Goal: Task Accomplishment & Management: Manage account settings

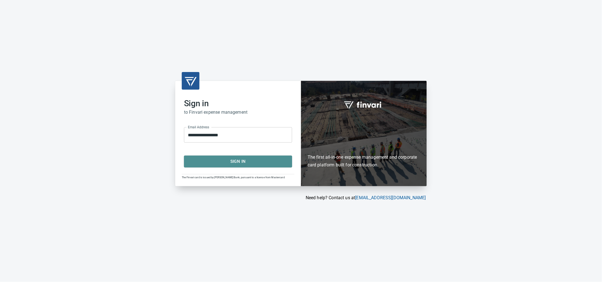
click at [229, 165] on span "Sign In" at bounding box center [238, 161] width 96 height 7
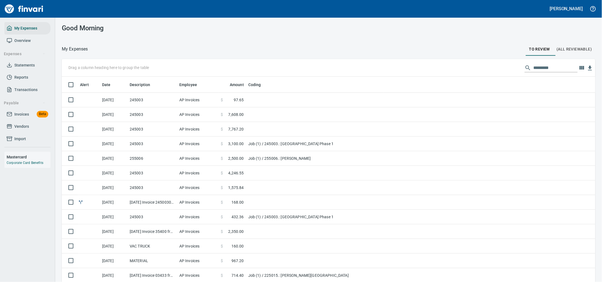
scroll to position [216, 518]
click at [18, 118] on span "Invoices" at bounding box center [21, 114] width 15 height 7
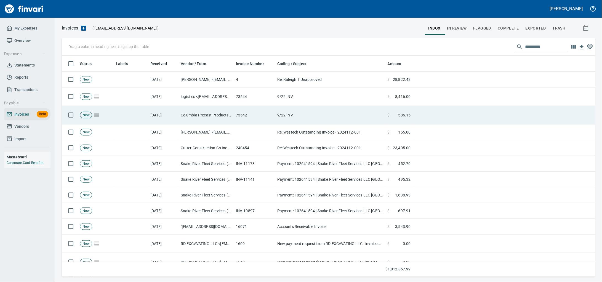
scroll to position [216, 523]
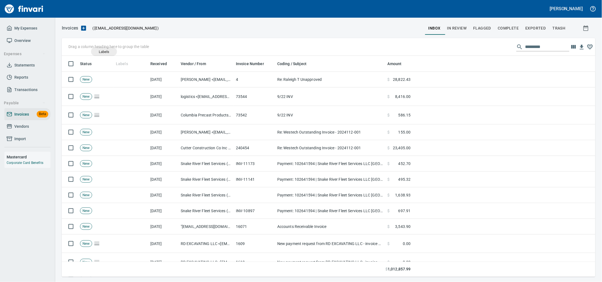
drag, startPoint x: 123, startPoint y: 65, endPoint x: 104, endPoint y: 52, distance: 23.2
click at [104, 52] on body "Alaina Henderson My Expenses Overview Expenses Statements Reports Transactions …" at bounding box center [301, 141] width 602 height 282
drag, startPoint x: 122, startPoint y: 67, endPoint x: 88, endPoint y: 46, distance: 40.5
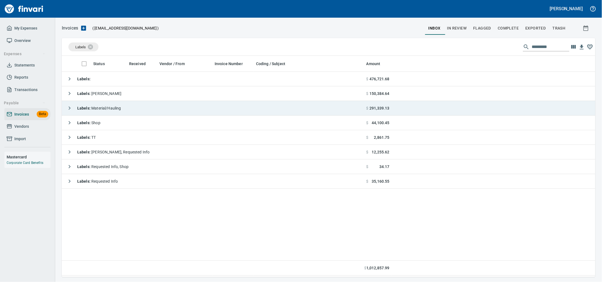
click at [121, 110] on span "Labels : Material/Hauling" at bounding box center [99, 108] width 44 height 4
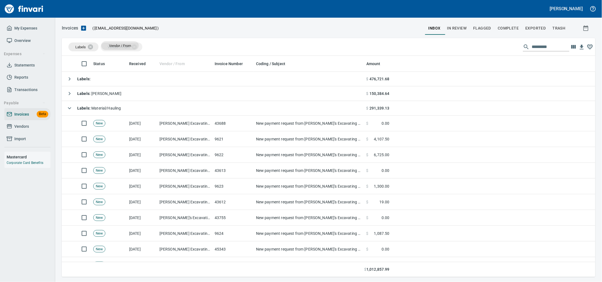
drag, startPoint x: 170, startPoint y: 64, endPoint x: 121, endPoint y: 46, distance: 52.4
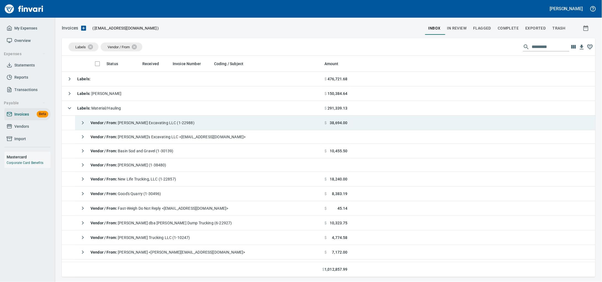
click at [139, 125] on span "Vendor / From : Franks Excavating LLC (1-22988)" at bounding box center [143, 123] width 104 height 4
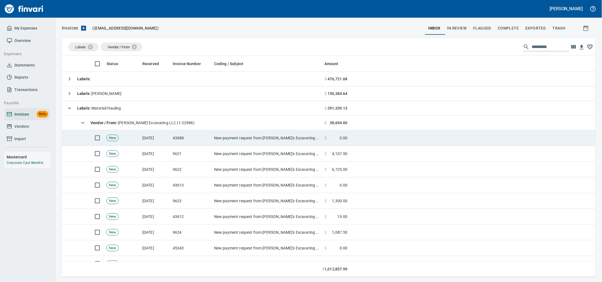
click at [172, 143] on td "43688" at bounding box center [191, 138] width 41 height 16
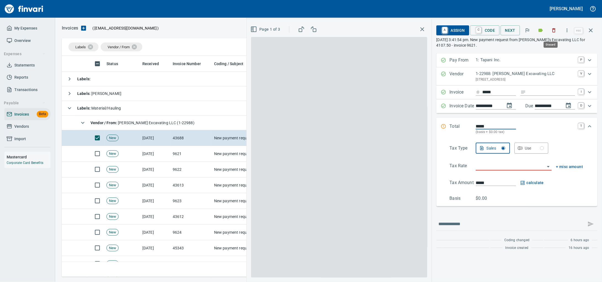
scroll to position [216, 523]
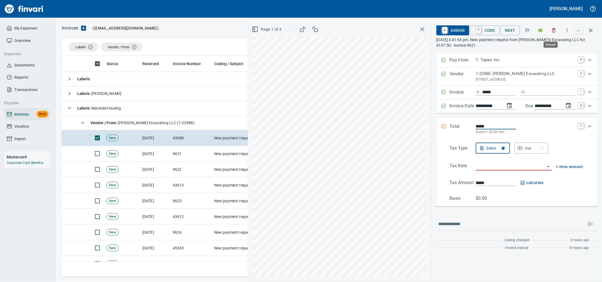
click at [553, 29] on icon "button" at bounding box center [554, 30] width 3 height 4
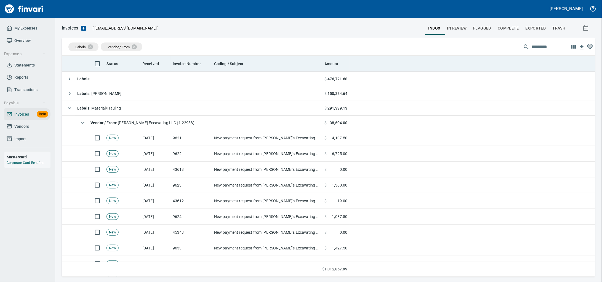
scroll to position [216, 523]
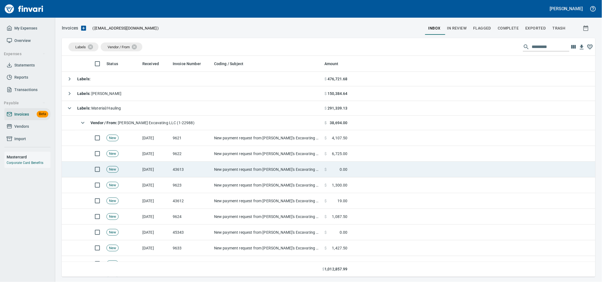
click at [253, 176] on td "New payment request from Frank's Excavating LLC for 6725.00 - invoice 9622" at bounding box center [267, 170] width 110 height 16
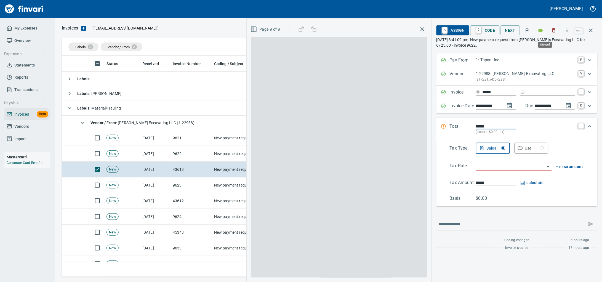
scroll to position [216, 523]
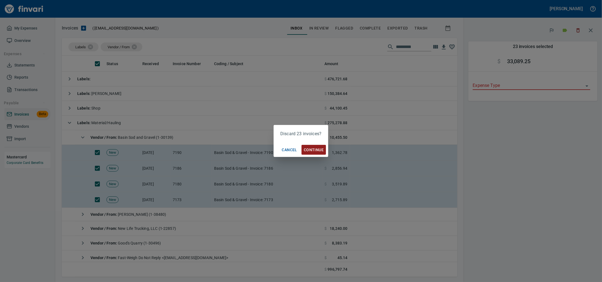
scroll to position [216, 385]
click at [314, 150] on span "Continue" at bounding box center [314, 150] width 20 height 7
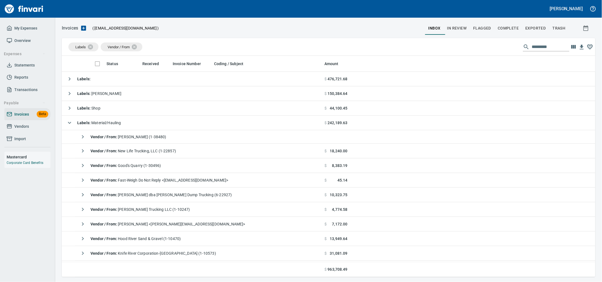
scroll to position [216, 523]
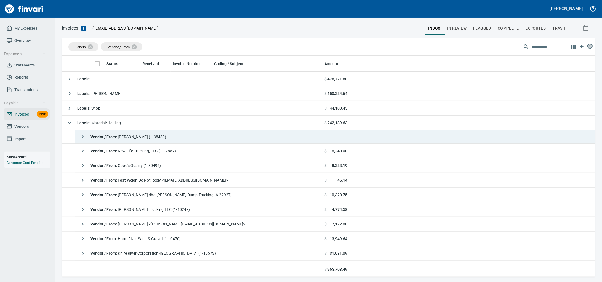
click at [314, 139] on td "Vendor / From : Harris Garcia (1-38480)" at bounding box center [198, 137] width 247 height 14
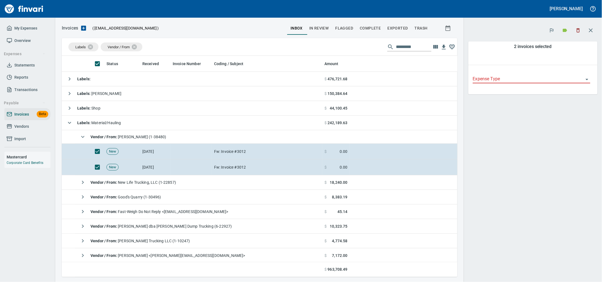
scroll to position [216, 385]
click at [578, 30] on icon "button" at bounding box center [579, 31] width 6 height 6
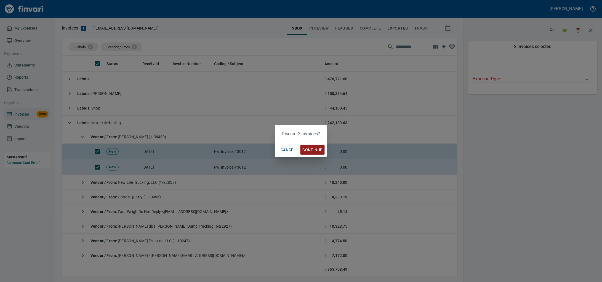
click at [311, 149] on span "Continue" at bounding box center [313, 150] width 20 height 7
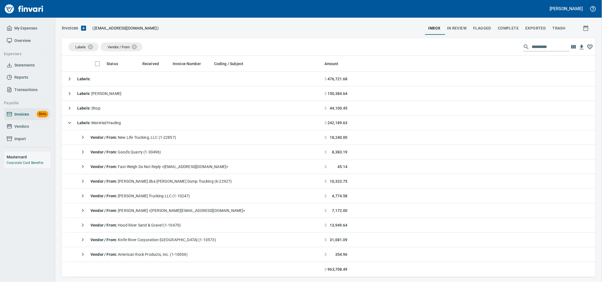
scroll to position [216, 523]
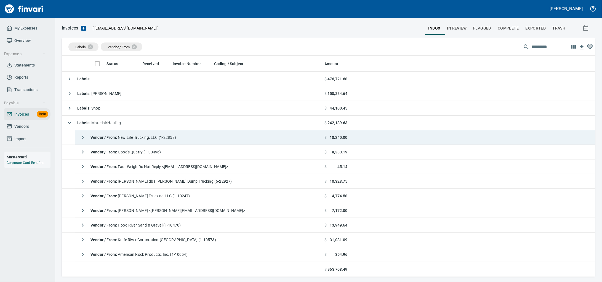
click at [188, 145] on td "Vendor / From : New Life Trucking, LLC (1-22857)" at bounding box center [198, 137] width 247 height 15
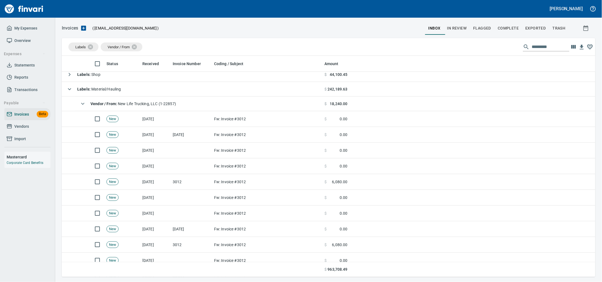
scroll to position [0, 0]
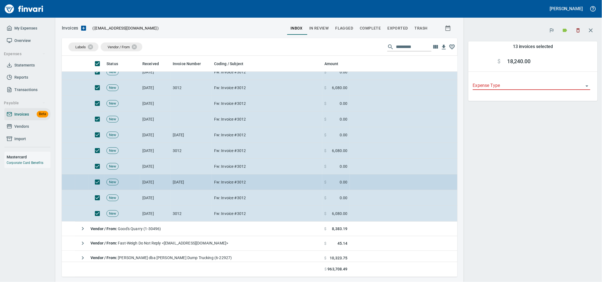
scroll to position [138, 0]
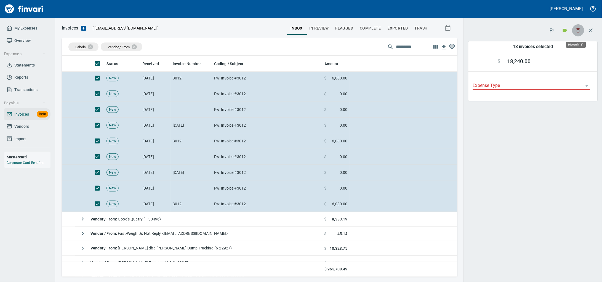
click at [577, 28] on icon "button" at bounding box center [579, 31] width 6 height 6
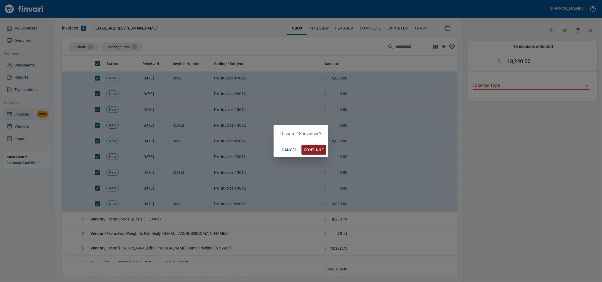
click at [323, 151] on span "Continue" at bounding box center [314, 150] width 20 height 7
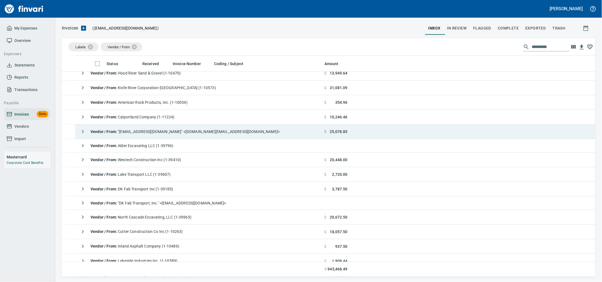
scroll to position [34, 0]
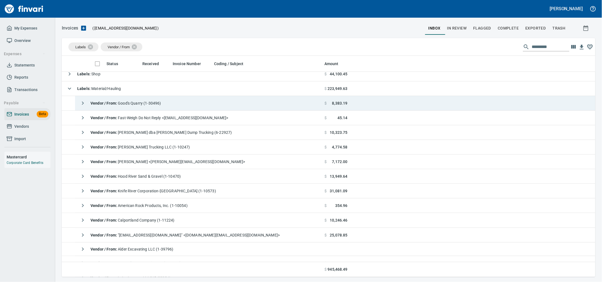
click at [140, 104] on span "Vendor / From : Good's Quarry (1-30496)" at bounding box center [126, 103] width 71 height 4
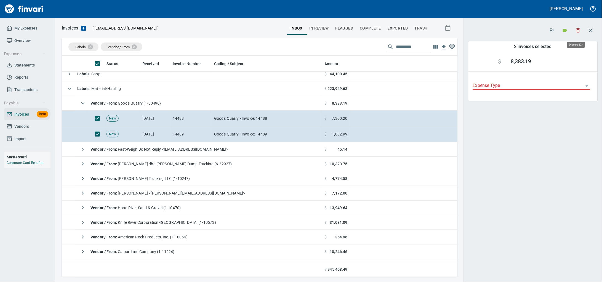
click at [577, 29] on icon "button" at bounding box center [578, 30] width 3 height 4
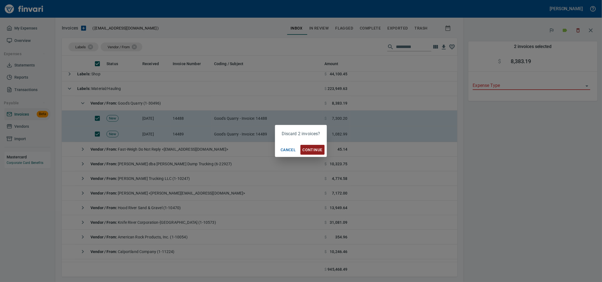
scroll to position [216, 385]
click at [312, 148] on span "Continue" at bounding box center [313, 150] width 20 height 7
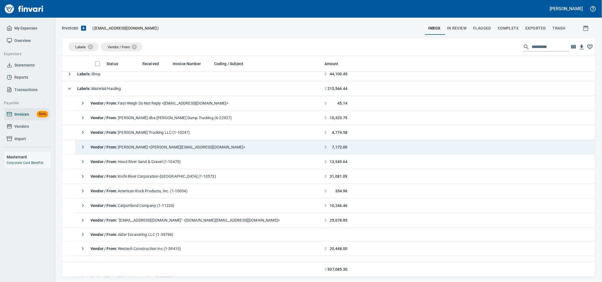
scroll to position [216, 523]
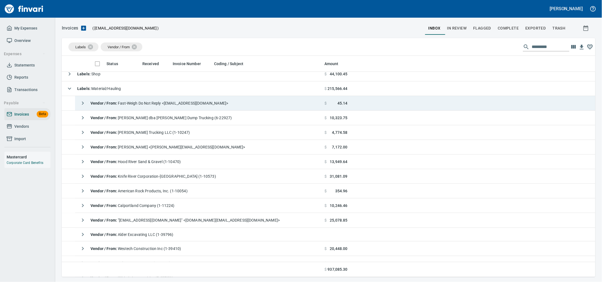
click at [186, 104] on span "Vendor / From : Fast-Weigh Do Not Reply <donotreply@fast-weigh.com>" at bounding box center [160, 103] width 138 height 4
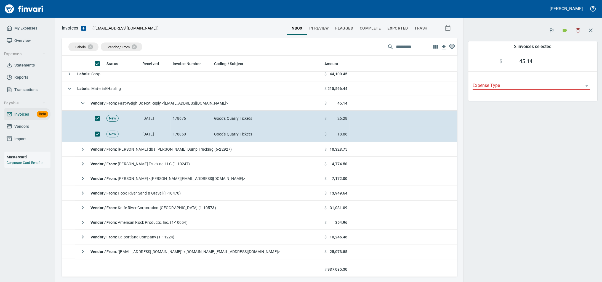
scroll to position [216, 385]
click at [579, 29] on icon "button" at bounding box center [579, 31] width 6 height 6
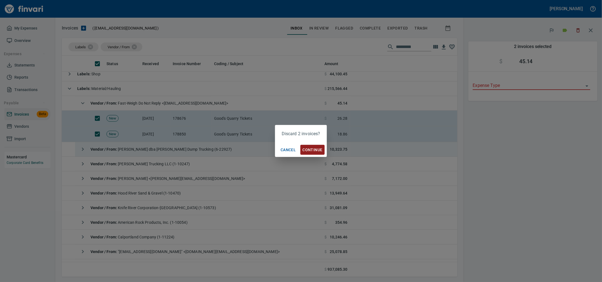
click at [311, 148] on span "Continue" at bounding box center [313, 150] width 20 height 7
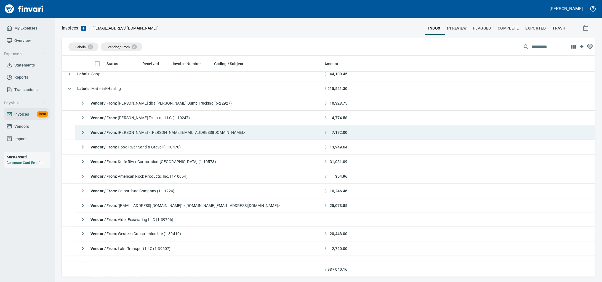
scroll to position [216, 523]
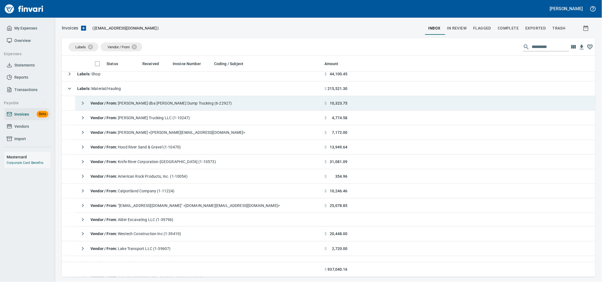
click at [203, 103] on span "Vendor / From : Wayne Resleff dba Wayne Resleff Dump Trucking (6-22927)" at bounding box center [162, 103] width 142 height 4
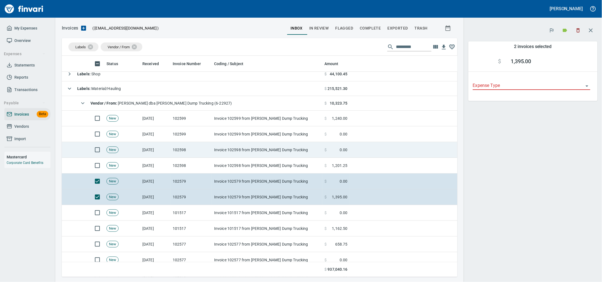
scroll to position [216, 385]
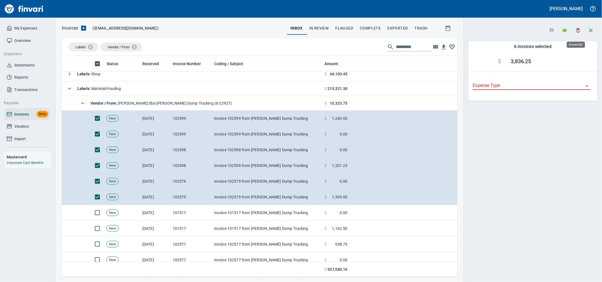
click at [580, 30] on icon "button" at bounding box center [579, 31] width 6 height 6
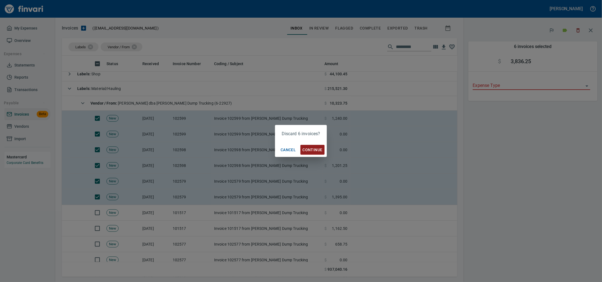
scroll to position [216, 385]
click at [319, 148] on span "Continue" at bounding box center [313, 150] width 20 height 7
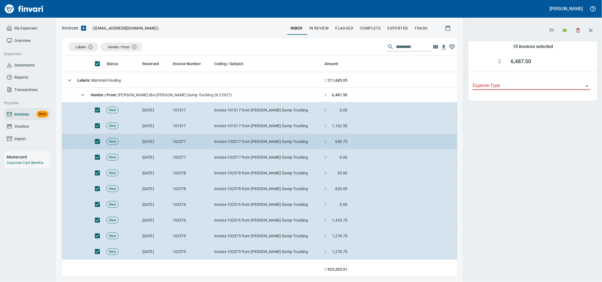
scroll to position [103, 0]
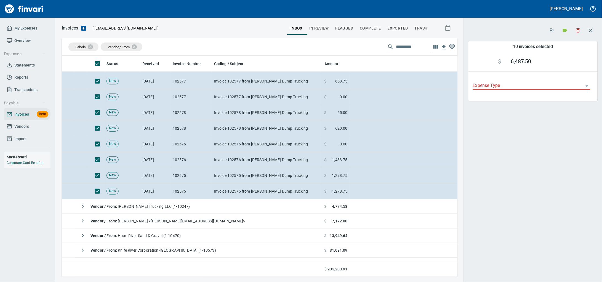
click at [576, 33] on icon "button" at bounding box center [579, 31] width 6 height 6
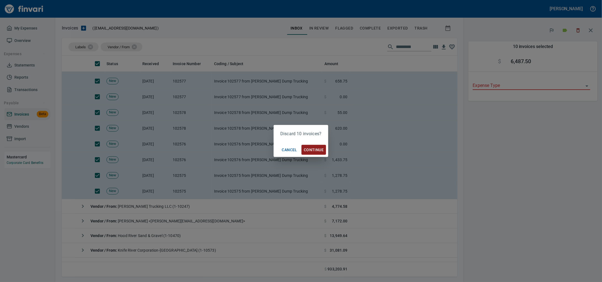
click at [313, 149] on span "Continue" at bounding box center [314, 150] width 20 height 7
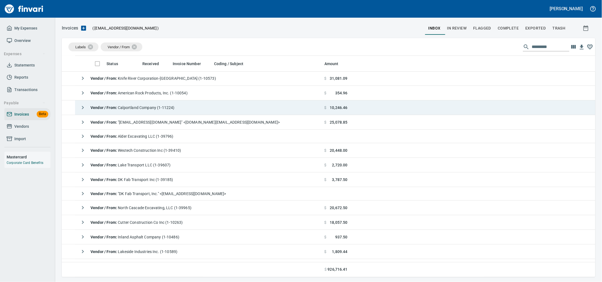
click at [166, 107] on span "Vendor / From : Calportland Company (1-11224)" at bounding box center [133, 107] width 84 height 4
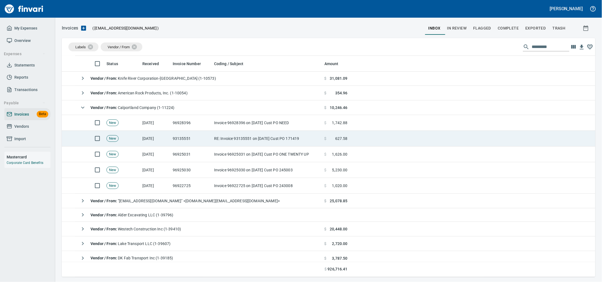
click at [150, 141] on td "9/18/2025" at bounding box center [155, 139] width 30 height 16
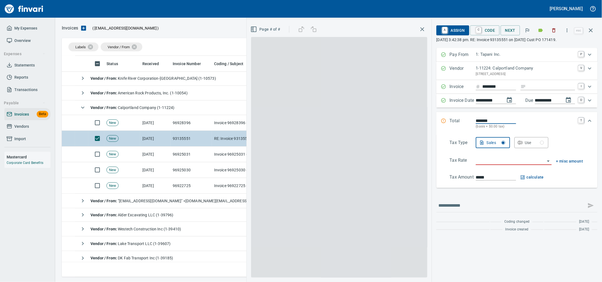
scroll to position [216, 523]
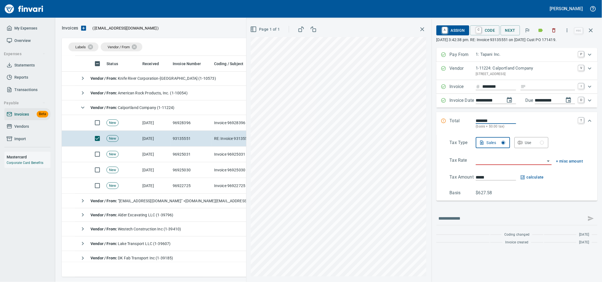
click at [486, 90] on input "********" at bounding box center [500, 86] width 34 height 7
drag, startPoint x: 495, startPoint y: 91, endPoint x: 466, endPoint y: 93, distance: 28.8
click at [476, 90] on div "********" at bounding box center [496, 86] width 40 height 7
click at [539, 30] on icon "button" at bounding box center [541, 30] width 4 height 3
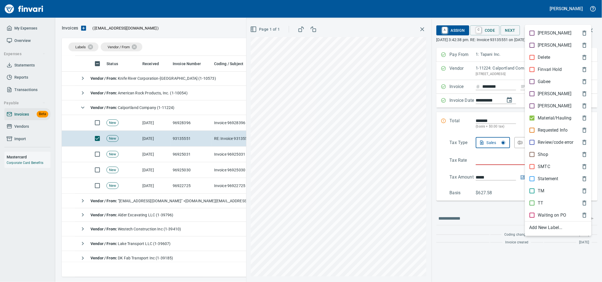
click at [543, 97] on p "Heidi" at bounding box center [555, 94] width 34 height 7
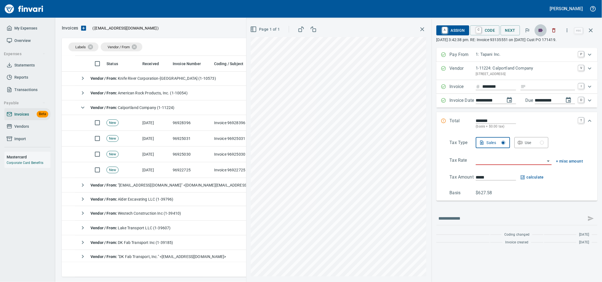
click at [537, 27] on button "button" at bounding box center [541, 30] width 12 height 12
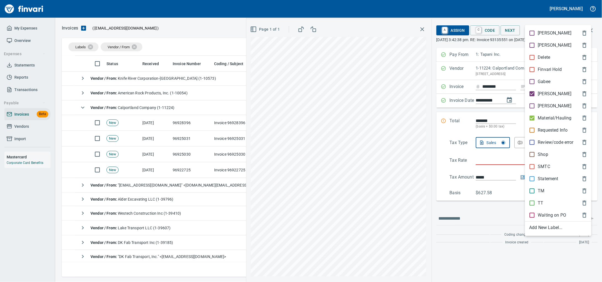
click at [552, 121] on p "Material/Hauling" at bounding box center [555, 118] width 34 height 7
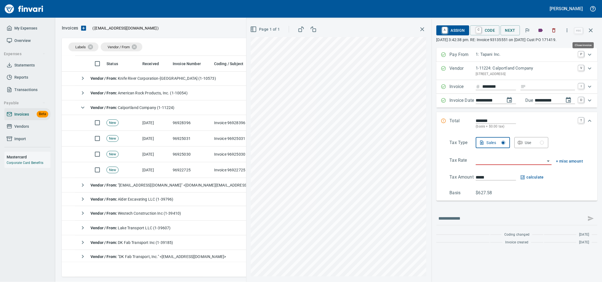
click at [593, 30] on icon "button" at bounding box center [591, 30] width 7 height 7
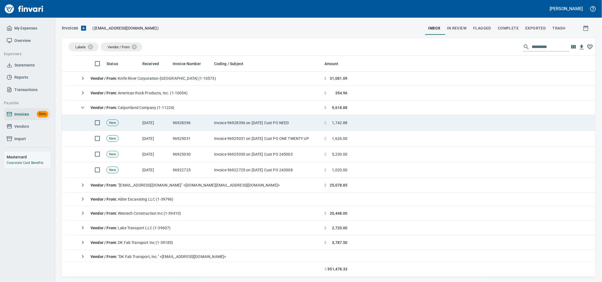
click at [281, 128] on td "Invoice 96928396 on 09-16-25 Cust PO NEED" at bounding box center [267, 123] width 110 height 16
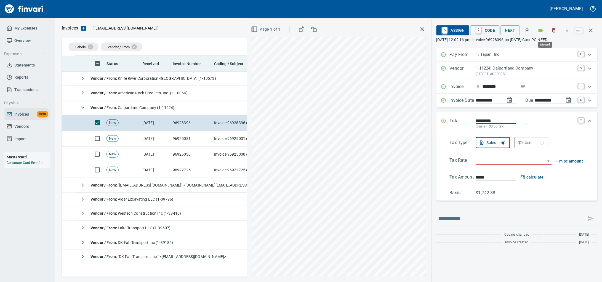
click at [554, 31] on icon "button" at bounding box center [555, 31] width 6 height 6
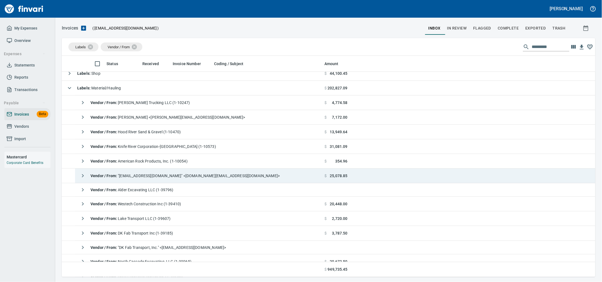
scroll to position [34, 0]
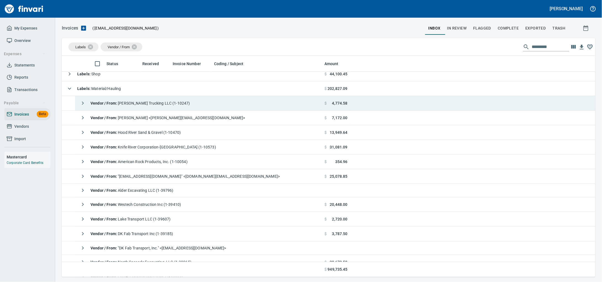
click at [209, 101] on td "Vendor / From : Corbin W. Smith Trucking LLC (1-10247)" at bounding box center [198, 103] width 247 height 15
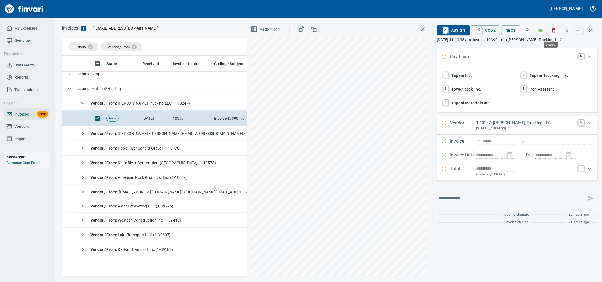
scroll to position [216, 523]
drag, startPoint x: 553, startPoint y: 29, endPoint x: 314, endPoint y: 103, distance: 250.3
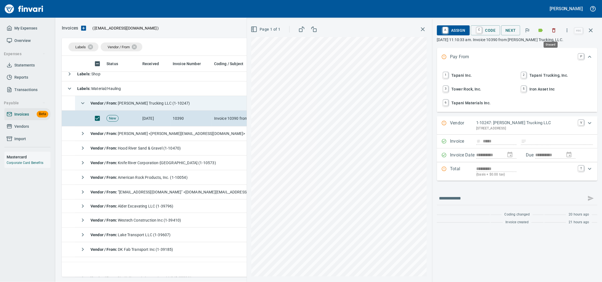
click at [553, 28] on icon "button" at bounding box center [555, 31] width 6 height 6
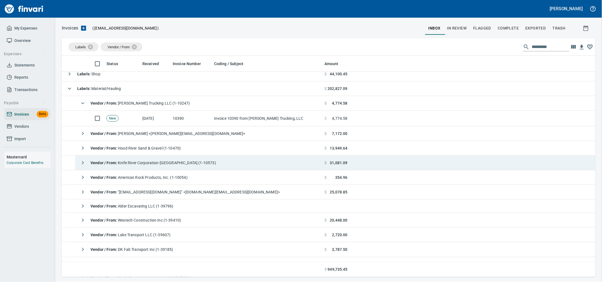
scroll to position [216, 523]
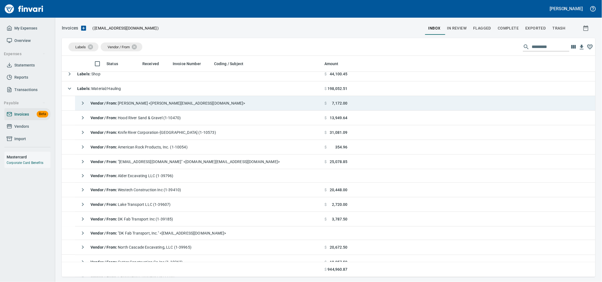
click at [208, 107] on div "Vendor / From : Danielle Nerpel <danielle@cwsmithtrucking.com>" at bounding box center [161, 103] width 168 height 11
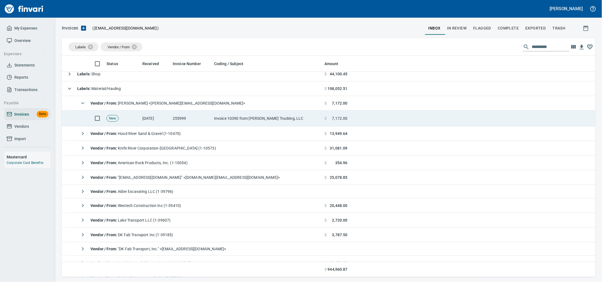
click at [197, 122] on td "255999" at bounding box center [191, 119] width 41 height 16
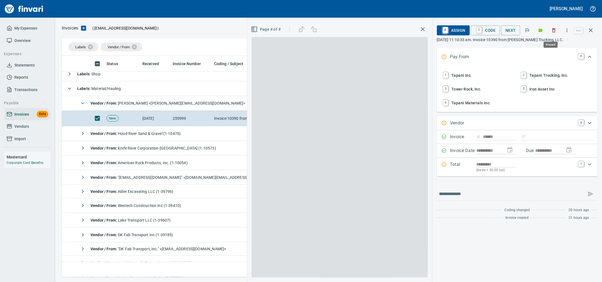
scroll to position [216, 523]
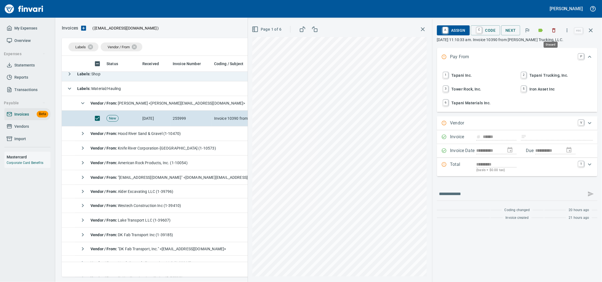
click at [553, 29] on icon "button" at bounding box center [554, 30] width 3 height 4
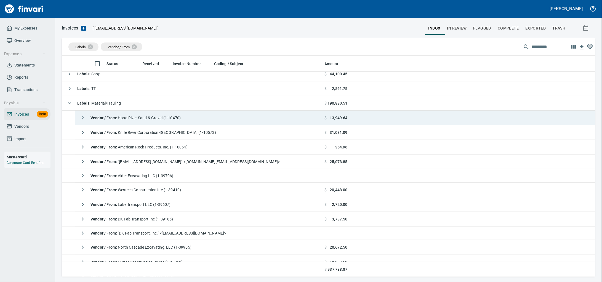
scroll to position [216, 523]
click at [169, 120] on span "Vendor / From : Hood River Sand & Gravel (1-10470)" at bounding box center [136, 118] width 90 height 4
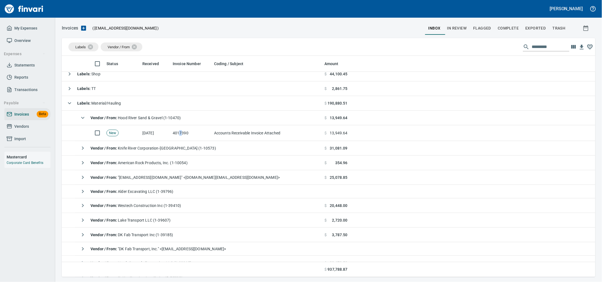
drag, startPoint x: 181, startPoint y: 132, endPoint x: 8, endPoint y: 100, distance: 176.3
click at [181, 132] on td "4017390" at bounding box center [191, 133] width 41 height 16
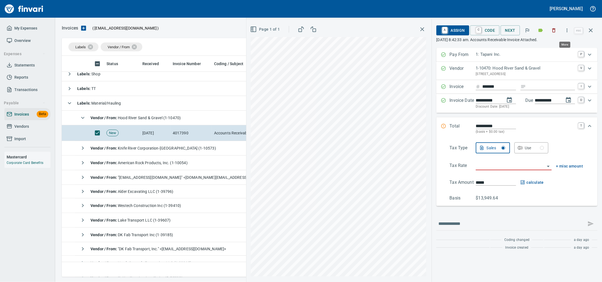
scroll to position [216, 523]
drag, startPoint x: 552, startPoint y: 31, endPoint x: 314, endPoint y: 124, distance: 255.2
click at [552, 31] on icon "button" at bounding box center [555, 31] width 6 height 6
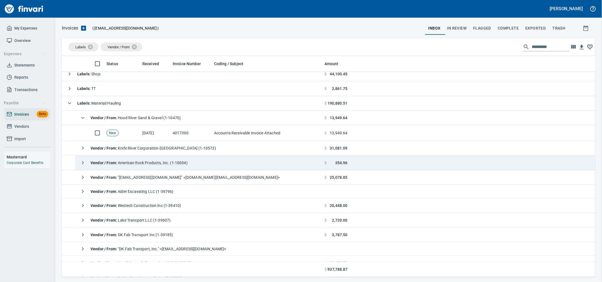
scroll to position [216, 523]
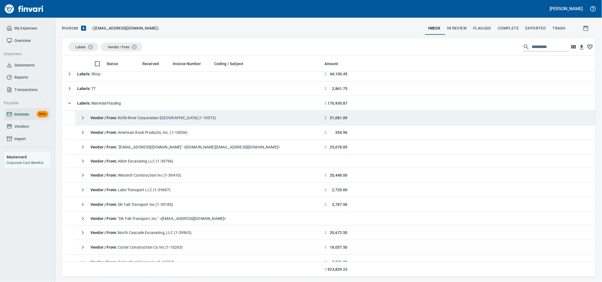
click at [152, 118] on span "Vendor / From : Knife River Corporation-Northwest (1-10573)" at bounding box center [154, 118] width 126 height 4
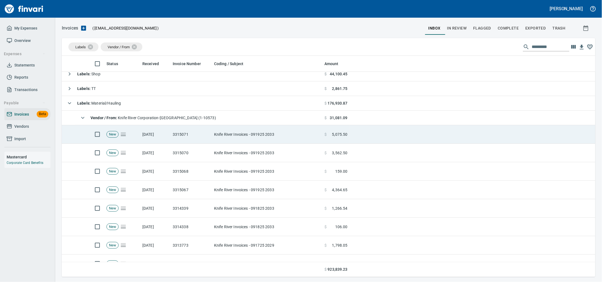
click at [176, 135] on td "3315071" at bounding box center [191, 134] width 41 height 18
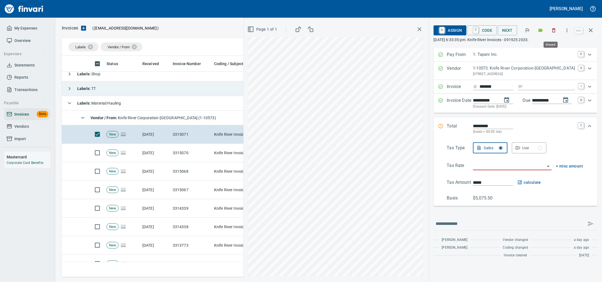
click at [554, 32] on icon "button" at bounding box center [555, 31] width 6 height 6
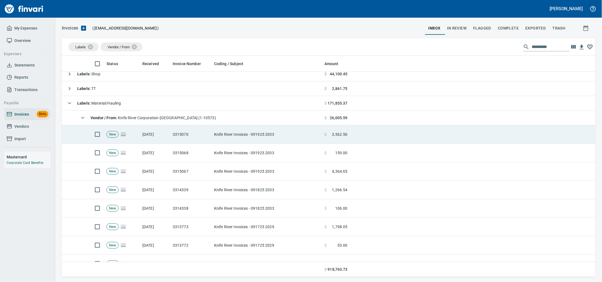
click at [254, 134] on td "Knife River Invoices - 091925 2033" at bounding box center [267, 134] width 110 height 18
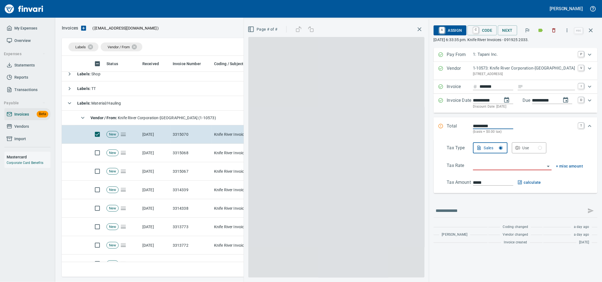
scroll to position [216, 523]
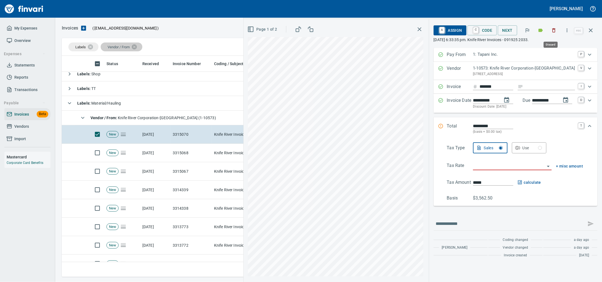
drag, startPoint x: 554, startPoint y: 31, endPoint x: 125, endPoint y: 45, distance: 429.0
click at [554, 31] on icon "button" at bounding box center [555, 31] width 6 height 6
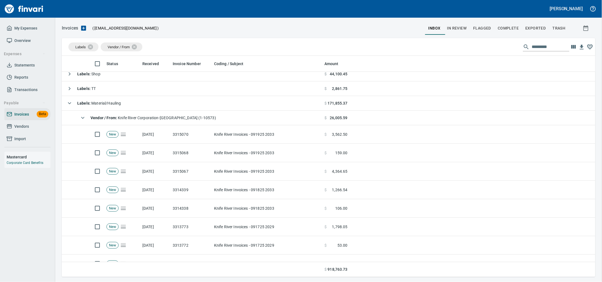
scroll to position [216, 523]
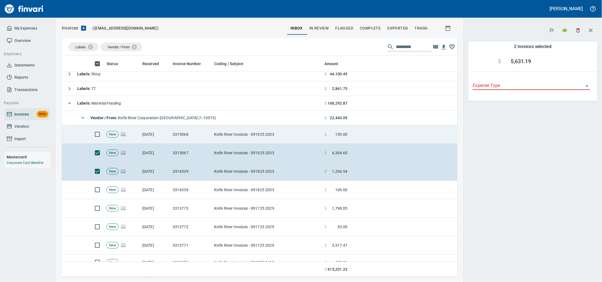
scroll to position [216, 385]
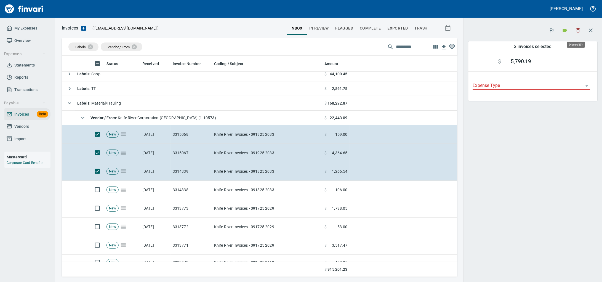
scroll to position [216, 385]
click at [576, 30] on icon "button" at bounding box center [579, 31] width 6 height 6
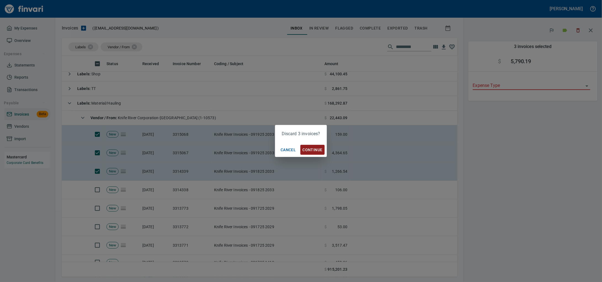
click at [316, 150] on span "Continue" at bounding box center [313, 150] width 20 height 7
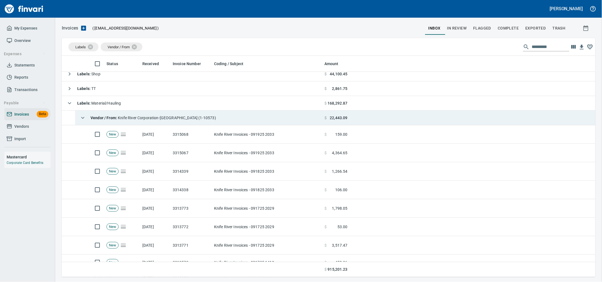
scroll to position [216, 523]
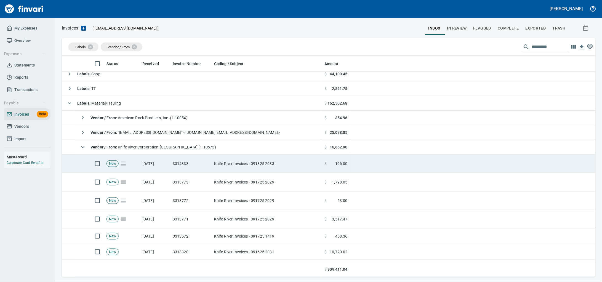
click at [222, 165] on td "Knife River Invoices - 091825 2033" at bounding box center [267, 164] width 110 height 18
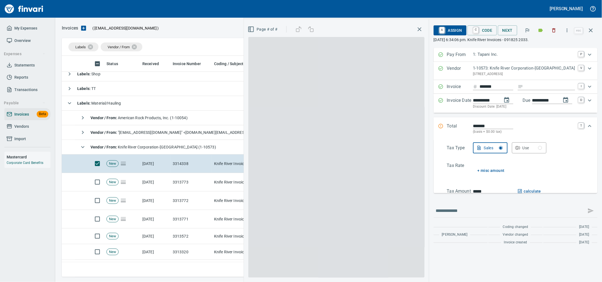
scroll to position [216, 523]
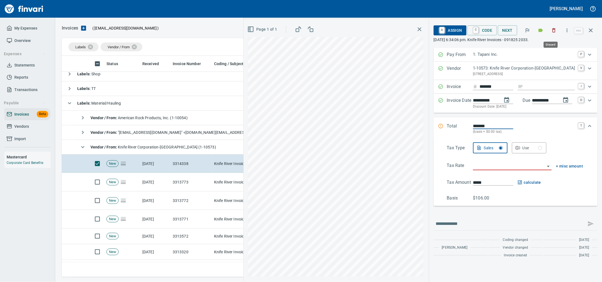
click at [553, 32] on icon "button" at bounding box center [555, 31] width 6 height 6
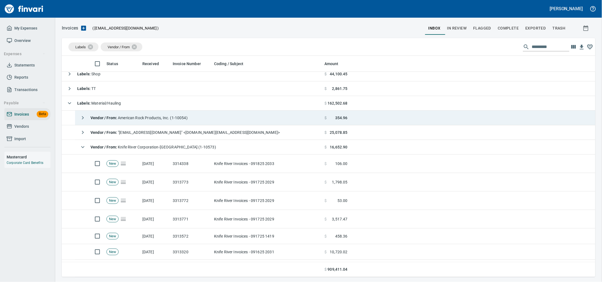
scroll to position [216, 523]
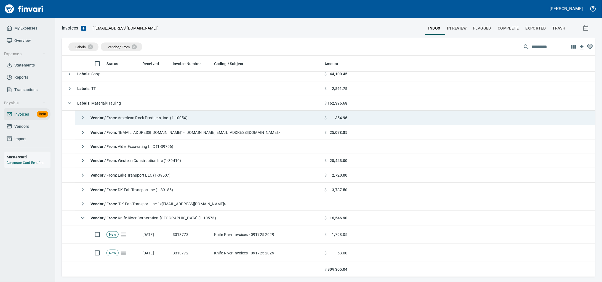
click at [188, 119] on span "Vendor / From : American Rock Products, Inc. (1-10054)" at bounding box center [139, 118] width 97 height 4
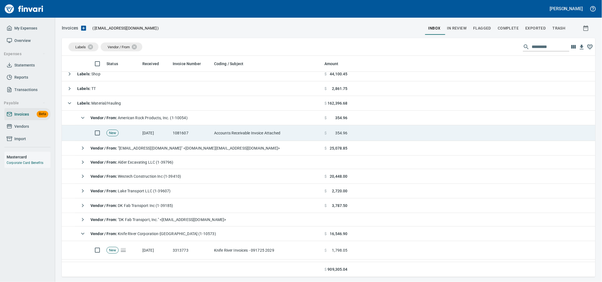
click at [197, 133] on td "1081607" at bounding box center [191, 133] width 41 height 16
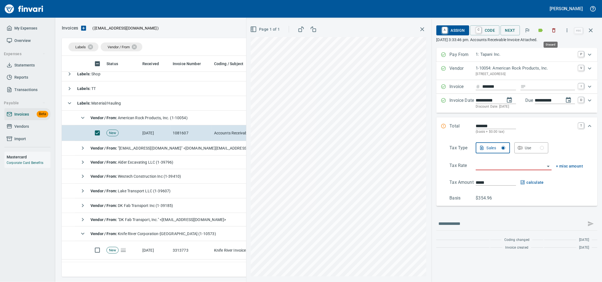
scroll to position [216, 523]
drag, startPoint x: 551, startPoint y: 28, endPoint x: 206, endPoint y: 115, distance: 355.3
click at [552, 28] on icon "button" at bounding box center [555, 31] width 6 height 6
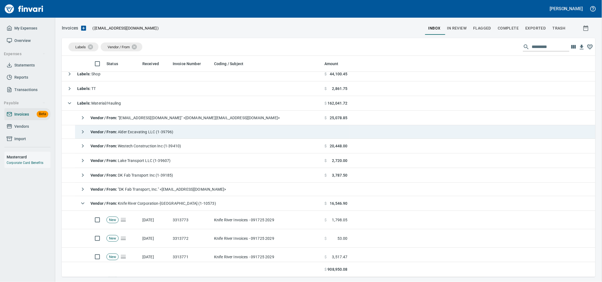
scroll to position [216, 523]
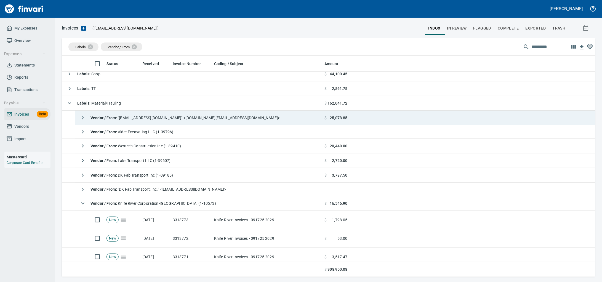
click at [192, 120] on span "Vendor / From : "nam.do-not-reply@heidelbergmaterials.com" <nam.do-not-reply@he…" at bounding box center [185, 118] width 189 height 4
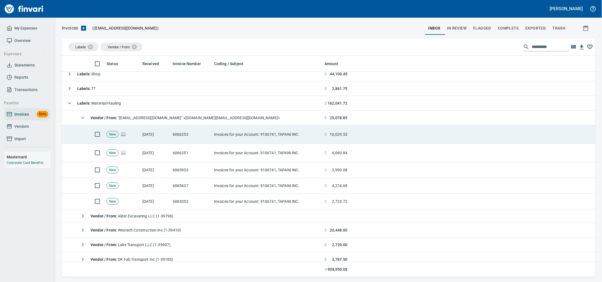
click at [190, 132] on td "6066253" at bounding box center [191, 134] width 41 height 18
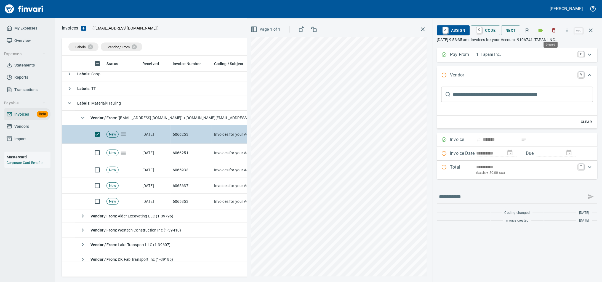
drag, startPoint x: 550, startPoint y: 25, endPoint x: 232, endPoint y: 134, distance: 337.2
click at [550, 25] on button "button" at bounding box center [554, 30] width 12 height 12
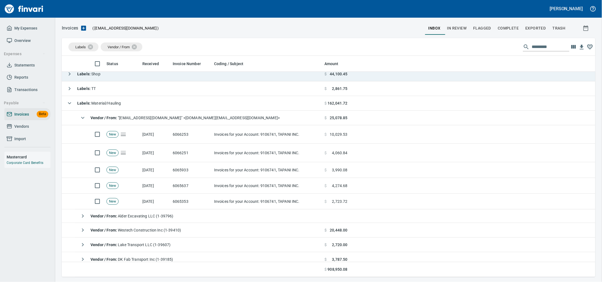
scroll to position [216, 523]
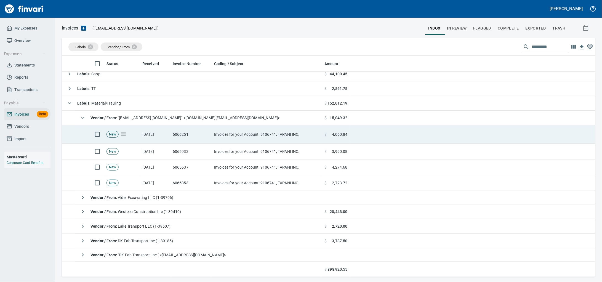
drag, startPoint x: 161, startPoint y: 138, endPoint x: 360, endPoint y: 127, distance: 199.1
click at [161, 138] on td "9/19/2025" at bounding box center [155, 134] width 30 height 18
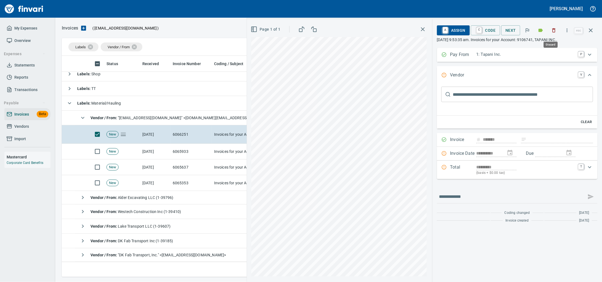
scroll to position [216, 523]
click at [554, 28] on button "button" at bounding box center [554, 30] width 12 height 12
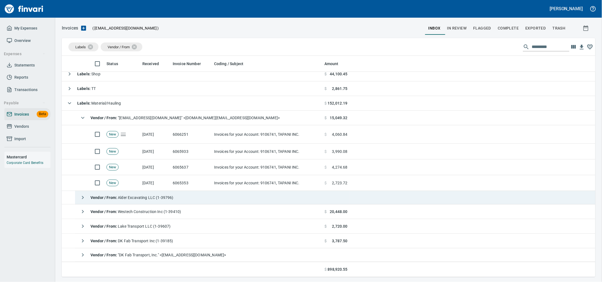
scroll to position [216, 523]
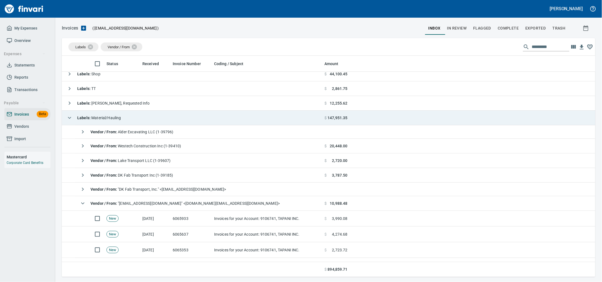
click at [127, 119] on td "Labels : Material/Hauling" at bounding box center [192, 118] width 261 height 15
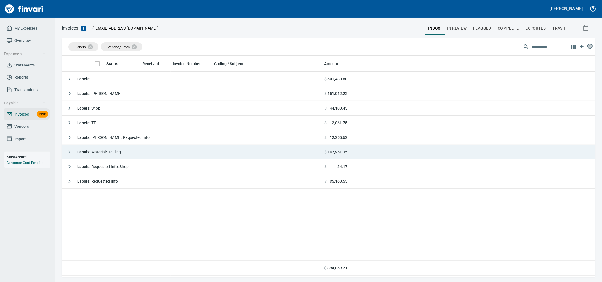
scroll to position [216, 523]
drag, startPoint x: 131, startPoint y: 152, endPoint x: 134, endPoint y: 151, distance: 3.4
click at [131, 151] on td "Labels : Material/Hauling" at bounding box center [192, 152] width 261 height 15
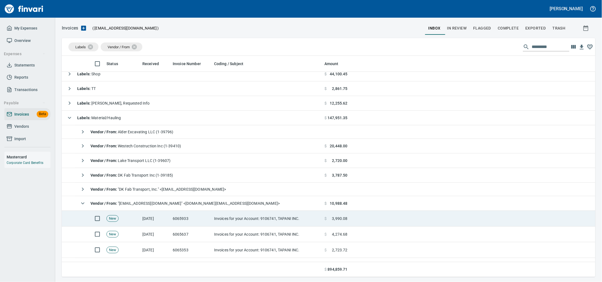
scroll to position [69, 0]
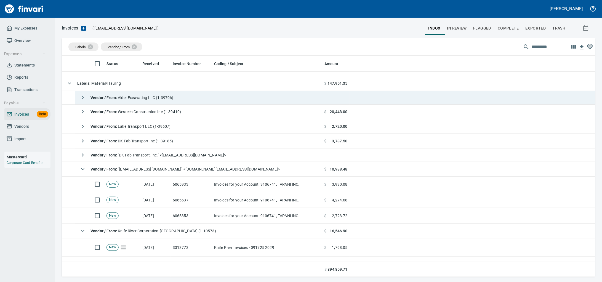
click at [170, 99] on span "Vendor / From : Alder Excavating LLC (1-39796)" at bounding box center [132, 97] width 83 height 4
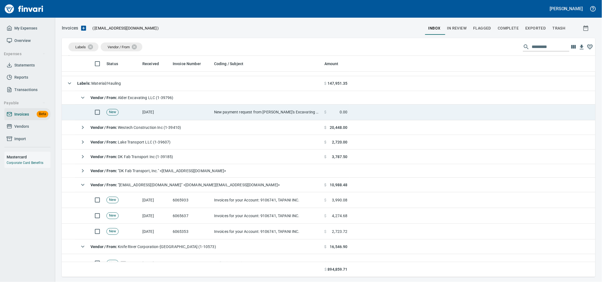
click at [171, 111] on td at bounding box center [191, 113] width 41 height 16
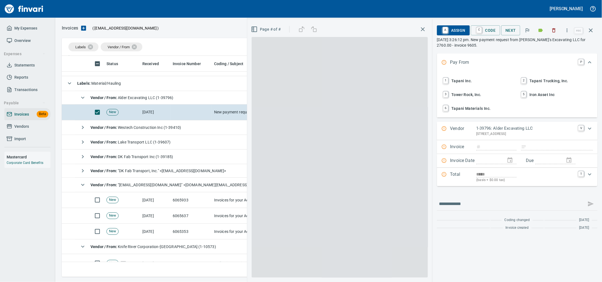
scroll to position [216, 523]
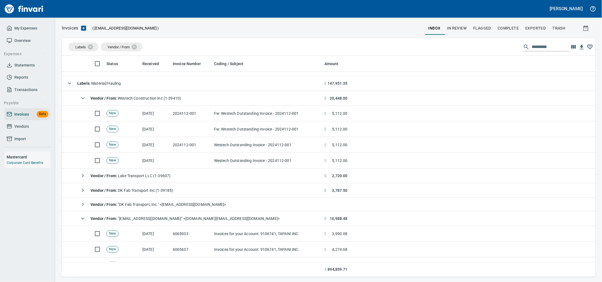
scroll to position [1, 1]
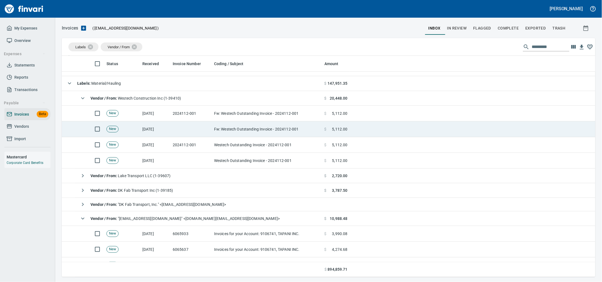
click at [198, 123] on td at bounding box center [191, 129] width 41 height 16
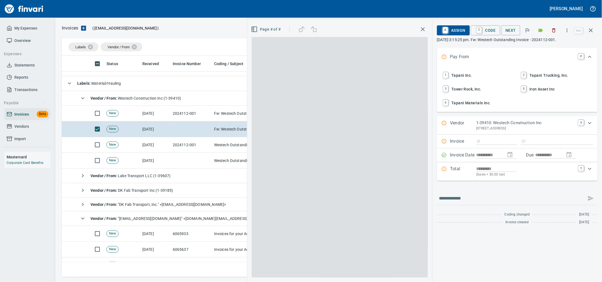
scroll to position [216, 523]
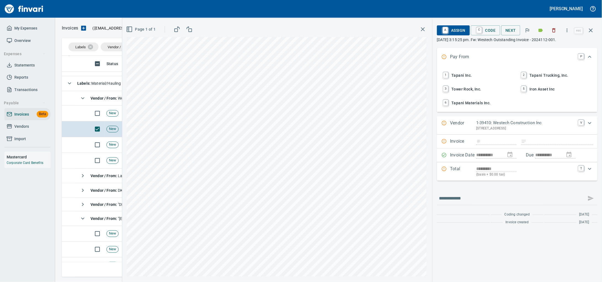
click at [592, 32] on icon "button" at bounding box center [591, 30] width 4 height 4
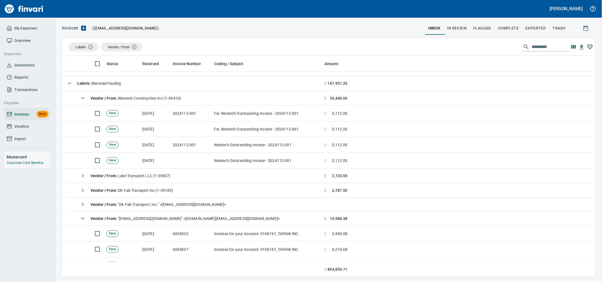
scroll to position [216, 523]
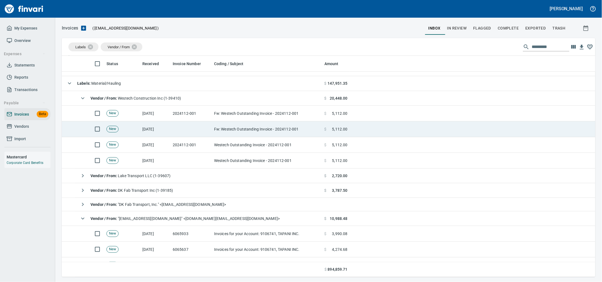
click at [197, 134] on td at bounding box center [191, 129] width 41 height 16
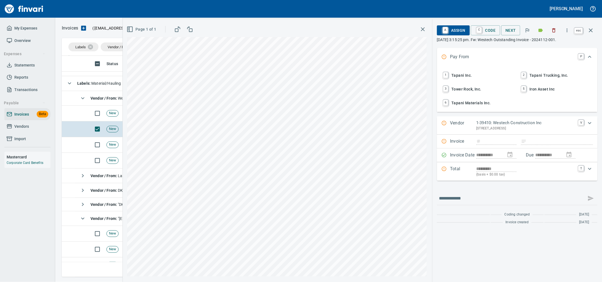
scroll to position [216, 523]
click at [591, 33] on icon "button" at bounding box center [591, 30] width 7 height 7
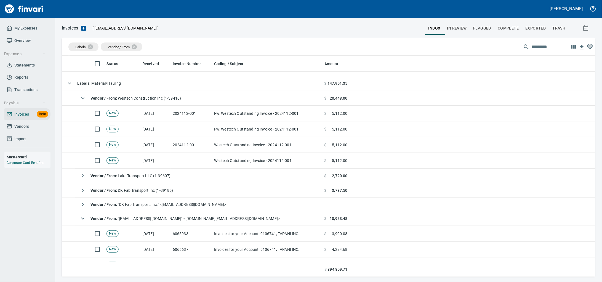
scroll to position [216, 523]
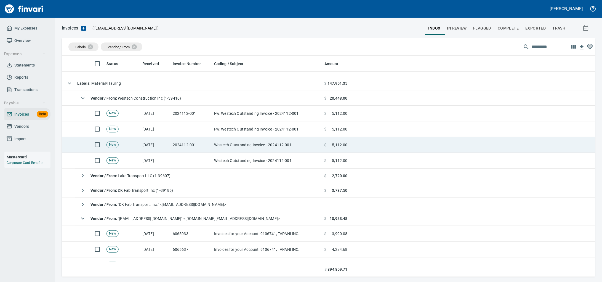
click at [206, 139] on td "2024112-001" at bounding box center [191, 145] width 41 height 16
click at [205, 145] on td "2024112-001" at bounding box center [191, 145] width 41 height 16
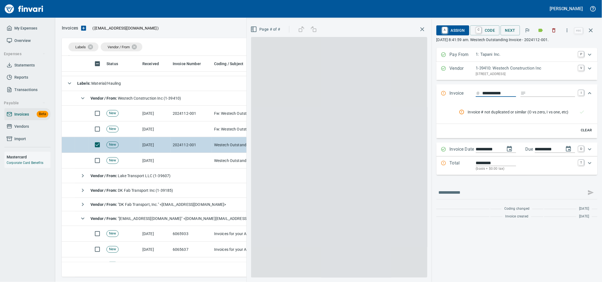
scroll to position [216, 523]
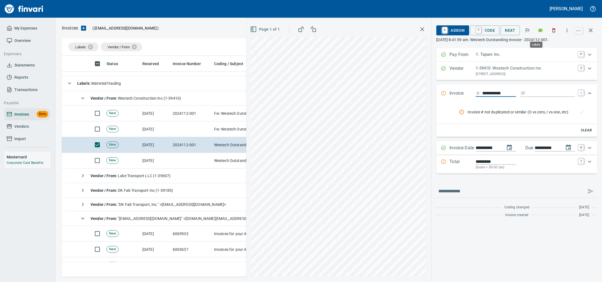
click at [539, 32] on icon "button" at bounding box center [541, 30] width 4 height 3
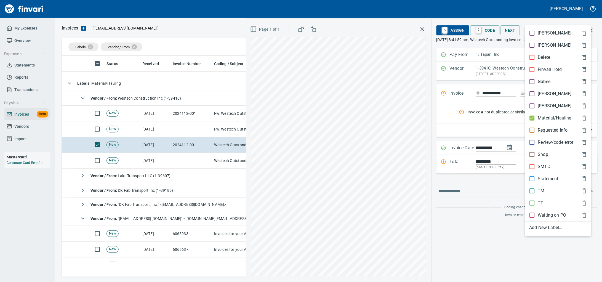
click at [555, 134] on p "Requested Info" at bounding box center [553, 130] width 30 height 7
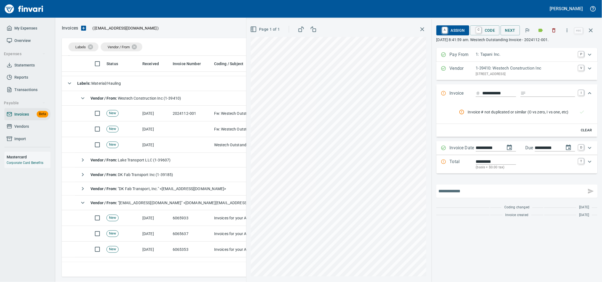
click at [472, 196] on input "text" at bounding box center [512, 191] width 146 height 9
type input "**********"
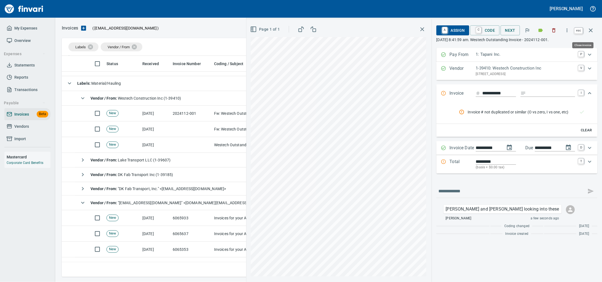
click at [592, 33] on icon "button" at bounding box center [591, 30] width 7 height 7
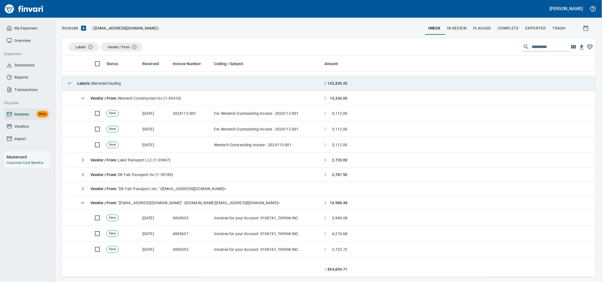
scroll to position [216, 523]
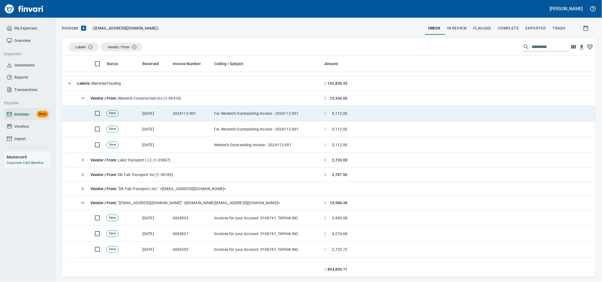
click at [228, 115] on td "Fw: Westech Outstanding Invoice - 2024112-001" at bounding box center [267, 114] width 110 height 16
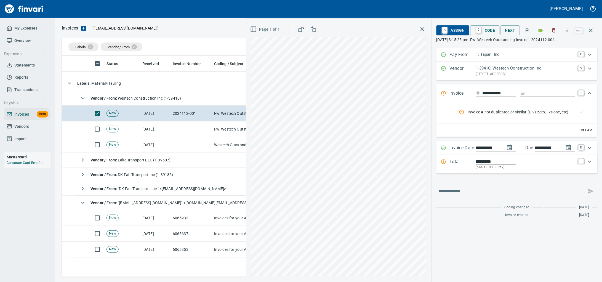
click at [556, 27] on button "button" at bounding box center [554, 30] width 12 height 12
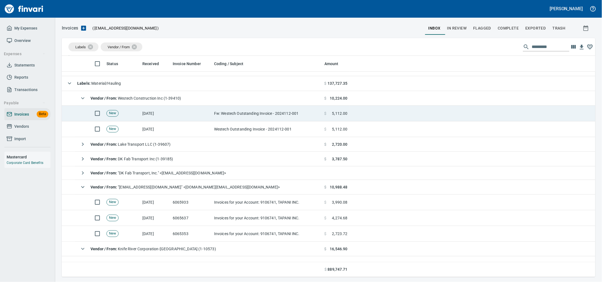
click at [221, 116] on td "Fw: Westech Outstanding Invoice - 2024112-001" at bounding box center [267, 114] width 110 height 16
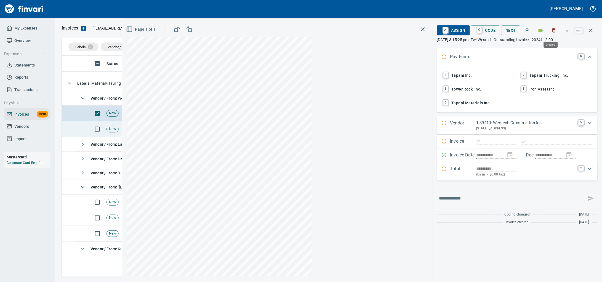
click at [552, 31] on icon "button" at bounding box center [555, 31] width 6 height 6
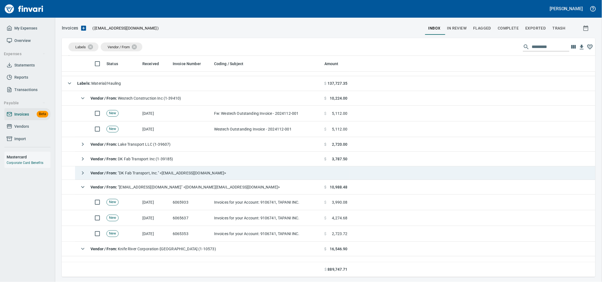
scroll to position [216, 523]
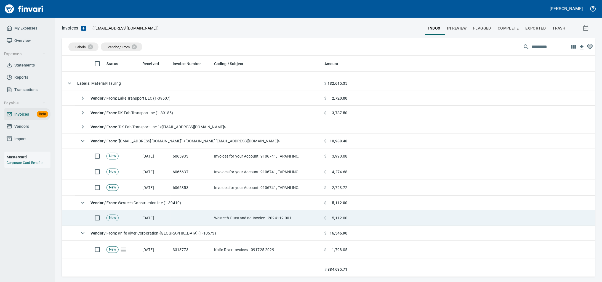
click at [196, 218] on td at bounding box center [191, 218] width 41 height 16
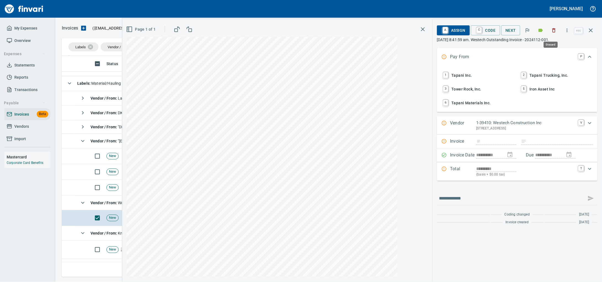
click at [552, 31] on icon "button" at bounding box center [555, 31] width 6 height 6
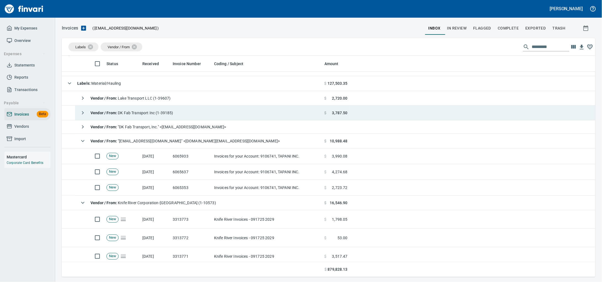
scroll to position [216, 523]
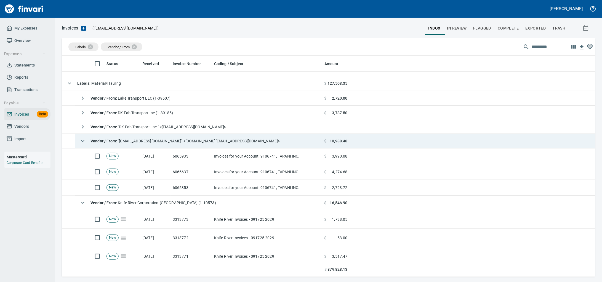
click at [150, 142] on span "Vendor / From : "nam.do-not-reply@heidelbergmaterials.com" <nam.do-not-reply@he…" at bounding box center [185, 141] width 189 height 4
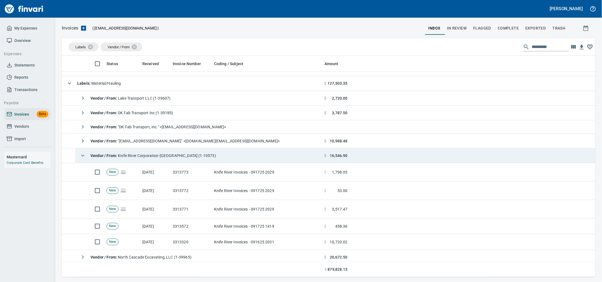
click at [165, 156] on span "Vendor / From : Knife River Corporation-Northwest (1-10573)" at bounding box center [154, 155] width 126 height 4
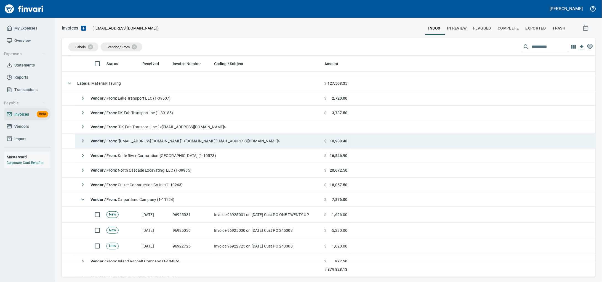
scroll to position [138, 0]
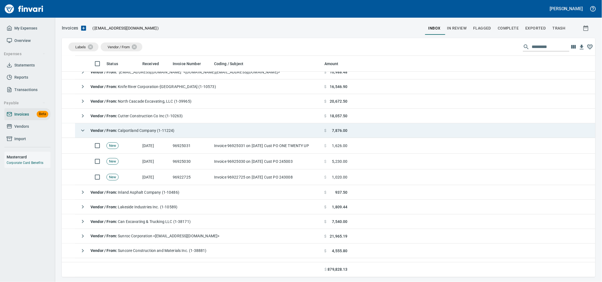
click at [161, 126] on td "Vendor / From : Calportland Company (1-11224)" at bounding box center [198, 130] width 247 height 15
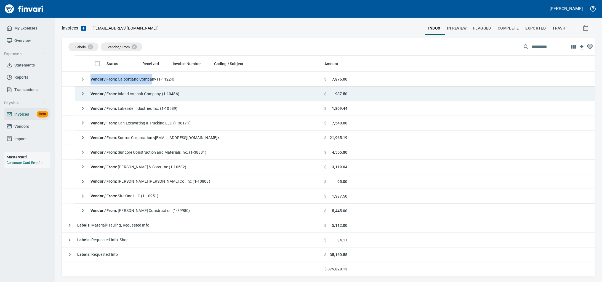
scroll to position [192, 0]
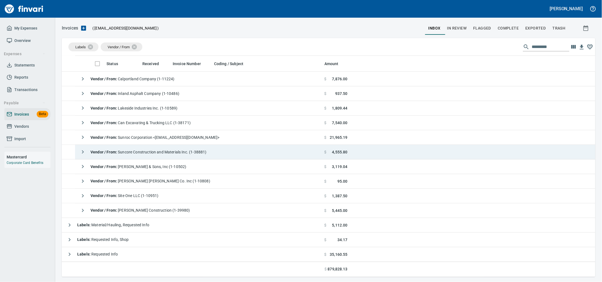
click at [177, 150] on span "Vendor / From : Suncore Construction and Materials Inc. (1-38881)" at bounding box center [149, 152] width 116 height 4
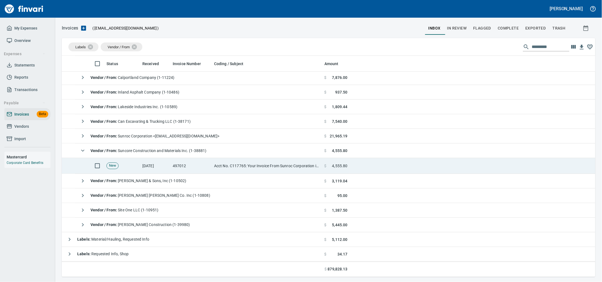
click at [298, 167] on td "Acct No. C117765: Your Invoice From Sunroc Corporation is Attached" at bounding box center [267, 166] width 110 height 16
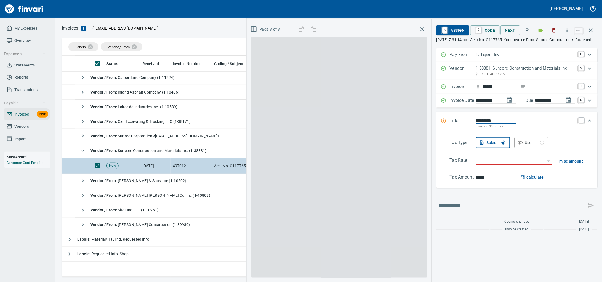
scroll to position [216, 523]
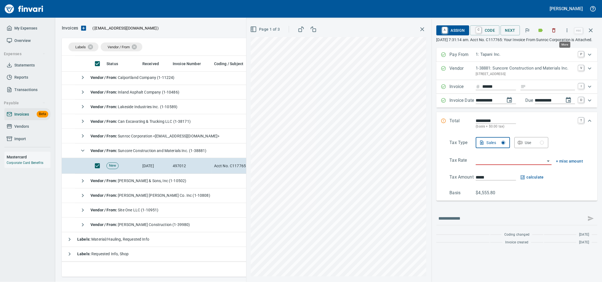
click at [565, 33] on icon "button" at bounding box center [568, 31] width 6 height 6
click at [546, 49] on span "Download" at bounding box center [563, 47] width 53 height 7
click at [529, 90] on input "Expand" at bounding box center [552, 86] width 47 height 7
type input "******"
click at [514, 165] on input "search" at bounding box center [510, 161] width 69 height 8
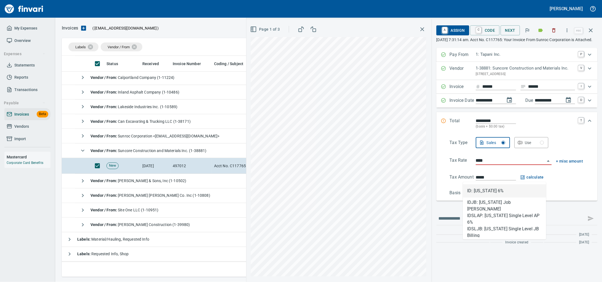
type input "*****"
click at [508, 188] on li "ID: [US_STATE] 6%" at bounding box center [504, 190] width 83 height 13
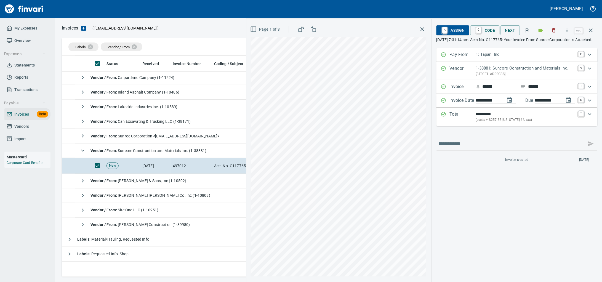
type input "*******"
type input "**********"
click at [593, 118] on icon "Expand" at bounding box center [590, 114] width 7 height 7
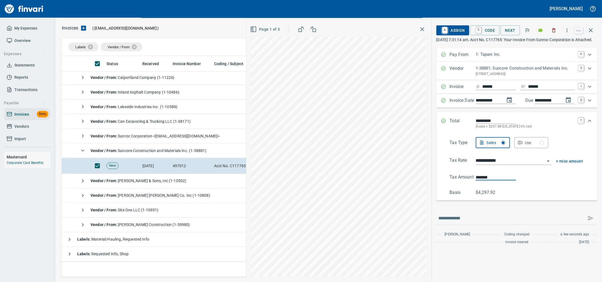
drag, startPoint x: 486, startPoint y: 196, endPoint x: 427, endPoint y: 195, distance: 58.8
click at [437, 195] on div "**********" at bounding box center [517, 167] width 161 height 65
type input "*******"
click at [452, 31] on span "A Assign" at bounding box center [453, 30] width 24 height 9
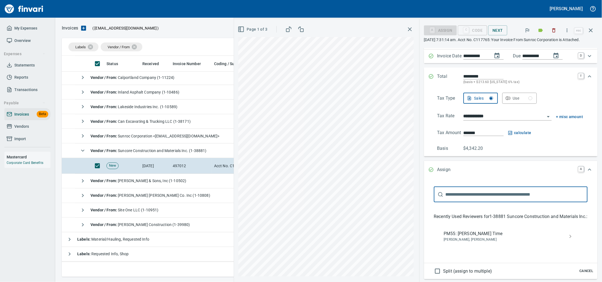
scroll to position [121, 0]
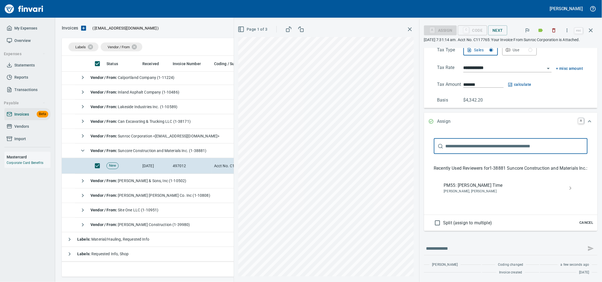
click at [456, 189] on span "[PERSON_NAME], [PERSON_NAME]" at bounding box center [506, 192] width 125 height 6
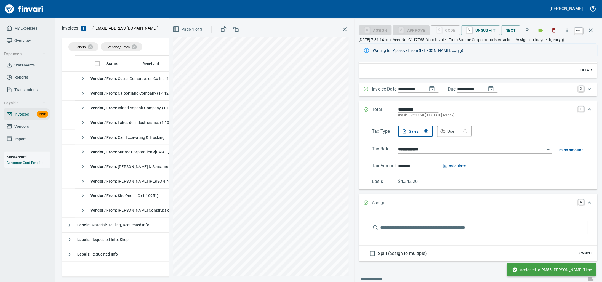
scroll to position [0, 0]
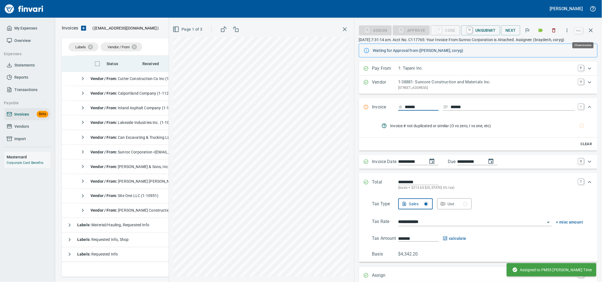
click at [591, 32] on icon "button" at bounding box center [591, 30] width 7 height 7
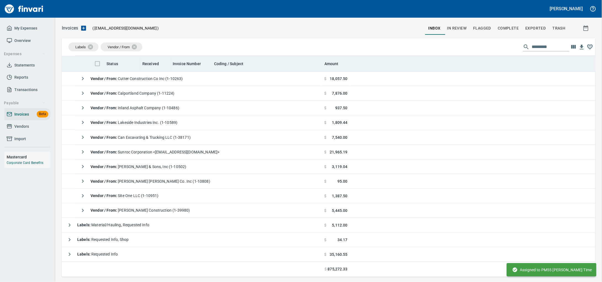
scroll to position [216, 523]
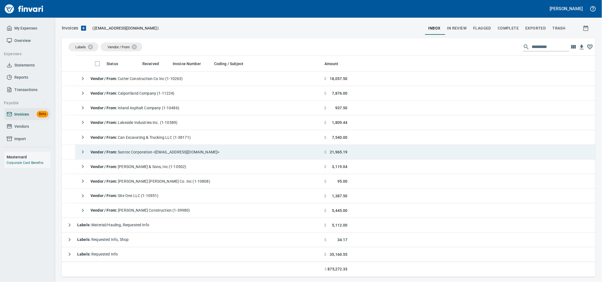
click at [146, 150] on span "Vendor / From : Sunroc Corporation <sunroccorp@billtrust.com>" at bounding box center [155, 152] width 129 height 4
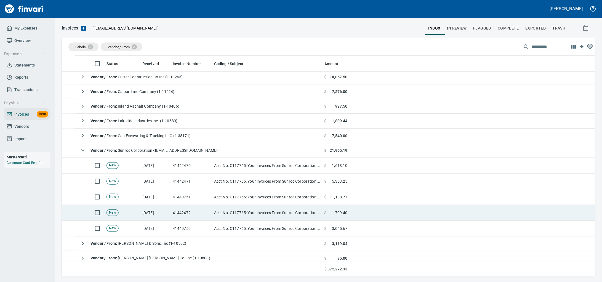
click at [234, 215] on td "Acct No. C117765: Your Invoices From Sunroc Corporation are Attached" at bounding box center [267, 213] width 110 height 16
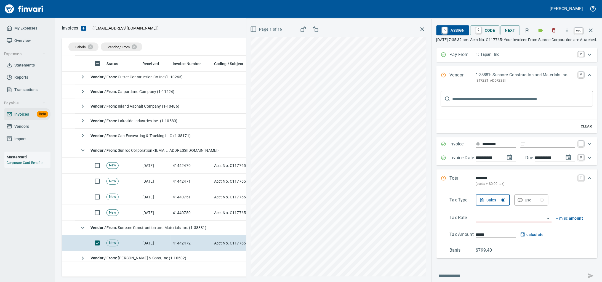
scroll to position [216, 523]
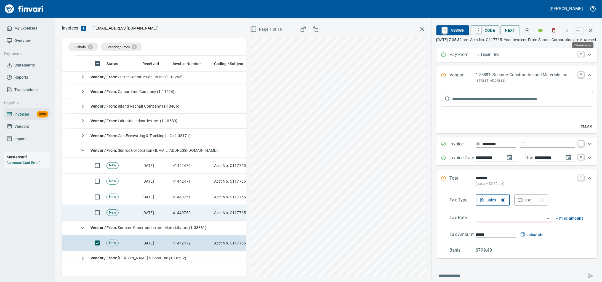
click at [592, 31] on icon "button" at bounding box center [591, 30] width 7 height 7
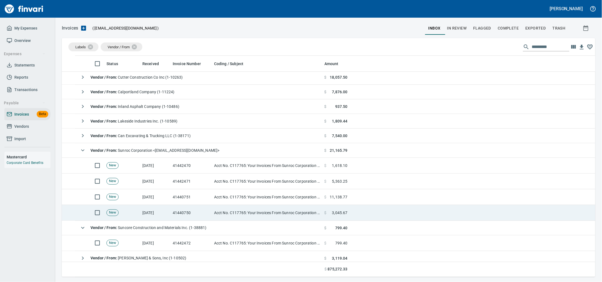
scroll to position [247, 0]
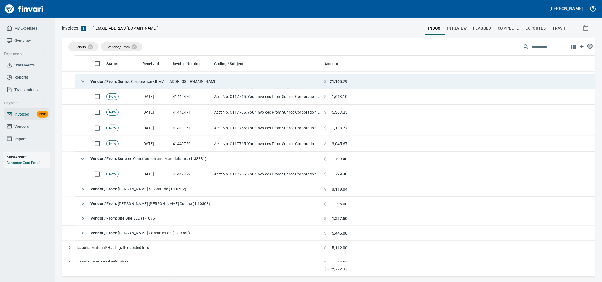
click at [223, 97] on td "Acct No. C117765: Your Invoices From Sunroc Corporation are Attached" at bounding box center [267, 97] width 110 height 16
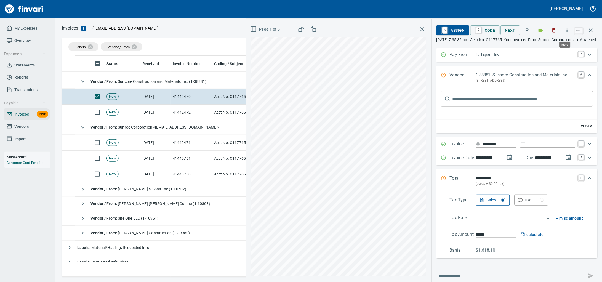
click at [566, 30] on icon "button" at bounding box center [568, 31] width 6 height 6
click at [548, 45] on span "Download" at bounding box center [563, 47] width 53 height 7
click at [481, 84] on p "PO Box 778, Orem UT 84059 US" at bounding box center [525, 81] width 99 height 6
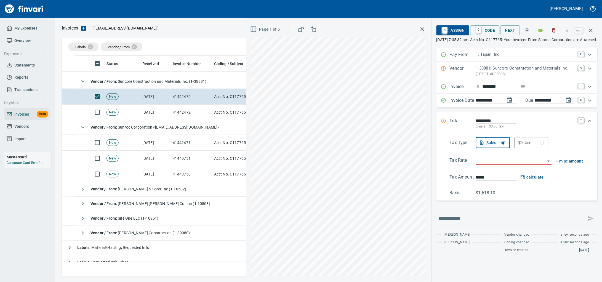
click at [587, 72] on icon "Expand" at bounding box center [590, 68] width 7 height 7
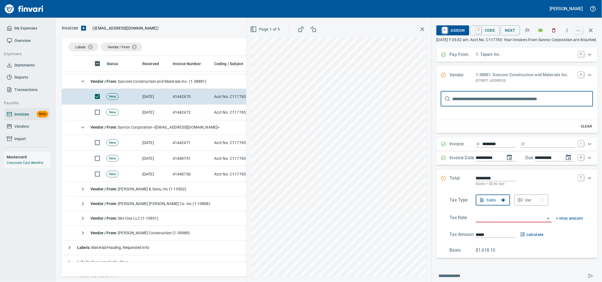
scroll to position [0, 0]
click at [484, 107] on input "text" at bounding box center [523, 98] width 141 height 15
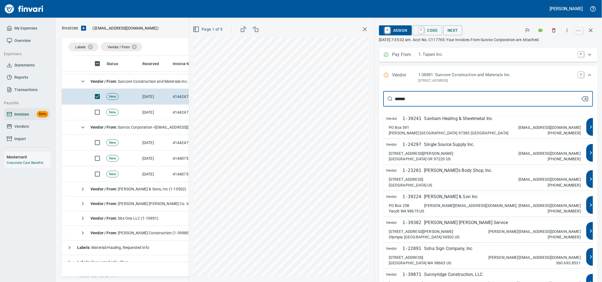
type input "*******"
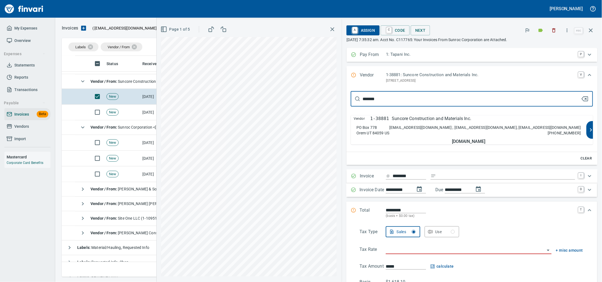
click at [459, 122] on p "Suncore Construction and Materials Inc." at bounding box center [432, 118] width 80 height 7
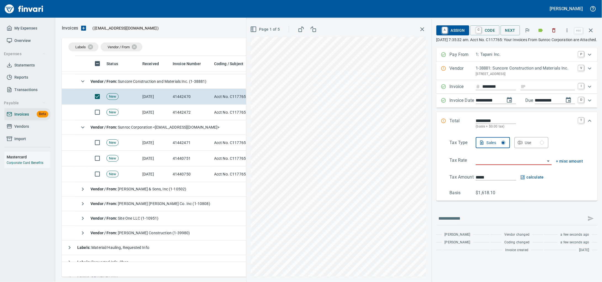
type input "**********"
click at [529, 90] on input "Expand" at bounding box center [552, 86] width 47 height 7
type input "******"
click at [503, 165] on input "search" at bounding box center [510, 161] width 69 height 8
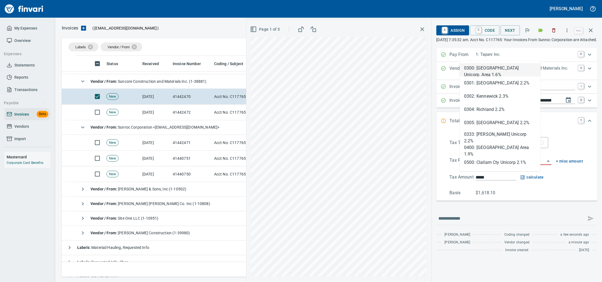
scroll to position [216, 523]
type input "*****"
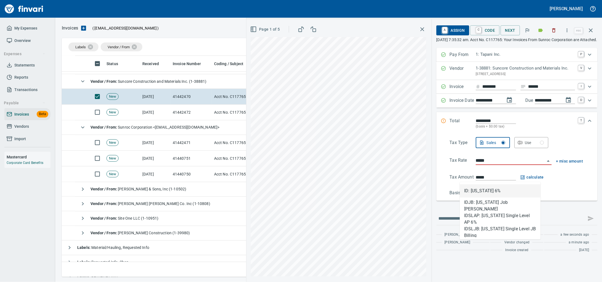
click at [496, 195] on li "ID: Idaho 6%" at bounding box center [500, 190] width 81 height 13
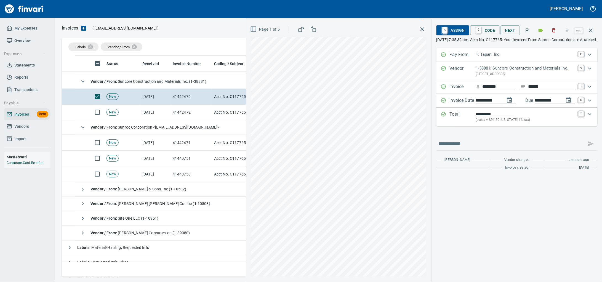
type input "******"
type input "**********"
click at [593, 121] on div "Expand" at bounding box center [590, 114] width 13 height 13
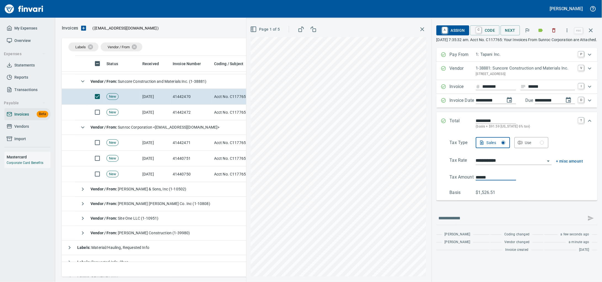
drag, startPoint x: 485, startPoint y: 197, endPoint x: 451, endPoint y: 196, distance: 33.7
click at [452, 181] on Amount "Tax Amount ******" at bounding box center [517, 177] width 134 height 7
type input "******"
click at [447, 31] on span "A Assign" at bounding box center [453, 30] width 24 height 9
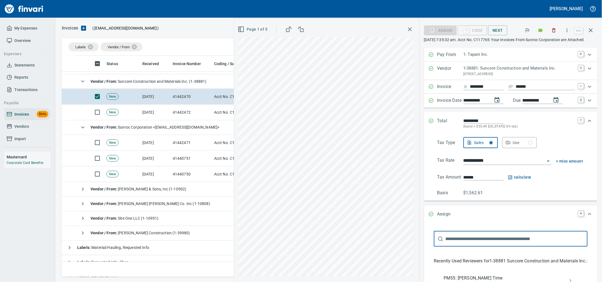
scroll to position [103, 0]
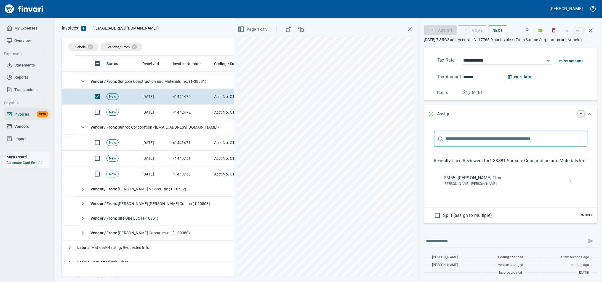
click at [464, 181] on span "PM55: Cory Gove Time" at bounding box center [506, 178] width 125 height 7
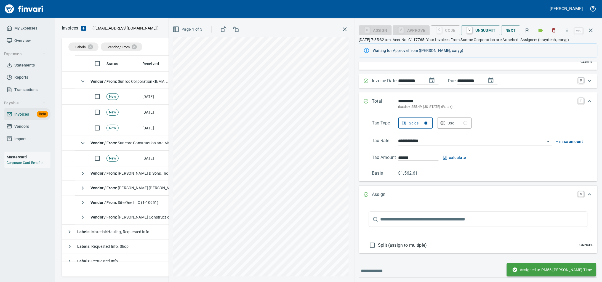
scroll to position [0, 0]
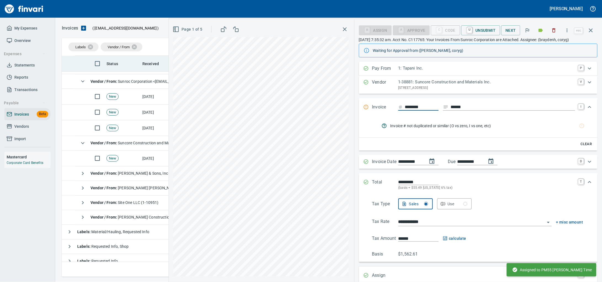
click at [589, 32] on icon "button" at bounding box center [591, 30] width 4 height 4
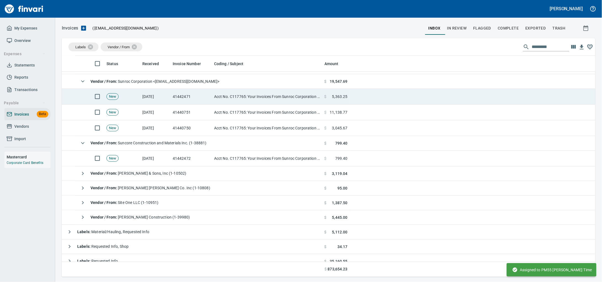
click at [222, 98] on td "Acct No. C117765: Your Invoices From Sunroc Corporation are Attached" at bounding box center [267, 97] width 110 height 16
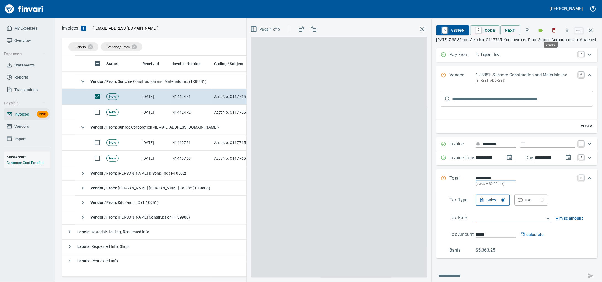
scroll to position [216, 523]
click at [567, 32] on icon "button" at bounding box center [567, 30] width 1 height 4
click at [544, 44] on span "Download" at bounding box center [563, 47] width 53 height 7
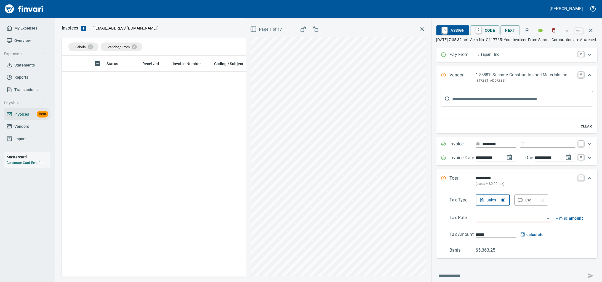
scroll to position [216, 523]
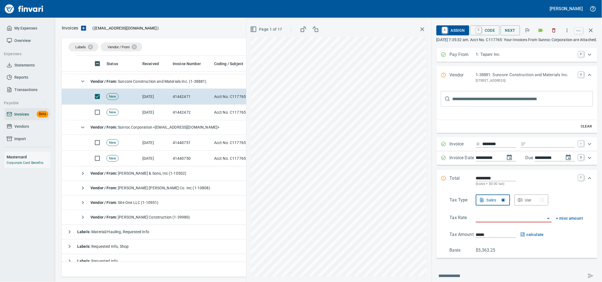
click at [480, 84] on p "[STREET_ADDRESS]" at bounding box center [525, 81] width 99 height 6
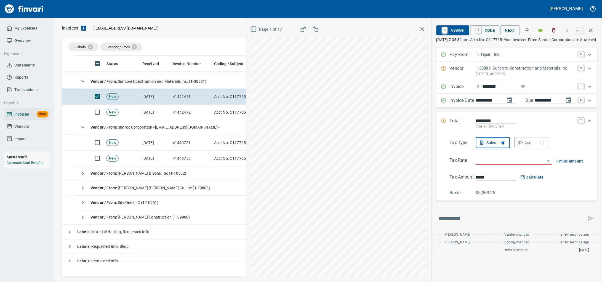
click at [544, 72] on p "1-38881: Suncore Construction and Materials Inc." at bounding box center [525, 68] width 99 height 6
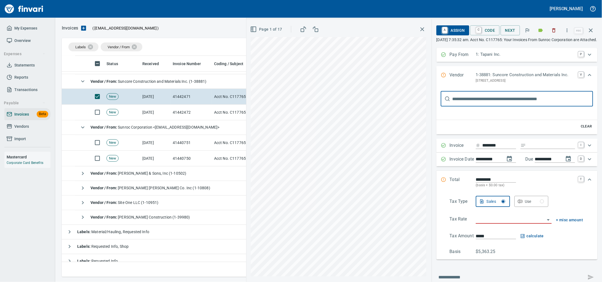
scroll to position [0, 0]
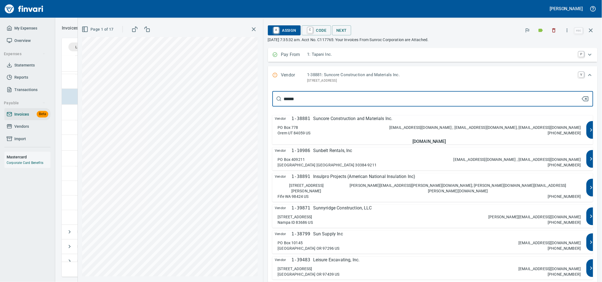
type input "*******"
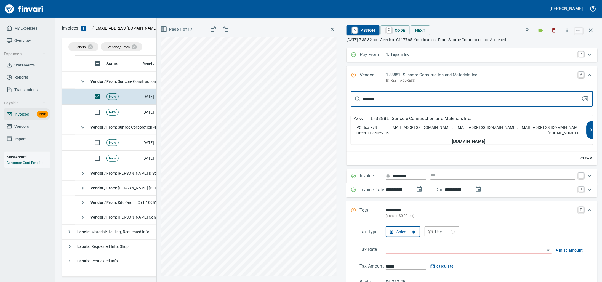
click at [462, 122] on p "Suncore Construction and Materials Inc." at bounding box center [432, 118] width 80 height 7
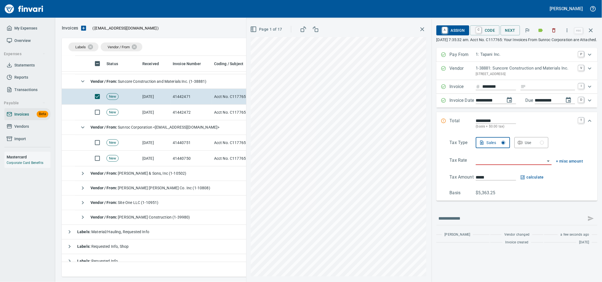
type input "**********"
click at [529, 90] on input "Expand" at bounding box center [552, 86] width 47 height 7
type input "******"
click at [480, 171] on div "Tax Type Sales Use Tax Rate + misc amount Tax Amount ***** calculate Basis $5,3…" at bounding box center [517, 166] width 152 height 59
click at [487, 165] on input "search" at bounding box center [510, 161] width 69 height 8
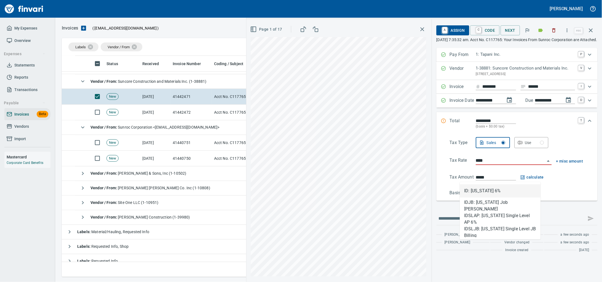
scroll to position [216, 523]
click at [498, 187] on li "ID: [US_STATE] 6%" at bounding box center [500, 190] width 81 height 13
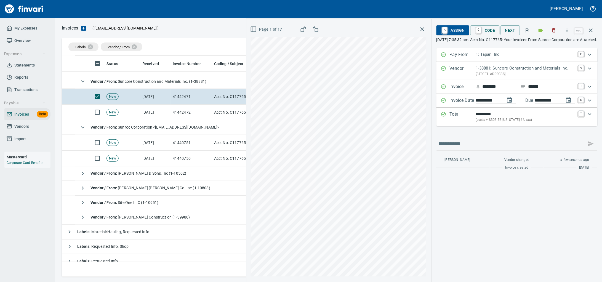
type input "**********"
type input "*******"
type input "**********"
click at [590, 115] on icon "Expand" at bounding box center [590, 114] width 3 height 2
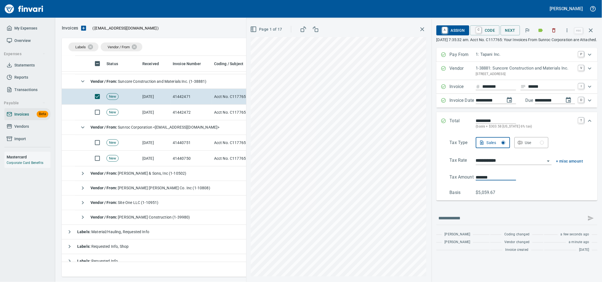
drag, startPoint x: 485, startPoint y: 195, endPoint x: 419, endPoint y: 200, distance: 66.2
click at [432, 200] on div "**********" at bounding box center [517, 165] width 170 height 234
type input "*******"
drag, startPoint x: 444, startPoint y: 30, endPoint x: 501, endPoint y: 151, distance: 133.6
click at [443, 30] on span "A Assign" at bounding box center [453, 30] width 24 height 9
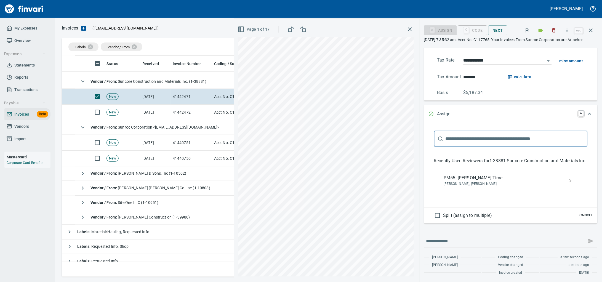
scroll to position [129, 0]
click at [446, 175] on span "PM55: [PERSON_NAME] Time" at bounding box center [506, 178] width 125 height 7
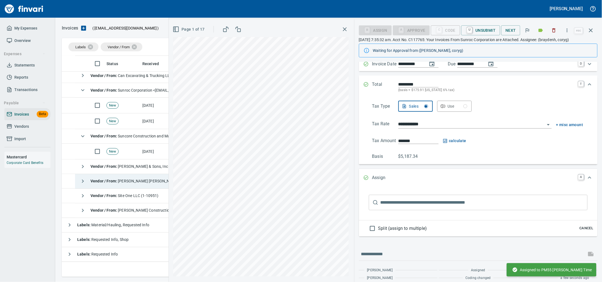
scroll to position [0, 0]
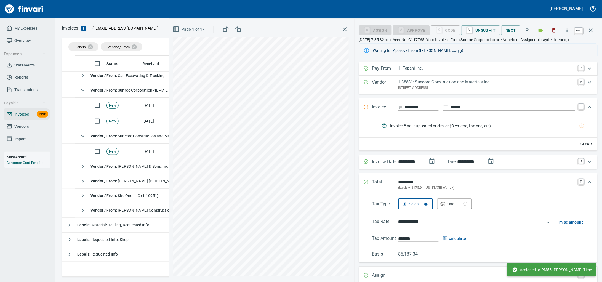
drag, startPoint x: 589, startPoint y: 31, endPoint x: 203, endPoint y: 102, distance: 392.2
click at [589, 31] on icon "button" at bounding box center [591, 30] width 7 height 7
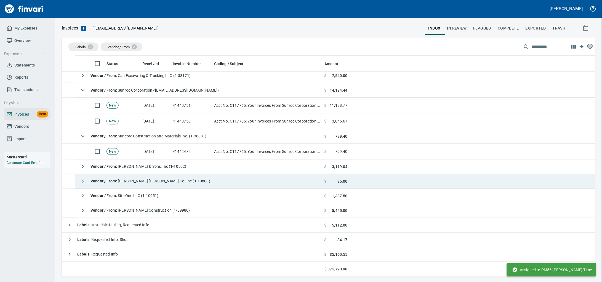
scroll to position [216, 523]
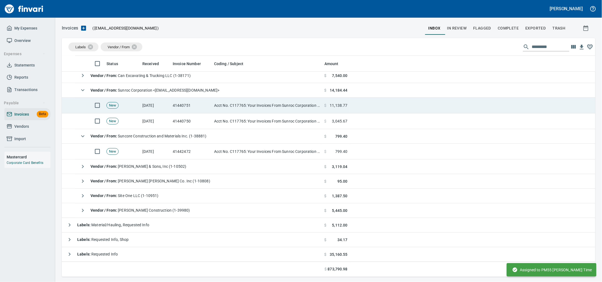
click at [224, 107] on td "Acct No. C117765: Your Invoices From Sunroc Corporation are Attached" at bounding box center [267, 106] width 110 height 16
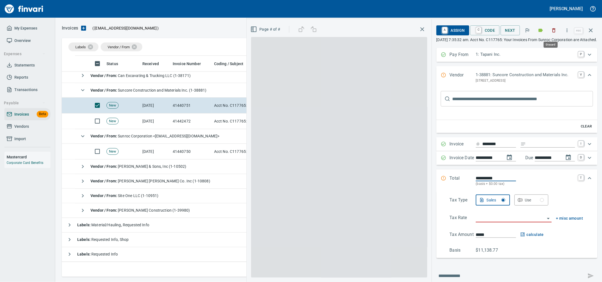
scroll to position [216, 523]
click at [568, 31] on icon "button" at bounding box center [568, 31] width 6 height 6
click at [559, 45] on span "Download" at bounding box center [563, 47] width 53 height 7
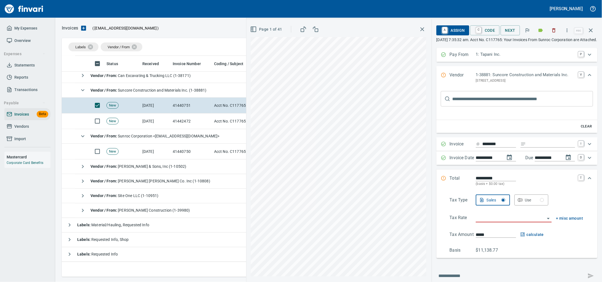
drag, startPoint x: 493, startPoint y: 82, endPoint x: 471, endPoint y: 105, distance: 31.2
click at [493, 78] on p "1-38881: Suncore Construction and Materials Inc." at bounding box center [525, 75] width 99 height 6
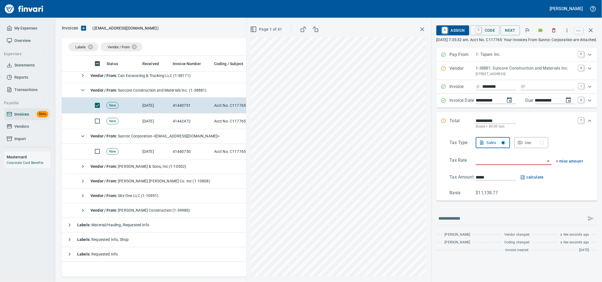
click at [485, 77] on p "[STREET_ADDRESS]" at bounding box center [525, 75] width 99 height 6
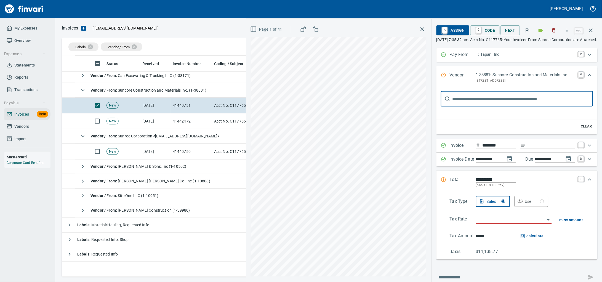
scroll to position [0, 0]
click at [470, 107] on input "text" at bounding box center [523, 98] width 141 height 15
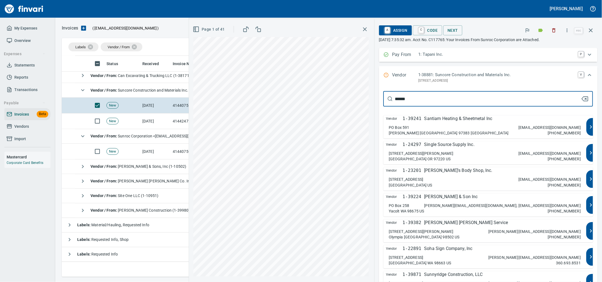
type input "*******"
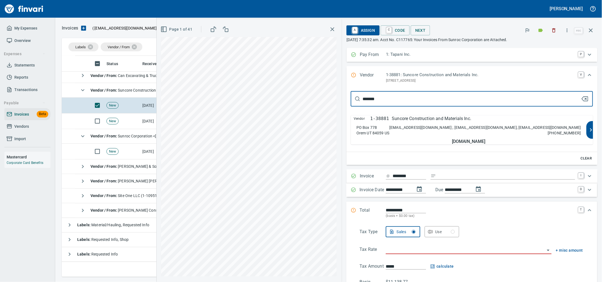
click at [463, 136] on div "SuncoreAR@clydeinc.com ; sunroccorpbilling@sunroc.com; dleahy@sunroc.com 801-80…" at bounding box center [486, 130] width 192 height 11
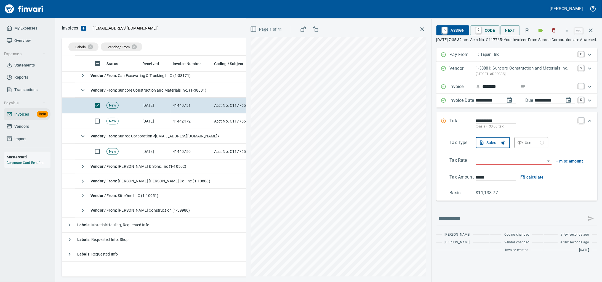
click at [543, 94] on div "Invoice ******** I" at bounding box center [517, 87] width 161 height 14
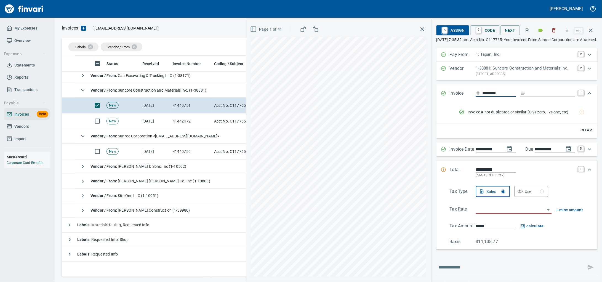
click at [544, 100] on div "Invoice ******** I" at bounding box center [517, 93] width 161 height 18
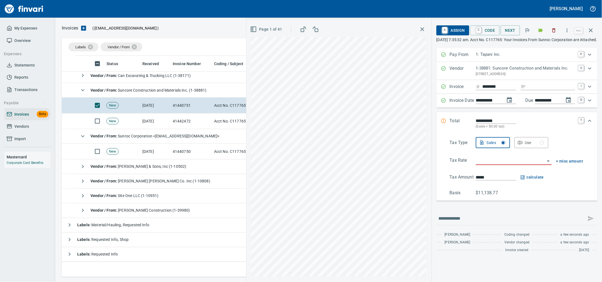
click at [547, 90] on input "Expand" at bounding box center [552, 86] width 47 height 7
type input "******"
click at [495, 165] on input "search" at bounding box center [510, 161] width 69 height 8
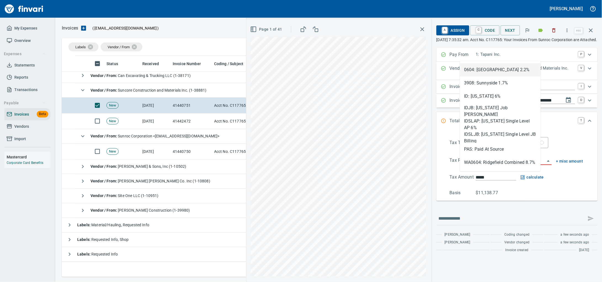
scroll to position [216, 523]
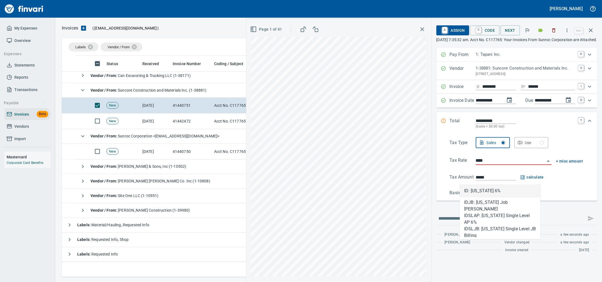
drag, startPoint x: 487, startPoint y: 191, endPoint x: 28, endPoint y: 145, distance: 461.6
click at [488, 191] on li "ID: [US_STATE] 6%" at bounding box center [500, 190] width 81 height 13
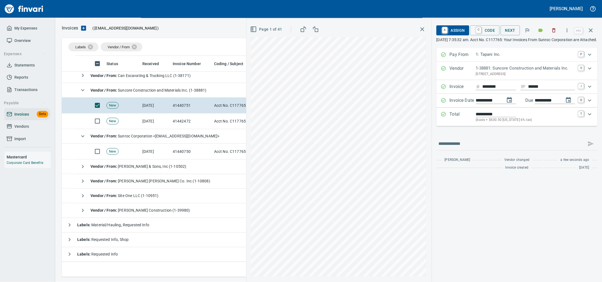
type input "**********"
type input "*******"
type input "**********"
click at [587, 118] on icon "Expand" at bounding box center [590, 114] width 7 height 7
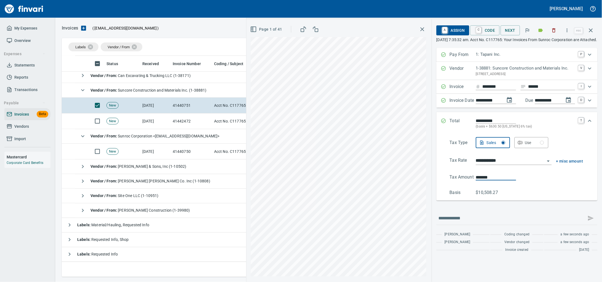
click at [399, 191] on div "**********" at bounding box center [425, 150] width 356 height 263
type input "*******"
click at [444, 31] on span "A Assign" at bounding box center [453, 30] width 24 height 9
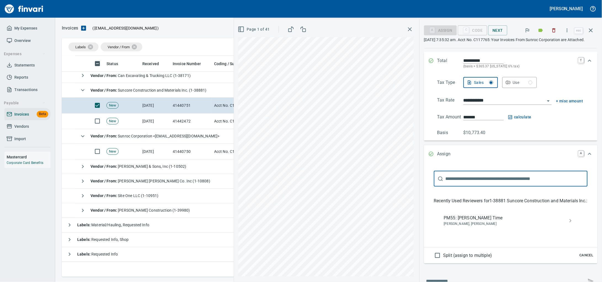
scroll to position [129, 0]
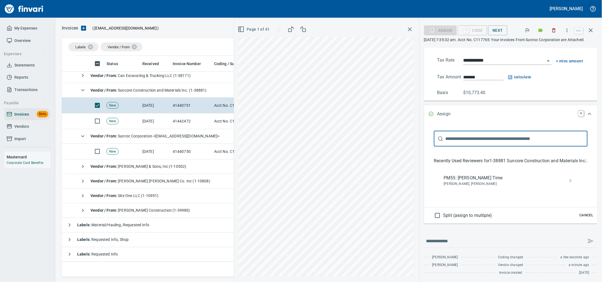
click at [454, 175] on span "PM55: [PERSON_NAME] Time" at bounding box center [506, 178] width 125 height 7
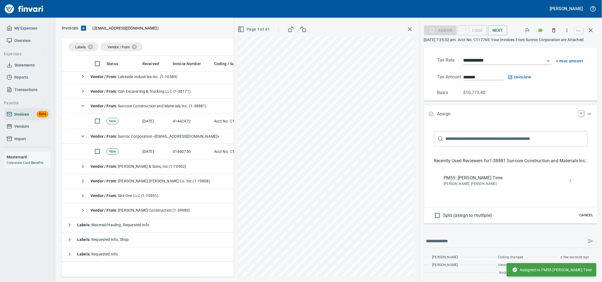
scroll to position [99, 0]
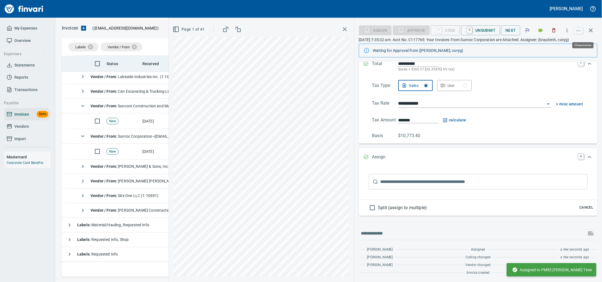
click at [591, 30] on icon "button" at bounding box center [591, 30] width 7 height 7
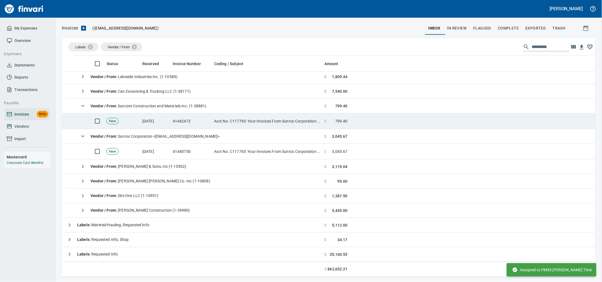
scroll to position [216, 523]
click at [190, 118] on td "41442472" at bounding box center [191, 121] width 41 height 16
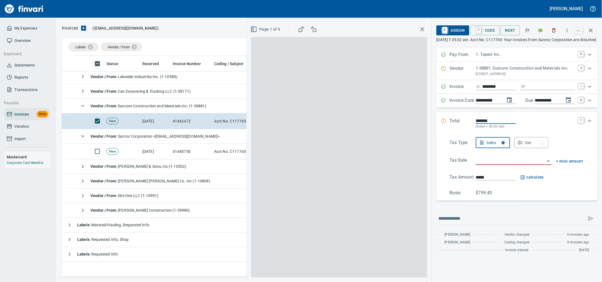
click at [565, 31] on icon "button" at bounding box center [568, 31] width 6 height 6
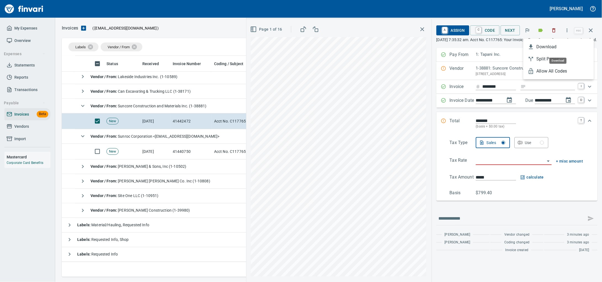
click at [574, 47] on span "Download" at bounding box center [563, 47] width 53 height 7
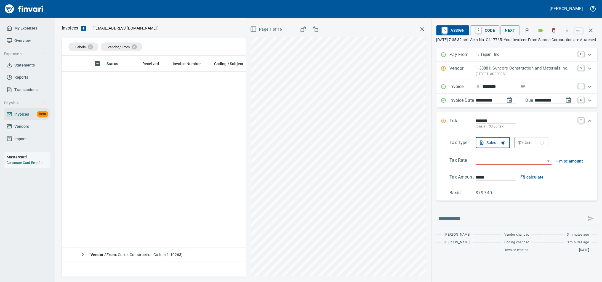
scroll to position [216, 523]
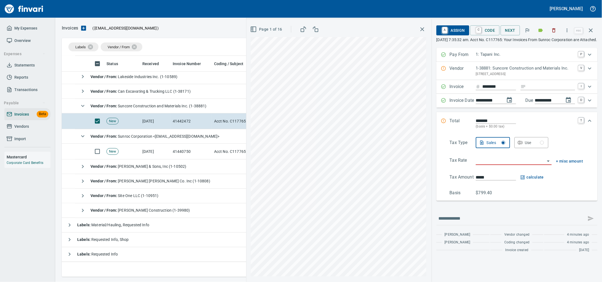
click at [495, 72] on p "1-38881: Suncore Construction and Materials Inc." at bounding box center [525, 68] width 99 height 6
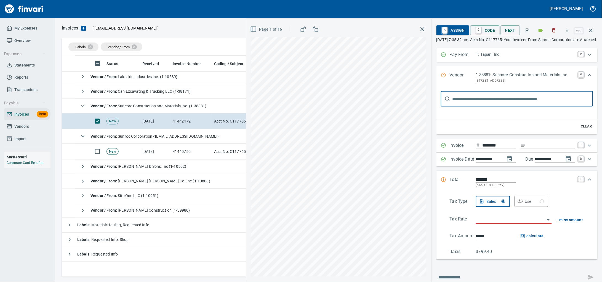
scroll to position [0, 0]
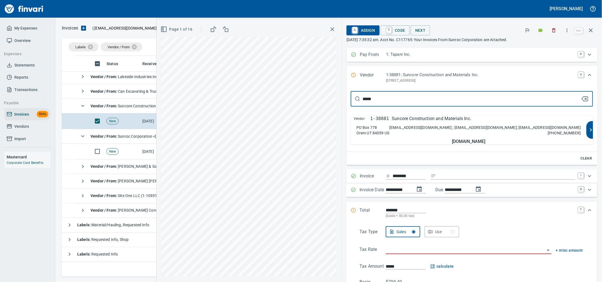
type input "*****"
click at [466, 118] on div "***** ​ Vendor 1-38881 Suncore Construction and Materials Inc. PO Box 778 Orem …" at bounding box center [472, 117] width 242 height 53
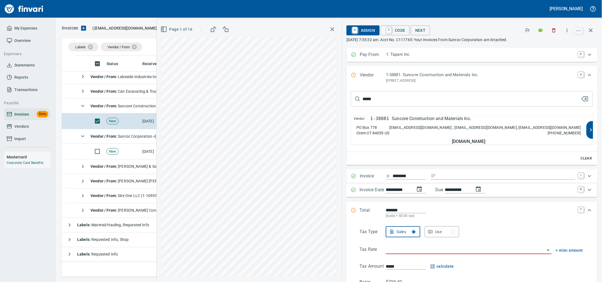
click at [468, 122] on p "Suncore Construction and Materials Inc." at bounding box center [432, 118] width 80 height 7
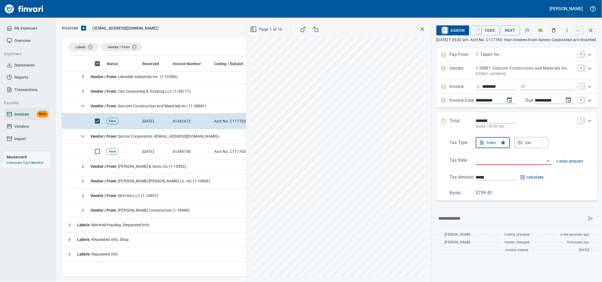
click at [529, 94] on div "Invoice ******** I" at bounding box center [517, 87] width 161 height 14
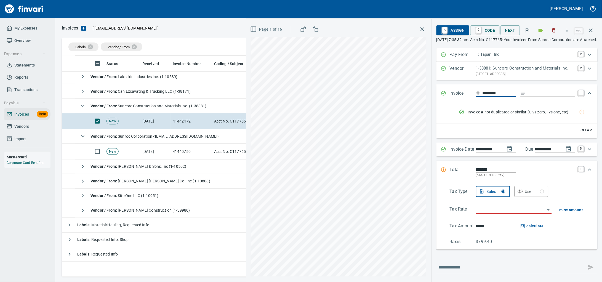
click at [532, 97] on div "Invoice ******** I" at bounding box center [517, 93] width 161 height 18
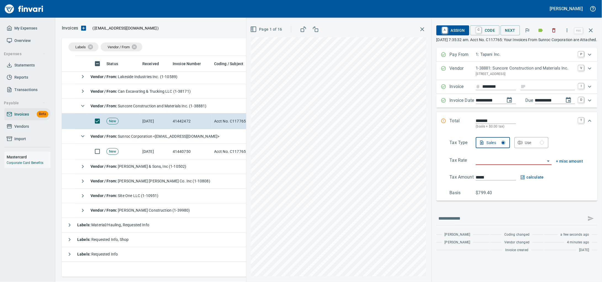
click at [533, 90] on input "Expand" at bounding box center [552, 86] width 47 height 7
type input "******"
click at [497, 172] on body "Alaina Henderson My Expenses Overview Expenses Statements Reports Transactions …" at bounding box center [301, 141] width 602 height 282
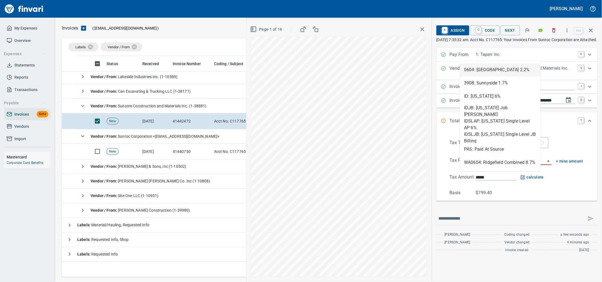
scroll to position [216, 523]
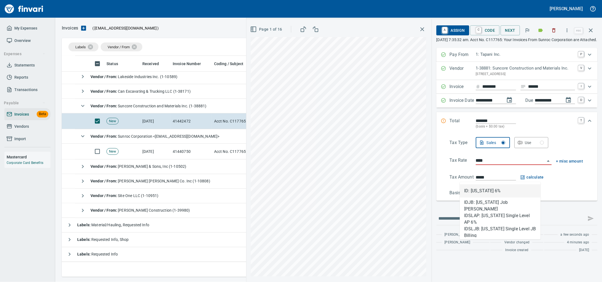
click at [501, 192] on li "ID: Idaho 6%" at bounding box center [500, 190] width 81 height 13
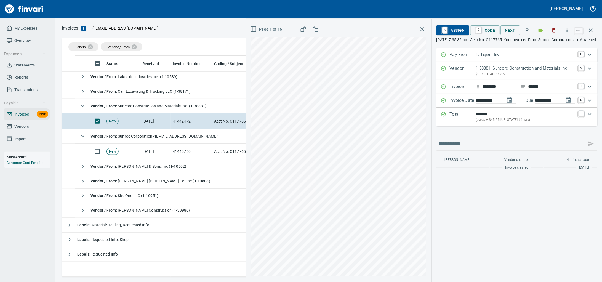
type input "**********"
type input "******"
click at [590, 118] on icon "Expand" at bounding box center [590, 114] width 7 height 7
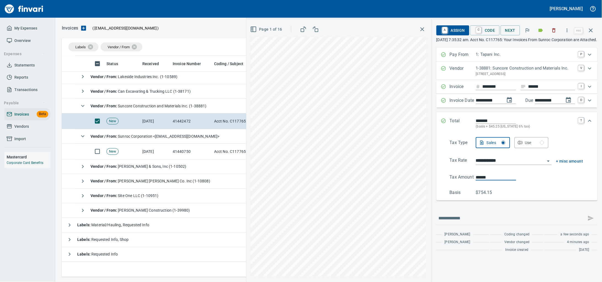
drag, startPoint x: 459, startPoint y: 194, endPoint x: 445, endPoint y: 201, distance: 15.8
click at [453, 181] on Amount "Tax Amount ******" at bounding box center [517, 177] width 134 height 7
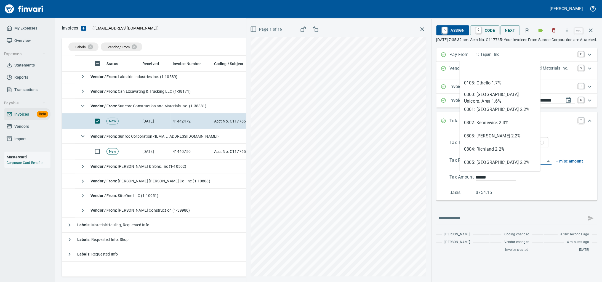
click at [310, 169] on div "**********" at bounding box center [425, 150] width 356 height 263
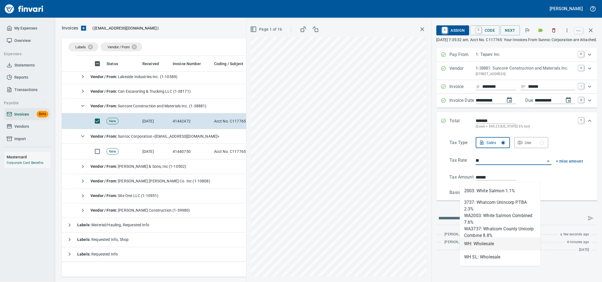
click at [486, 240] on li "WH: Wholesale" at bounding box center [500, 243] width 81 height 13
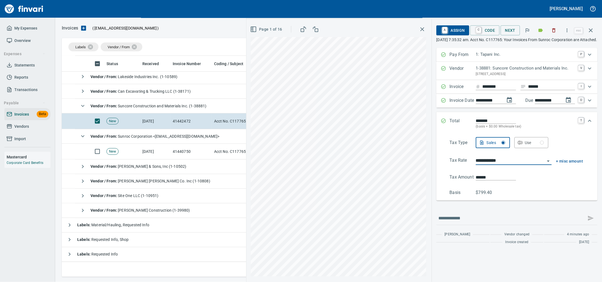
type input "**********"
type input "*****"
type input "**********"
click at [444, 33] on span "A Assign" at bounding box center [453, 30] width 24 height 9
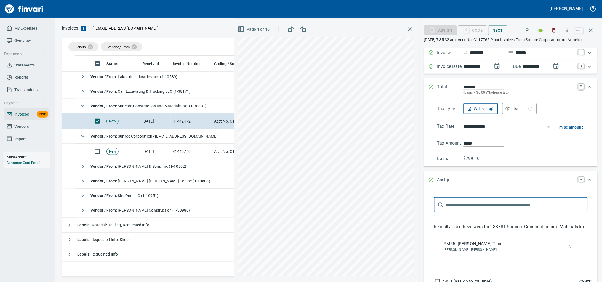
scroll to position [69, 0]
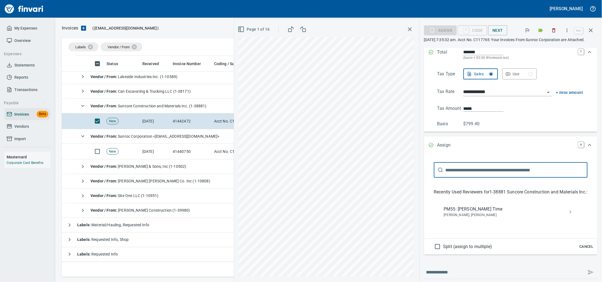
click at [485, 218] on span "Brayden Hersey, Cory Gove" at bounding box center [506, 216] width 125 height 6
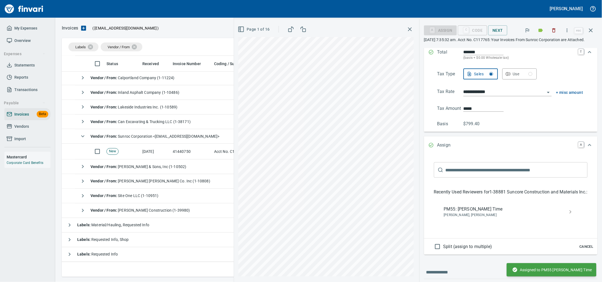
scroll to position [193, 0]
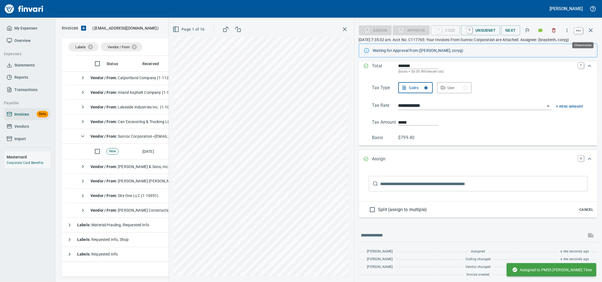
click at [590, 33] on icon "button" at bounding box center [591, 30] width 7 height 7
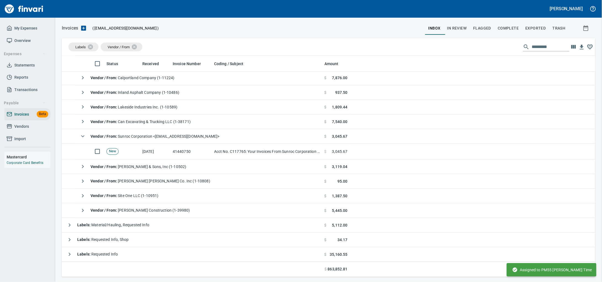
scroll to position [216, 523]
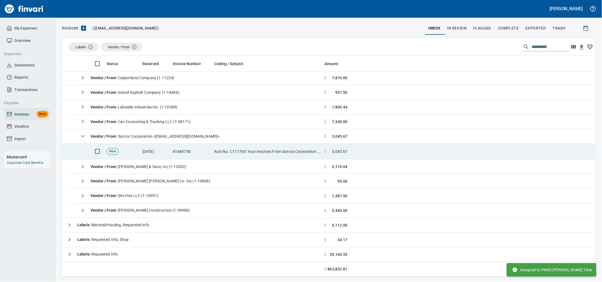
click at [197, 151] on td "41440750" at bounding box center [191, 152] width 41 height 16
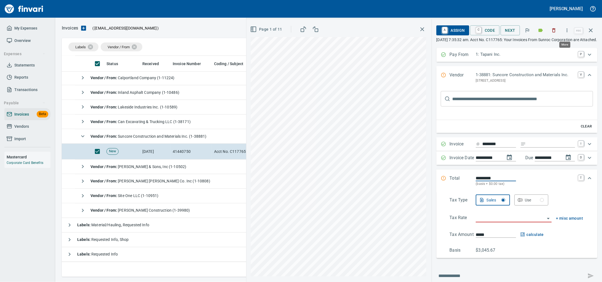
click at [565, 29] on icon "button" at bounding box center [568, 31] width 6 height 6
click at [555, 46] on span "Download" at bounding box center [563, 47] width 53 height 7
click at [517, 107] on input "text" at bounding box center [523, 98] width 141 height 15
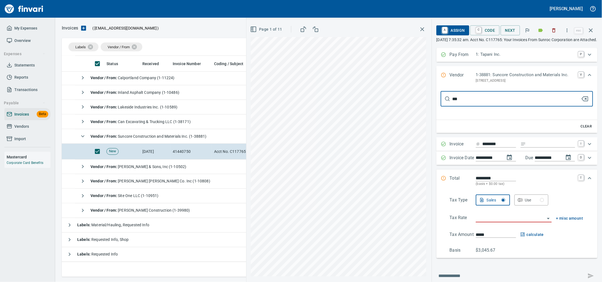
type input "****"
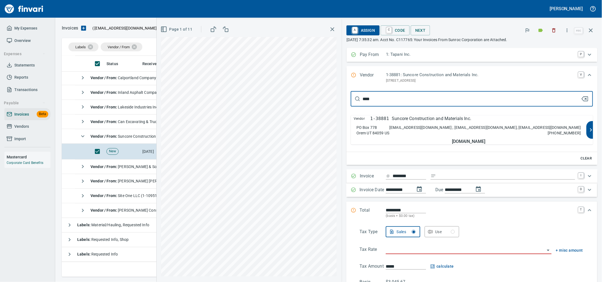
click at [436, 130] on p "SuncoreAR@clydeinc.com ; sunroccorpbilling@sunroc.com; dleahy@sunroc.com" at bounding box center [486, 128] width 192 height 6
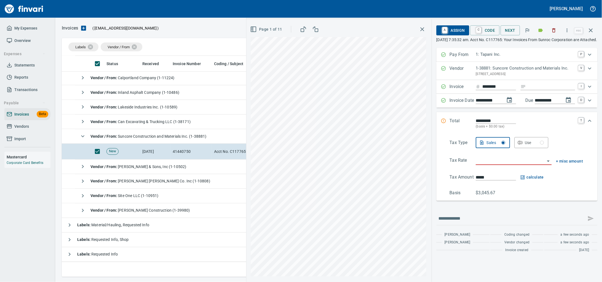
click at [529, 90] on input "Expand" at bounding box center [552, 86] width 47 height 7
type input "******"
click at [479, 165] on input "search" at bounding box center [510, 161] width 69 height 8
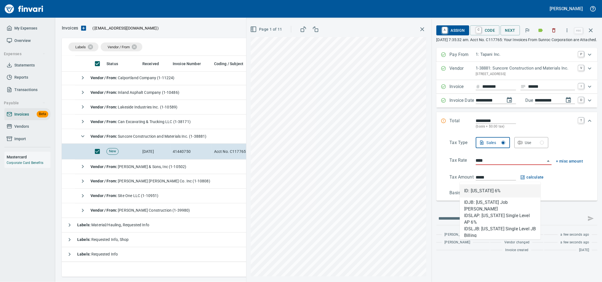
click at [510, 189] on li "ID: Idaho 6%" at bounding box center [500, 190] width 81 height 13
type input "**********"
type input "*******"
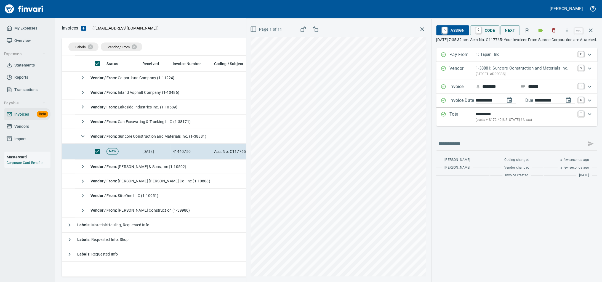
type input "**********"
click at [589, 118] on icon "Expand" at bounding box center [590, 114] width 7 height 7
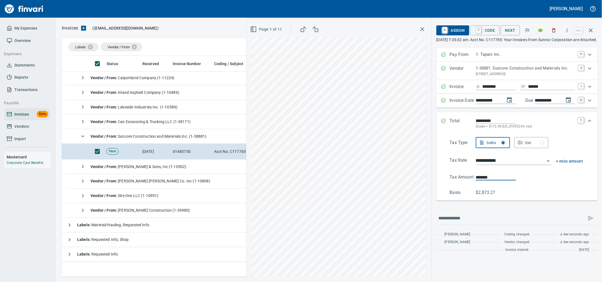
click at [437, 193] on div "**********" at bounding box center [517, 167] width 161 height 65
type input "*******"
click at [443, 32] on link "A" at bounding box center [445, 30] width 5 height 6
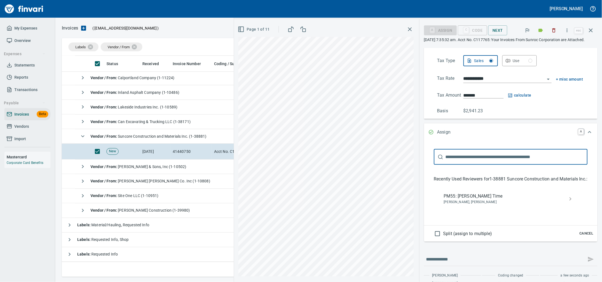
scroll to position [129, 0]
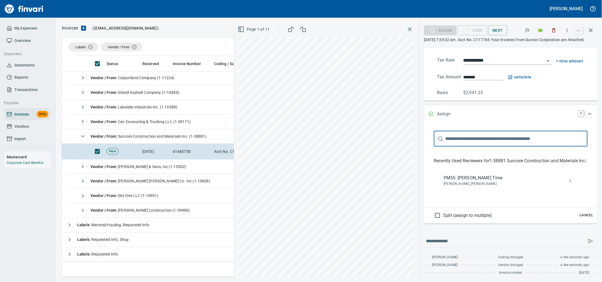
drag, startPoint x: 459, startPoint y: 181, endPoint x: 462, endPoint y: 193, distance: 11.7
click at [459, 181] on div "PM55: Cory Gove Time Brayden Hersey, Cory Gove" at bounding box center [511, 181] width 143 height 18
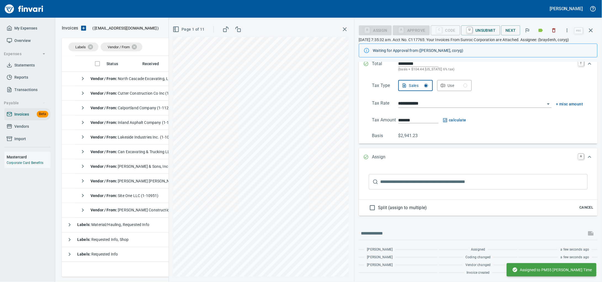
scroll to position [0, 0]
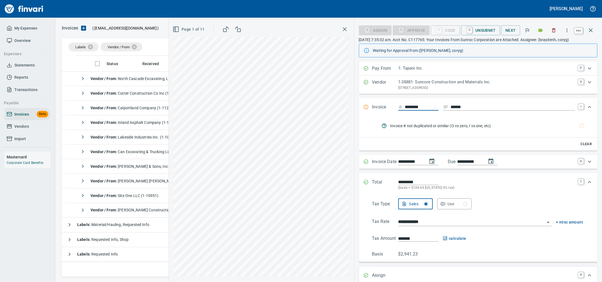
drag, startPoint x: 589, startPoint y: 30, endPoint x: 184, endPoint y: 128, distance: 416.8
click at [589, 30] on icon "button" at bounding box center [591, 30] width 4 height 4
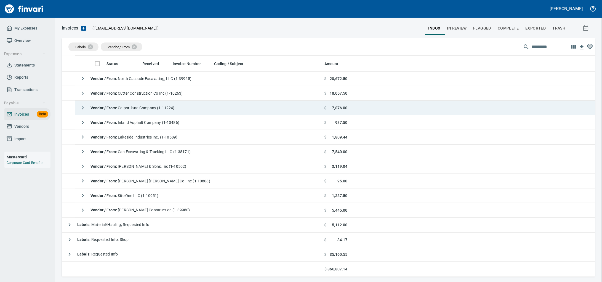
scroll to position [216, 523]
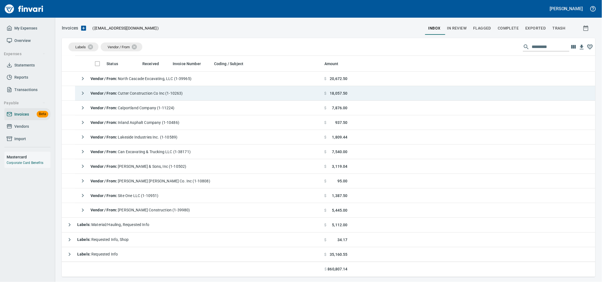
click at [164, 91] on span "Vendor / From : Cutter Construction Co Inc (1-10263)" at bounding box center [137, 93] width 92 height 4
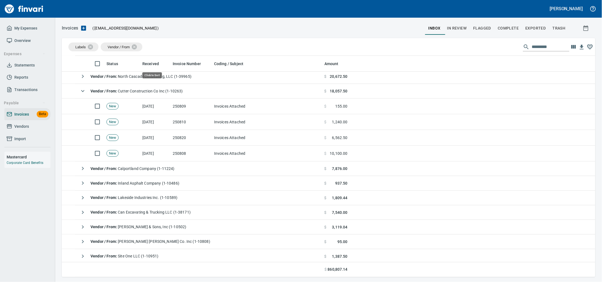
scroll to position [216, 523]
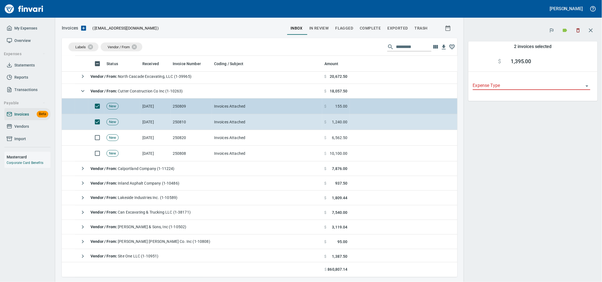
scroll to position [216, 385]
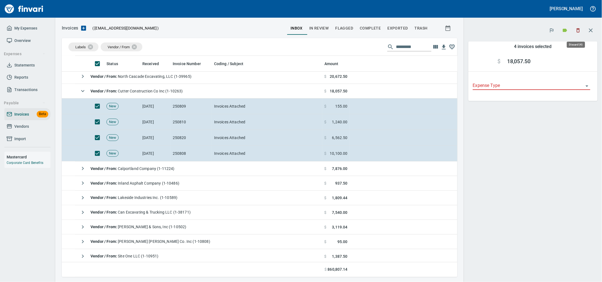
click at [580, 29] on button "button" at bounding box center [579, 30] width 12 height 12
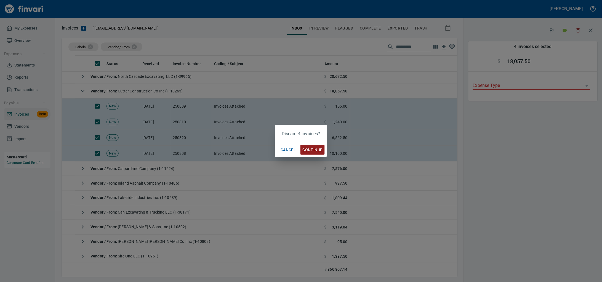
scroll to position [216, 385]
click at [315, 148] on span "Continue" at bounding box center [313, 150] width 20 height 7
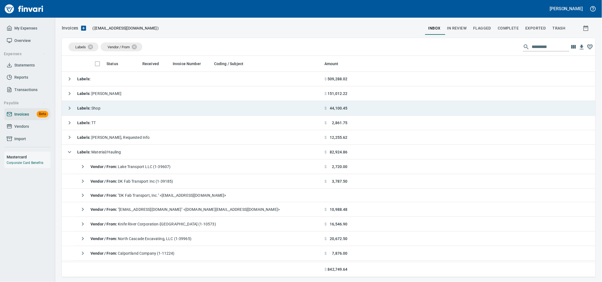
click at [121, 152] on span "Labels : Material/Hauling" at bounding box center [99, 152] width 44 height 4
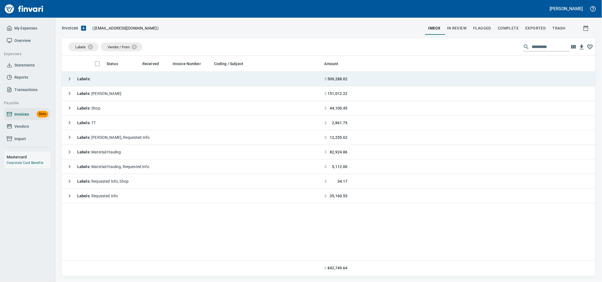
click at [123, 80] on td "Labels :" at bounding box center [192, 79] width 261 height 15
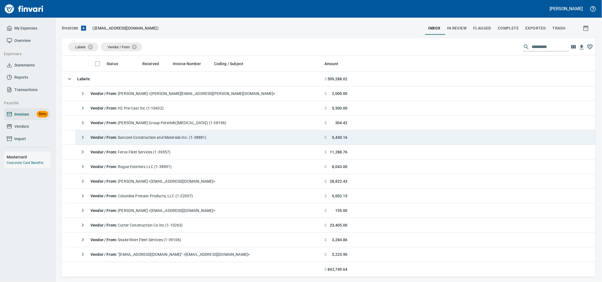
click at [155, 139] on span "Vendor / From : Suncore Construction and Materials Inc. (1-38881)" at bounding box center [149, 137] width 116 height 4
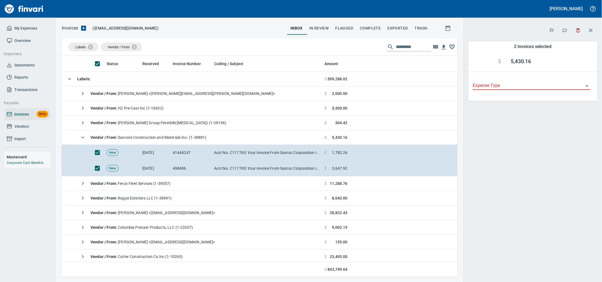
scroll to position [216, 385]
click at [559, 31] on button "button" at bounding box center [565, 30] width 12 height 12
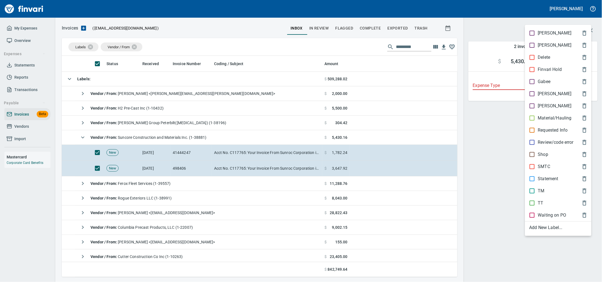
click at [564, 32] on span "[PERSON_NAME]" at bounding box center [554, 33] width 49 height 7
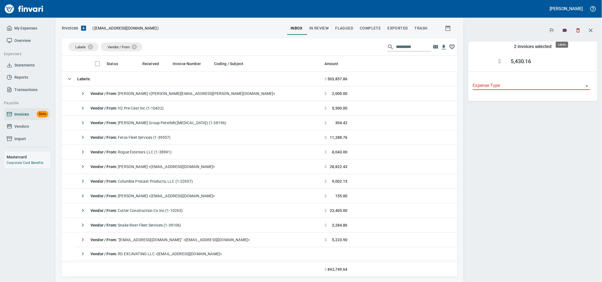
click at [564, 31] on icon "button" at bounding box center [565, 30] width 4 height 3
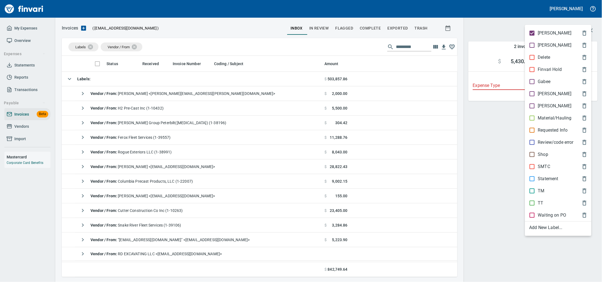
click at [554, 121] on p "Material/Hauling" at bounding box center [555, 118] width 34 height 7
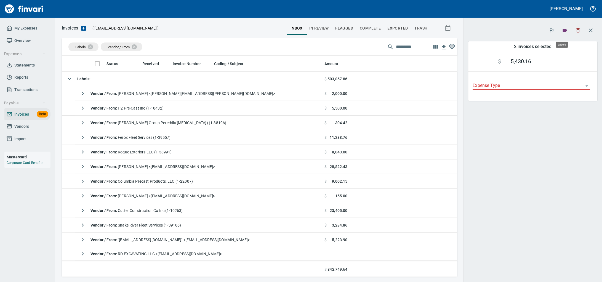
click at [563, 31] on icon "button" at bounding box center [565, 30] width 4 height 3
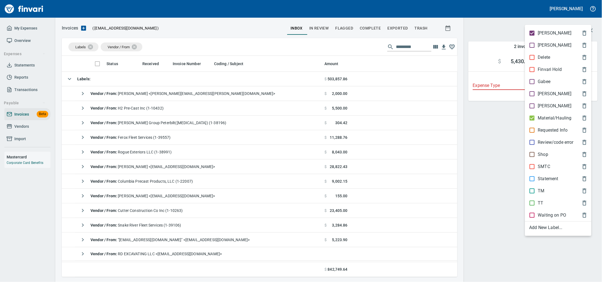
click at [557, 36] on span "[PERSON_NAME]" at bounding box center [554, 33] width 49 height 7
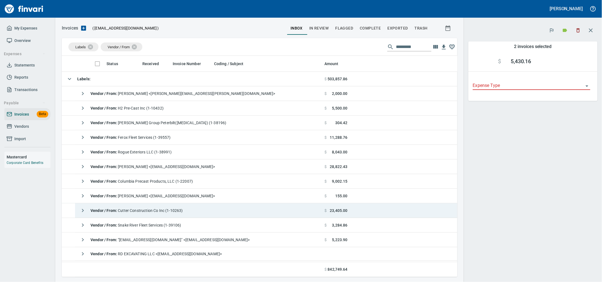
click at [148, 211] on span "Vendor / From : Cutter Construction Co Inc (1-10263)" at bounding box center [137, 210] width 92 height 4
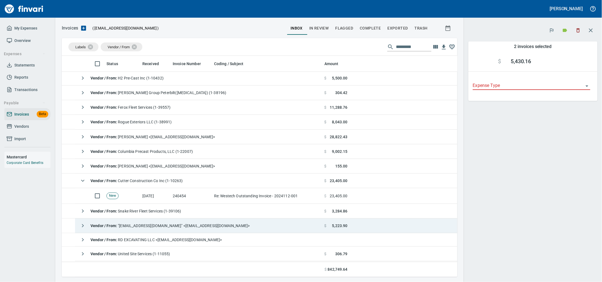
scroll to position [69, 0]
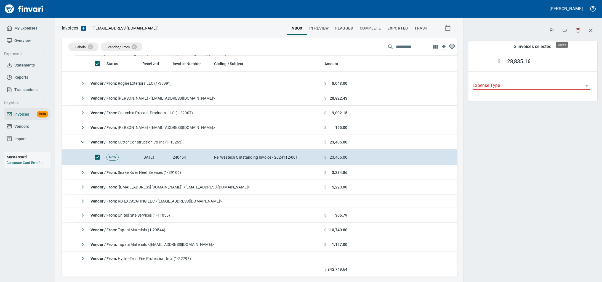
click at [565, 33] on icon "button" at bounding box center [566, 31] width 6 height 6
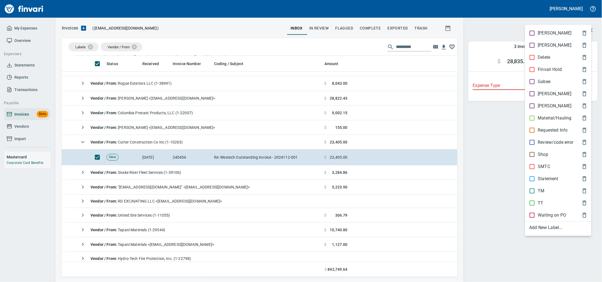
scroll to position [216, 385]
click at [555, 121] on p "Material/Hauling" at bounding box center [555, 118] width 34 height 7
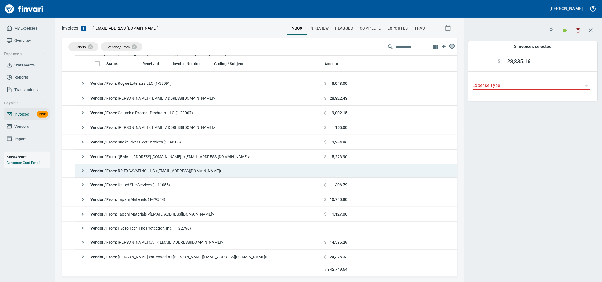
click at [130, 175] on div "Vendor / From : RD EXCAVATING LLC <quickbooks@notification.intuit.com>" at bounding box center [149, 170] width 145 height 11
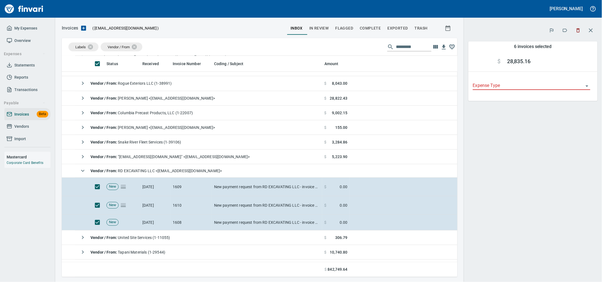
click at [563, 31] on icon "button" at bounding box center [566, 31] width 6 height 6
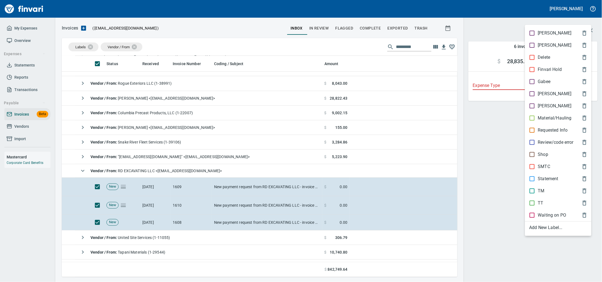
click at [540, 124] on div "Material/Hauling" at bounding box center [558, 118] width 67 height 12
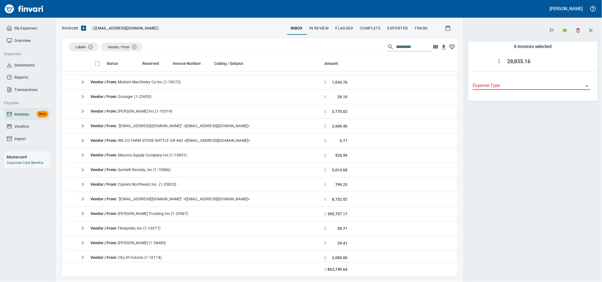
scroll to position [379, 0]
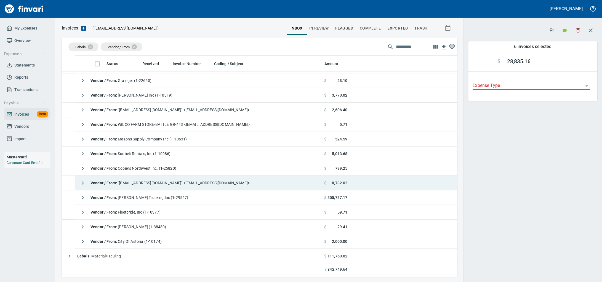
click at [212, 181] on span "Vendor / From : "Invoices@KnifeRiver.com" <Invoices@KnifeRiver.com>" at bounding box center [170, 183] width 159 height 4
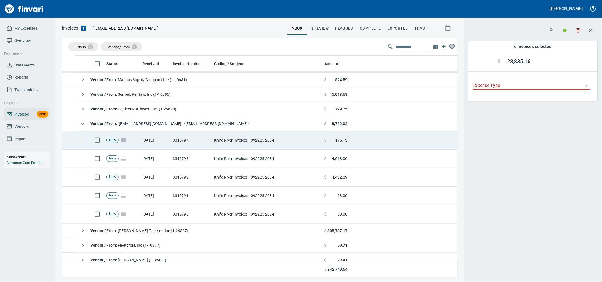
scroll to position [448, 0]
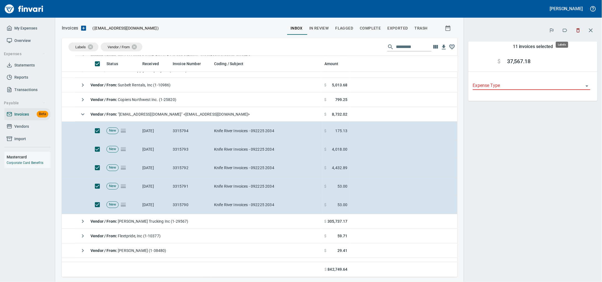
click at [564, 30] on icon "button" at bounding box center [565, 30] width 4 height 3
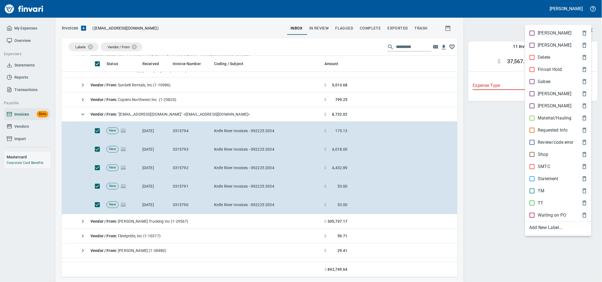
scroll to position [216, 385]
click at [556, 121] on p "Material/Hauling" at bounding box center [555, 118] width 34 height 7
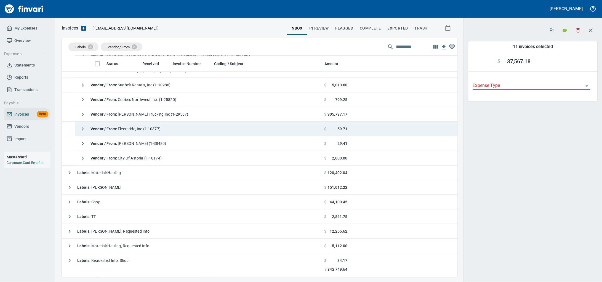
click at [126, 128] on span "Vendor / From : Fleetpride, Inc (1-10377)" at bounding box center [126, 129] width 70 height 4
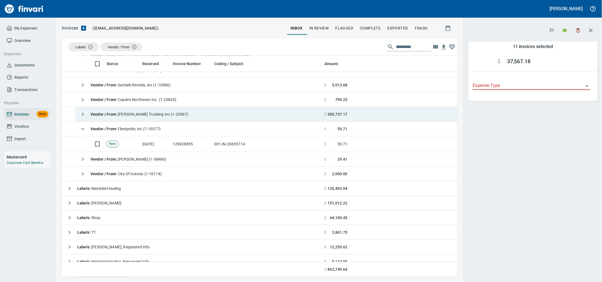
click at [136, 121] on td "Vendor / From : [PERSON_NAME] Trucking Inc (1-29567)" at bounding box center [198, 114] width 247 height 15
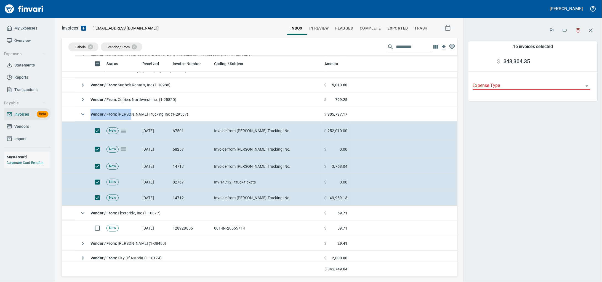
click at [565, 28] on icon "button" at bounding box center [566, 31] width 6 height 6
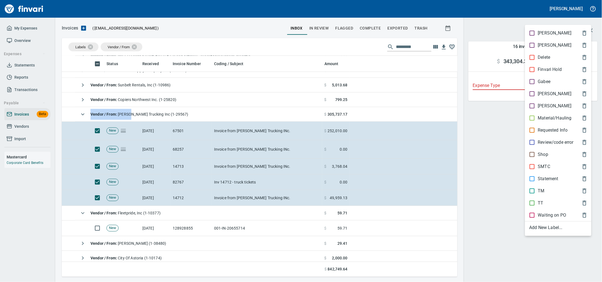
click at [564, 121] on p "Material/Hauling" at bounding box center [555, 118] width 34 height 7
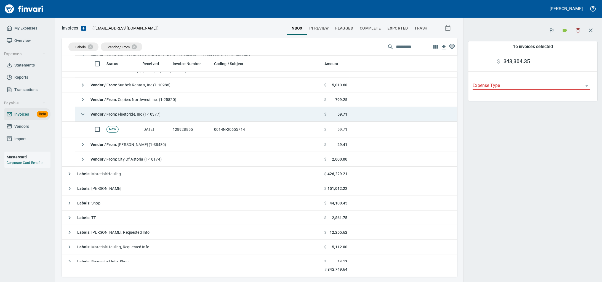
click at [83, 115] on icon "button" at bounding box center [82, 114] width 3 height 2
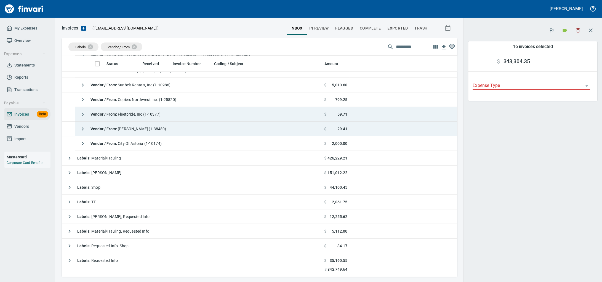
click at [180, 128] on td "Vendor / From : Harris Garcia (1-38480)" at bounding box center [198, 129] width 247 height 15
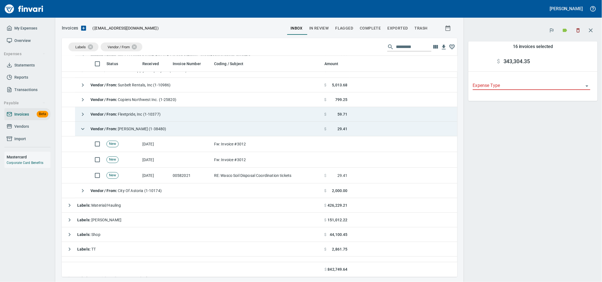
click at [183, 127] on td "Vendor / From : Harris Garcia (1-38480)" at bounding box center [198, 129] width 247 height 15
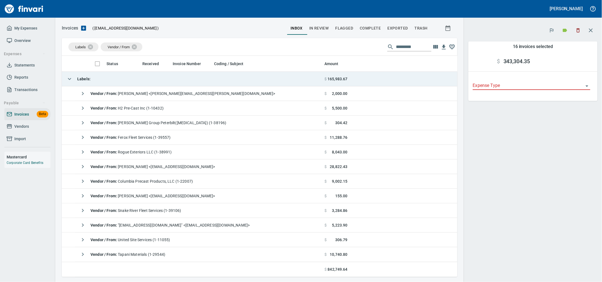
click at [131, 81] on td "Labels :" at bounding box center [192, 79] width 261 height 15
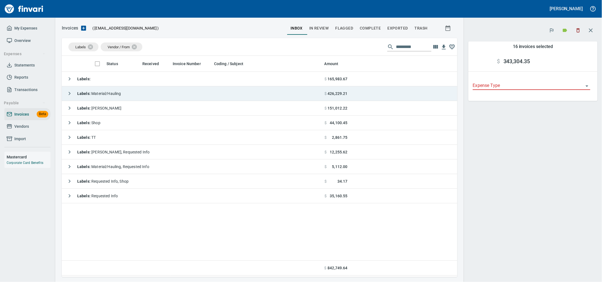
click at [118, 96] on span "Labels : Material/Hauling" at bounding box center [99, 93] width 44 height 4
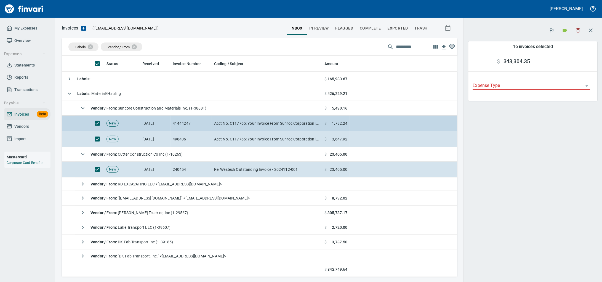
click at [207, 126] on td "41444247" at bounding box center [191, 124] width 41 height 16
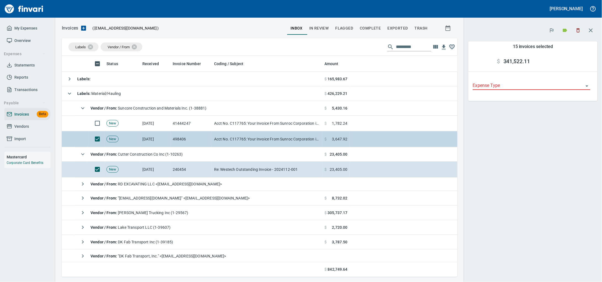
click at [208, 142] on td "498406" at bounding box center [191, 139] width 41 height 16
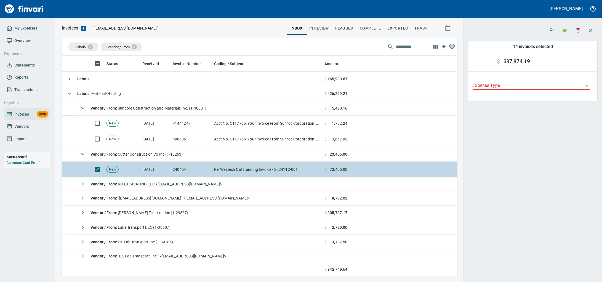
click at [207, 171] on td "240454" at bounding box center [191, 170] width 41 height 16
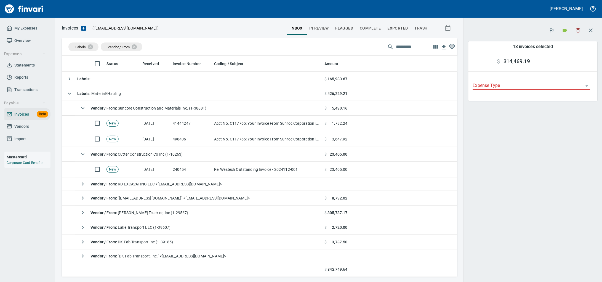
drag, startPoint x: 270, startPoint y: 125, endPoint x: 33, endPoint y: 156, distance: 239.7
click at [270, 125] on td "Acct No. C117765: Your Invoice From Sunroc Corporation is Attached" at bounding box center [267, 124] width 110 height 16
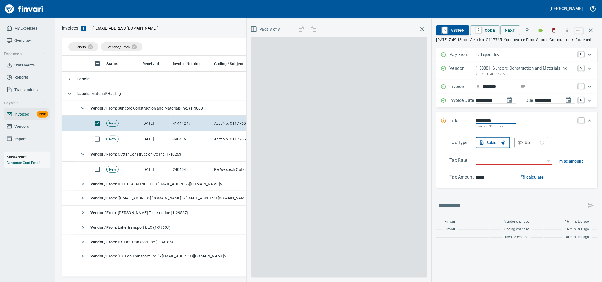
scroll to position [216, 523]
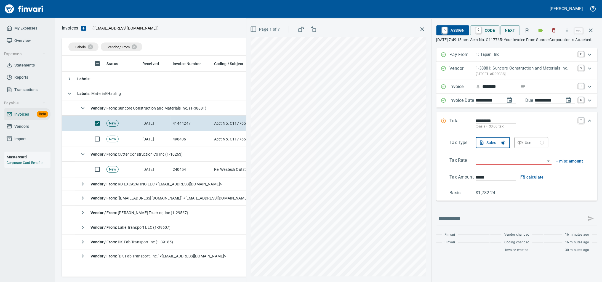
drag, startPoint x: 534, startPoint y: 96, endPoint x: 540, endPoint y: 97, distance: 5.9
click at [534, 90] on input "Expand" at bounding box center [552, 86] width 47 height 7
type input "******"
click at [483, 165] on input "search" at bounding box center [510, 161] width 69 height 8
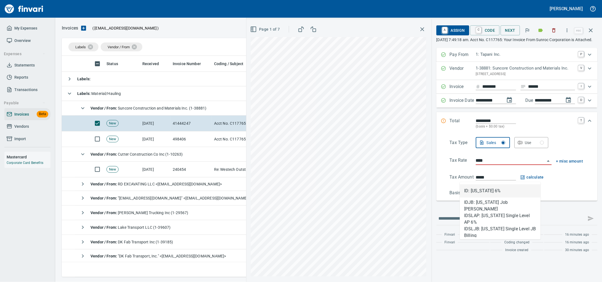
drag, startPoint x: 481, startPoint y: 188, endPoint x: 437, endPoint y: 181, distance: 44.7
click at [481, 189] on li "ID: Idaho 6%" at bounding box center [500, 190] width 81 height 13
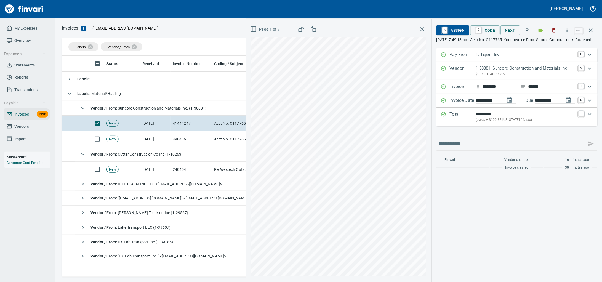
type input "**********"
type input "*******"
type input "**********"
type input "******"
type input "*****"
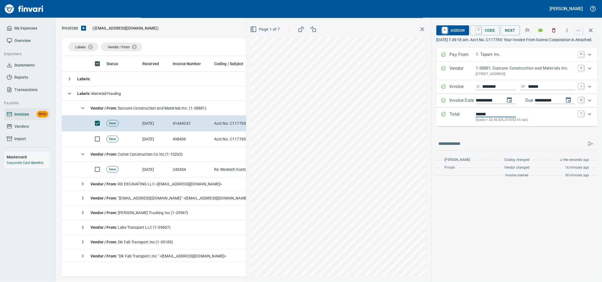
click at [443, 31] on span "A Assign" at bounding box center [453, 30] width 24 height 9
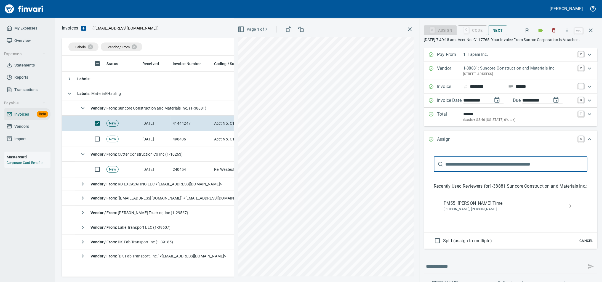
click at [370, 127] on div "**********" at bounding box center [418, 150] width 368 height 263
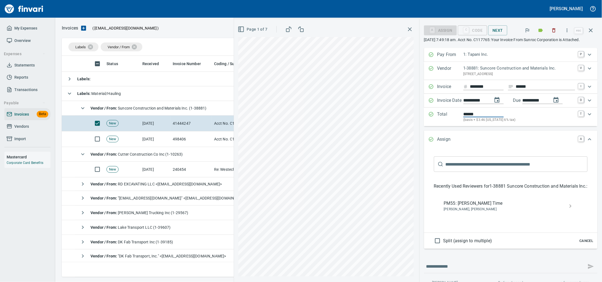
type input "*********"
click at [589, 115] on icon "Expand" at bounding box center [590, 114] width 3 height 2
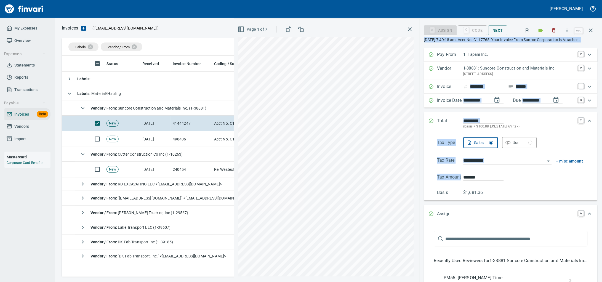
click at [380, 189] on div "**********" at bounding box center [418, 150] width 368 height 263
click at [471, 181] on input "*******" at bounding box center [484, 177] width 40 height 6
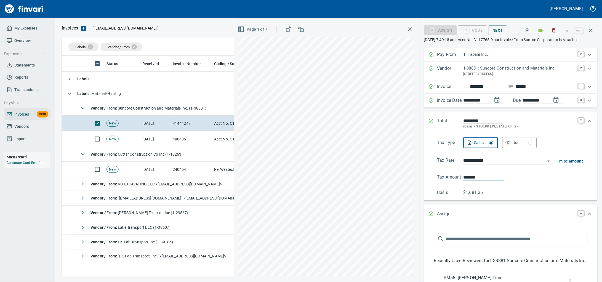
click at [464, 181] on input "*******" at bounding box center [484, 177] width 40 height 6
drag, startPoint x: 460, startPoint y: 195, endPoint x: 421, endPoint y: 196, distance: 39.2
click at [438, 181] on Amount "Tax Amount *******" at bounding box center [511, 177] width 146 height 7
type input "******"
click at [466, 247] on input "text" at bounding box center [517, 238] width 142 height 15
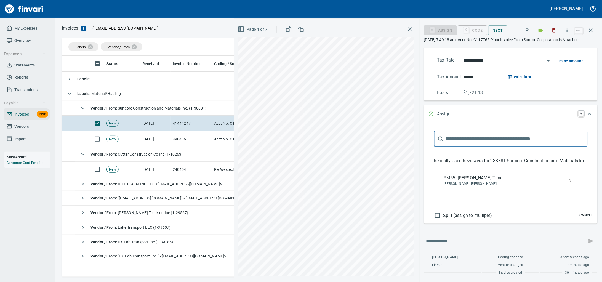
click at [459, 181] on span "PM55: Cory Gove Time" at bounding box center [506, 178] width 125 height 7
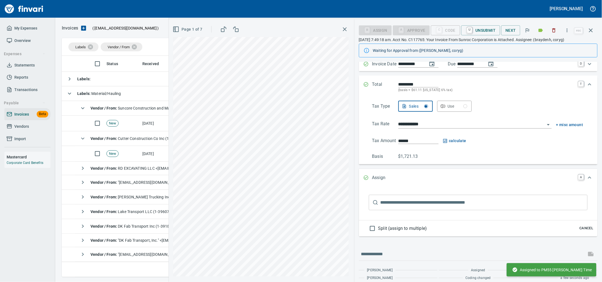
scroll to position [0, 0]
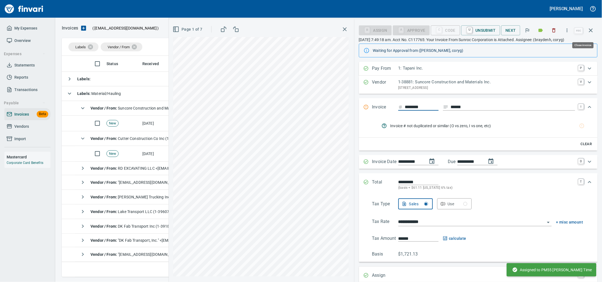
click at [590, 32] on icon "button" at bounding box center [591, 30] width 4 height 4
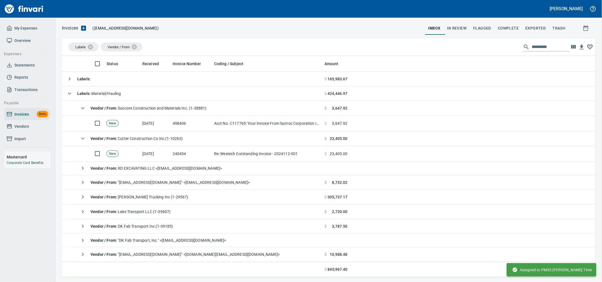
scroll to position [216, 523]
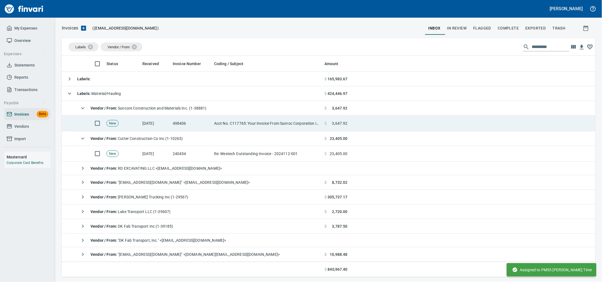
click at [181, 126] on td "498406" at bounding box center [191, 124] width 41 height 16
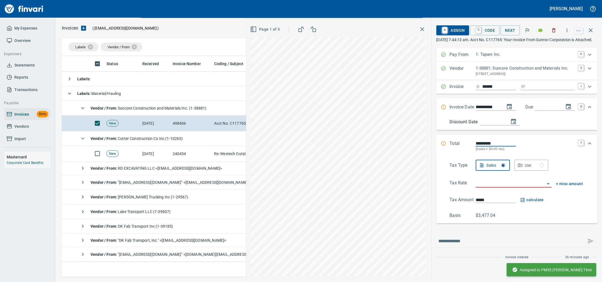
click at [529, 90] on input "Expand" at bounding box center [552, 86] width 47 height 7
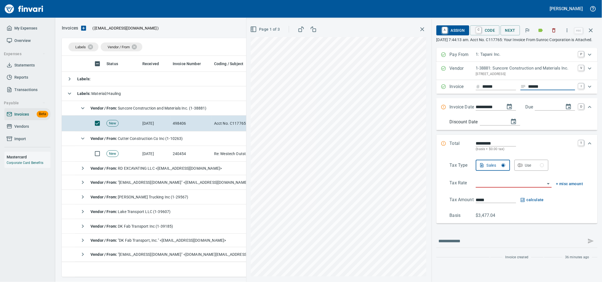
type input "******"
type input "**********"
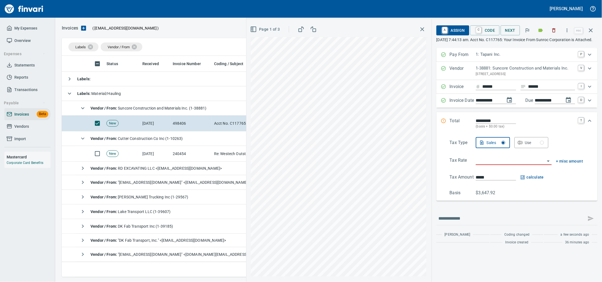
click at [509, 182] on div "Tax Type Sales Use Tax Rate + misc amount Tax Amount ***** calculate Basis $3,6…" at bounding box center [517, 166] width 152 height 59
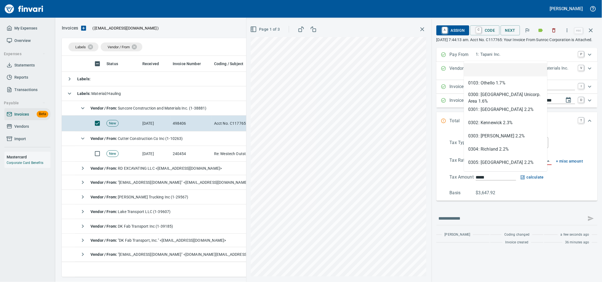
scroll to position [216, 523]
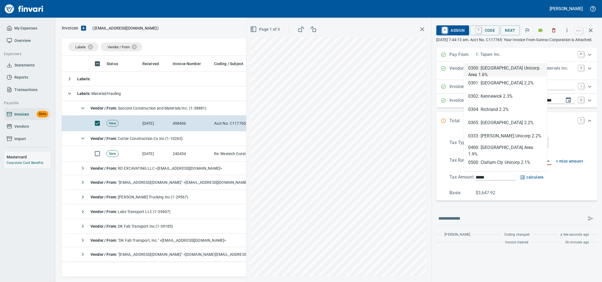
type input "****"
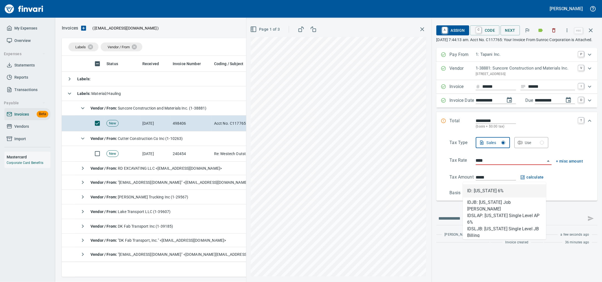
click at [497, 187] on li "ID: Idaho 6%" at bounding box center [504, 190] width 83 height 13
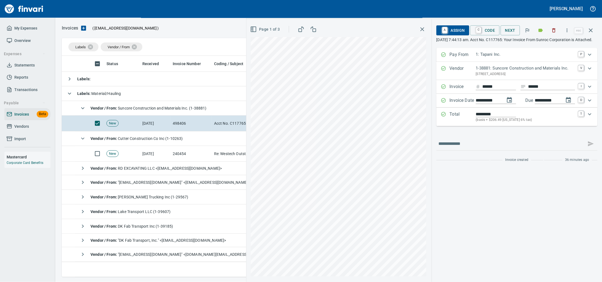
type input "*******"
type input "**********"
click at [590, 118] on icon "Expand" at bounding box center [590, 114] width 7 height 7
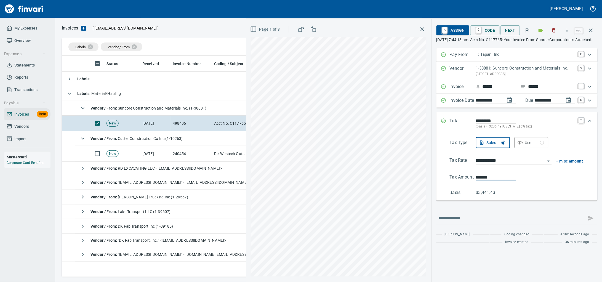
drag, startPoint x: 491, startPoint y: 194, endPoint x: 420, endPoint y: 194, distance: 70.4
click at [432, 194] on div "**********" at bounding box center [517, 165] width 170 height 234
type input "*******"
click at [449, 30] on span "A Assign" at bounding box center [453, 30] width 24 height 9
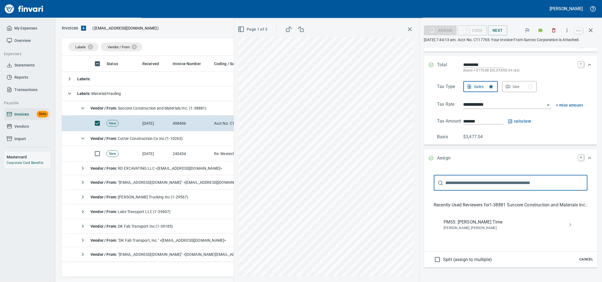
scroll to position [121, 0]
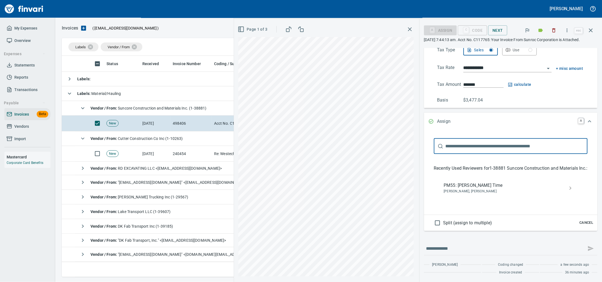
click at [448, 182] on span "PM55: Cory Gove Time" at bounding box center [506, 185] width 125 height 7
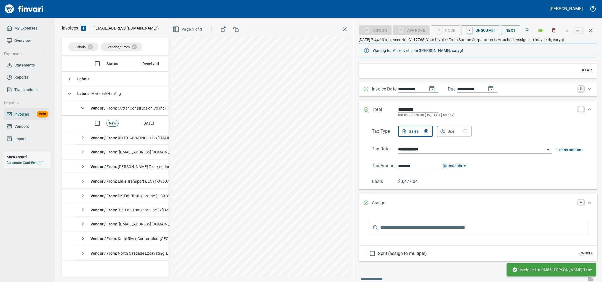
scroll to position [0, 0]
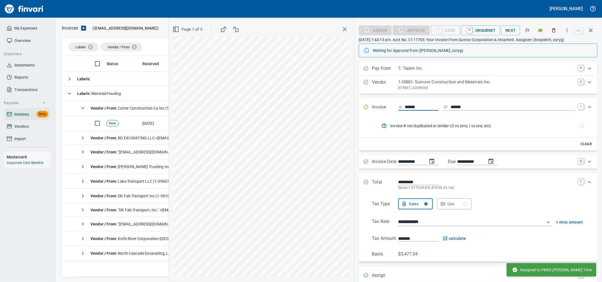
click at [590, 29] on icon "button" at bounding box center [591, 30] width 7 height 7
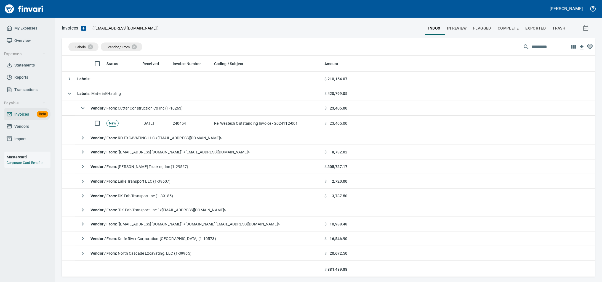
scroll to position [216, 523]
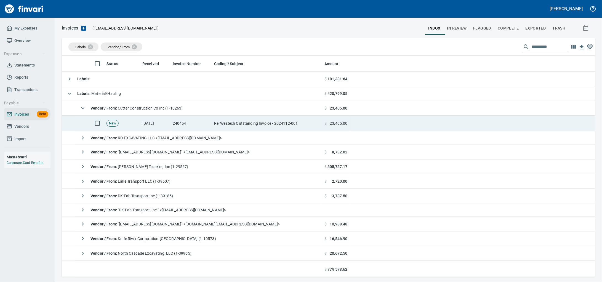
click at [232, 124] on td "Re: Westech Outstanding Invoice - 2024112-001" at bounding box center [267, 124] width 110 height 16
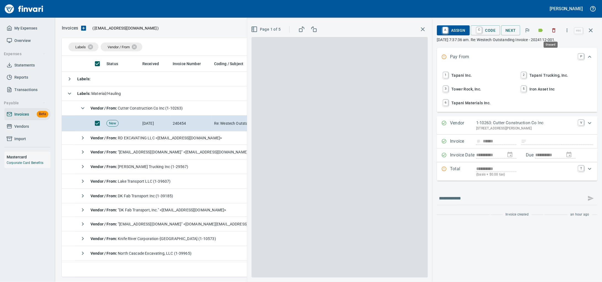
scroll to position [216, 523]
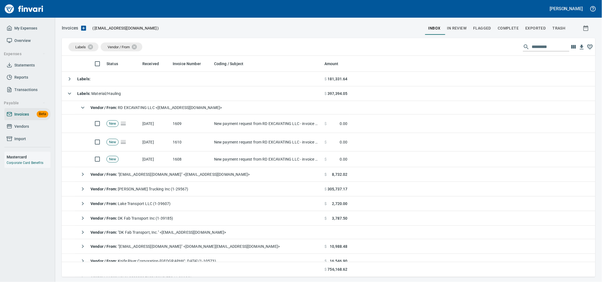
scroll to position [216, 523]
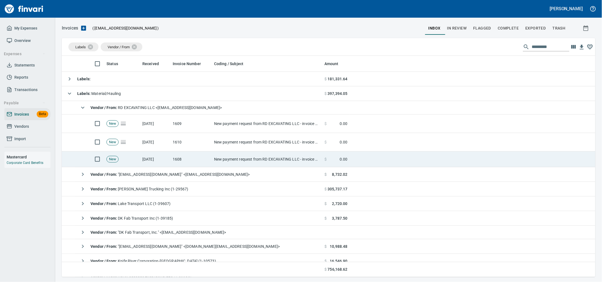
click at [258, 161] on td "New payment request from RD EXCAVATING LLC - invoice 1175" at bounding box center [267, 160] width 110 height 16
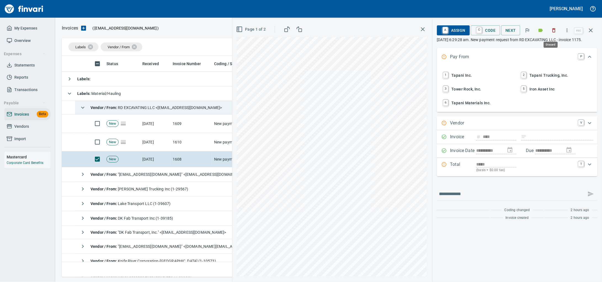
click at [552, 32] on icon "button" at bounding box center [555, 31] width 6 height 6
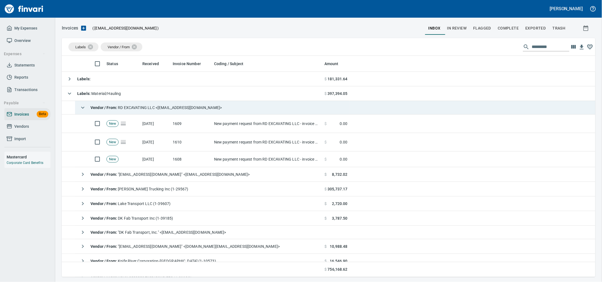
scroll to position [216, 523]
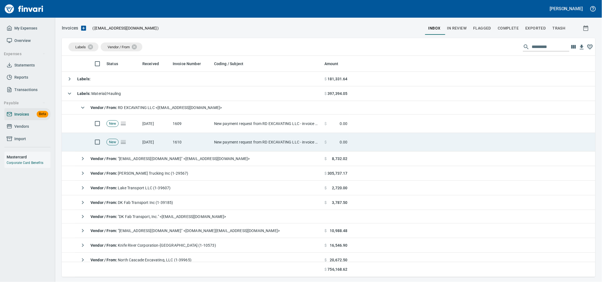
drag, startPoint x: 187, startPoint y: 140, endPoint x: 443, endPoint y: 96, distance: 259.5
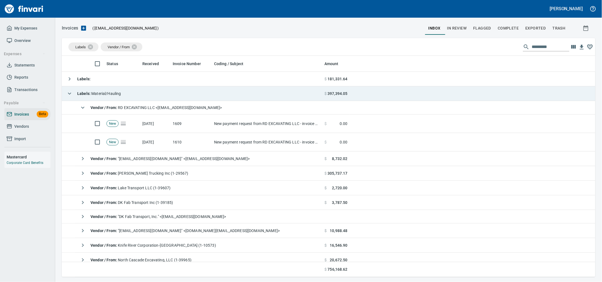
click at [187, 140] on td "1610" at bounding box center [191, 142] width 41 height 18
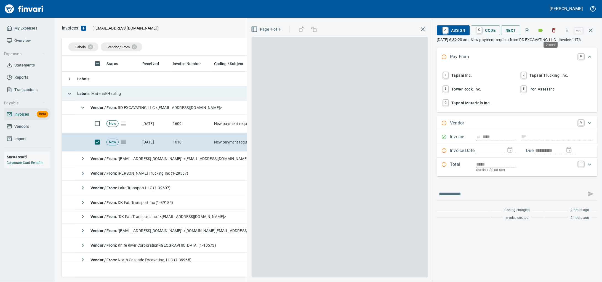
click at [552, 30] on icon "button" at bounding box center [555, 31] width 6 height 6
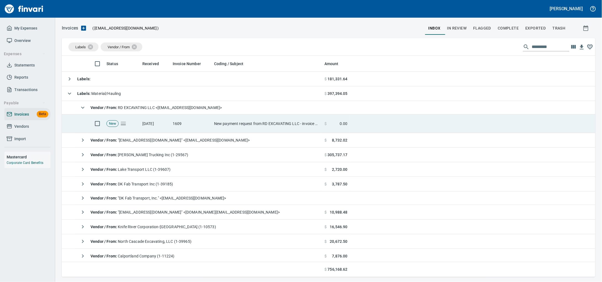
click at [247, 123] on td "New payment request from RD EXCAVATING LLC - invoice 1176" at bounding box center [267, 124] width 110 height 18
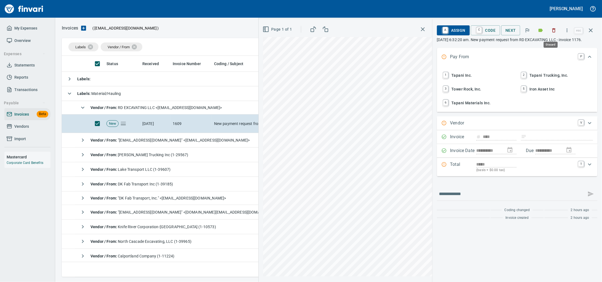
click at [552, 31] on icon "button" at bounding box center [555, 31] width 6 height 6
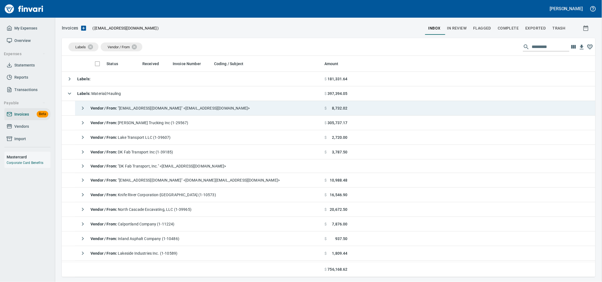
scroll to position [216, 523]
click at [158, 109] on span "Vendor / From : "[EMAIL_ADDRESS][DOMAIN_NAME]" <[EMAIL_ADDRESS][DOMAIN_NAME]>" at bounding box center [170, 108] width 159 height 4
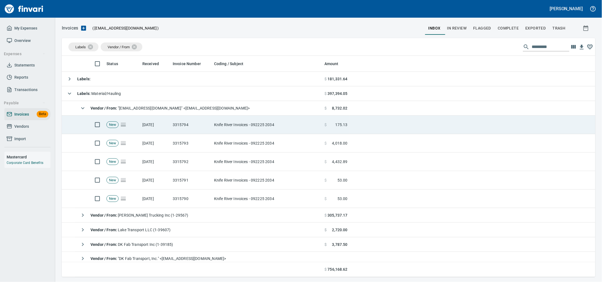
click at [171, 128] on td "3315794" at bounding box center [191, 125] width 41 height 18
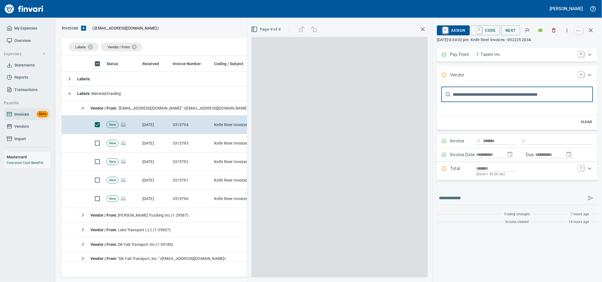
scroll to position [216, 523]
type input "**********"
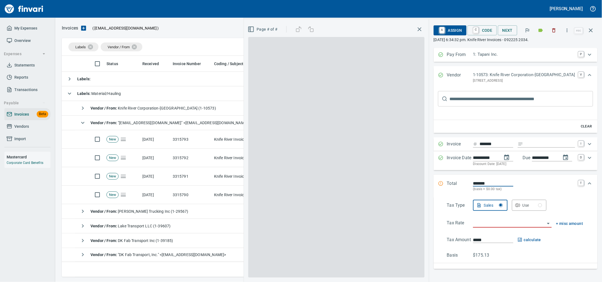
scroll to position [0, 0]
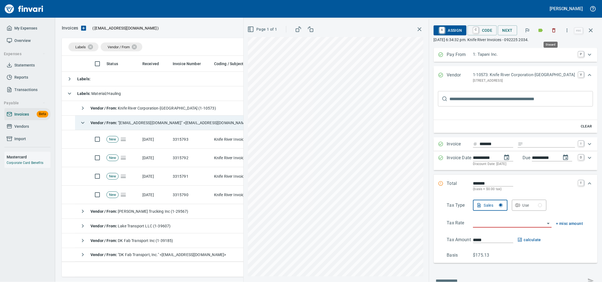
click at [552, 29] on icon "button" at bounding box center [555, 31] width 6 height 6
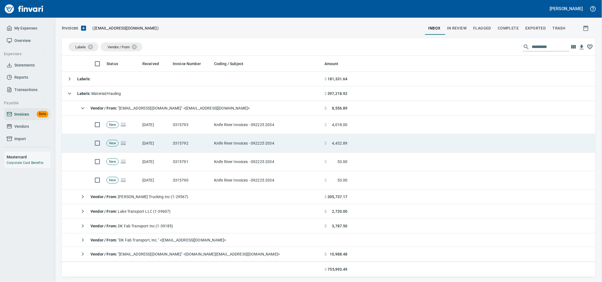
scroll to position [216, 523]
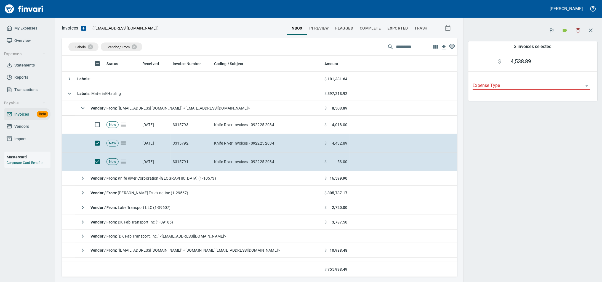
scroll to position [216, 385]
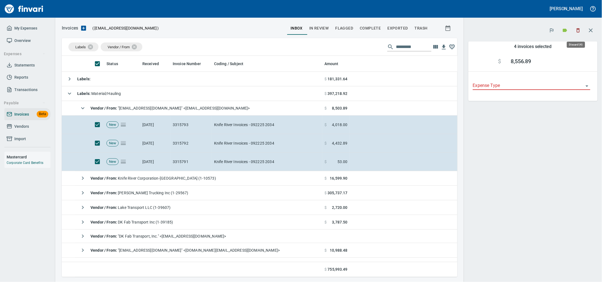
scroll to position [216, 385]
click at [578, 31] on icon "button" at bounding box center [579, 31] width 6 height 6
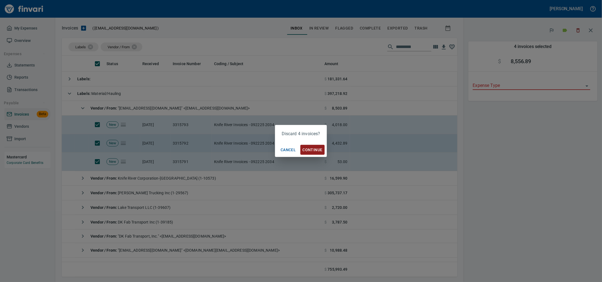
click at [322, 149] on span "Continue" at bounding box center [313, 150] width 20 height 7
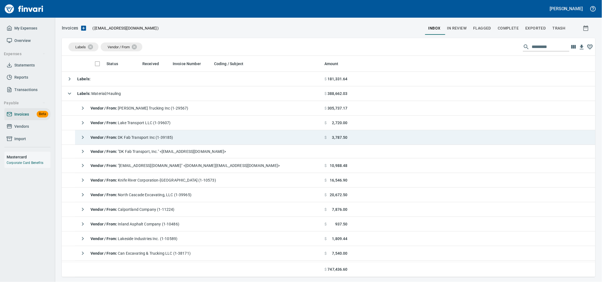
scroll to position [216, 523]
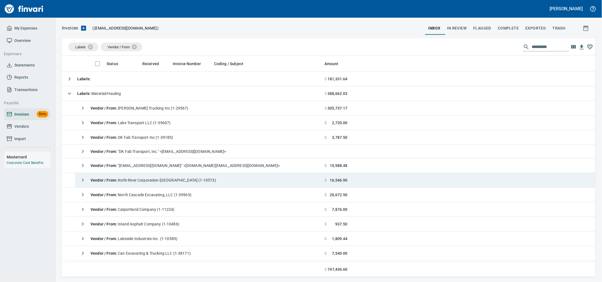
click at [193, 182] on span "Vendor / From : Knife River Corporation-Northwest (1-10573)" at bounding box center [154, 180] width 126 height 4
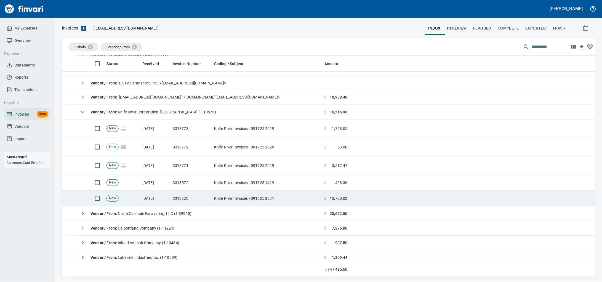
scroll to position [69, 0]
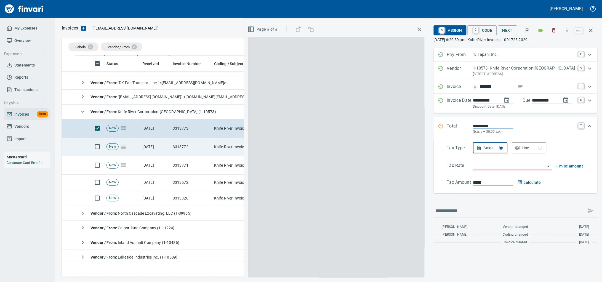
scroll to position [216, 523]
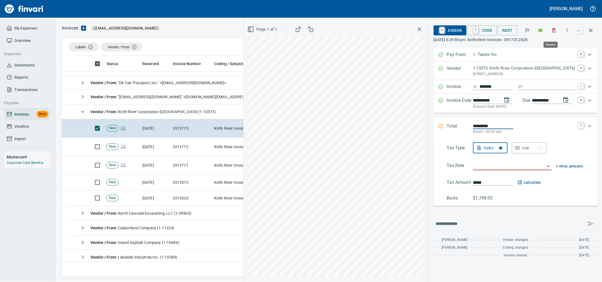
click at [555, 34] on button "button" at bounding box center [554, 30] width 12 height 12
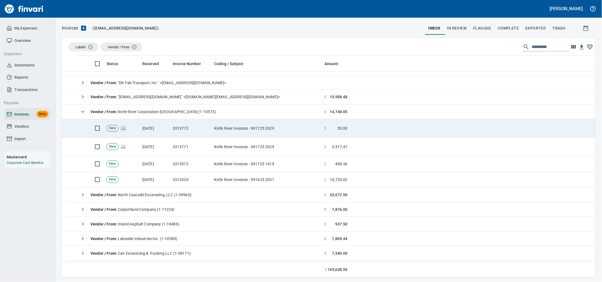
click at [208, 133] on td "3313772" at bounding box center [191, 128] width 41 height 18
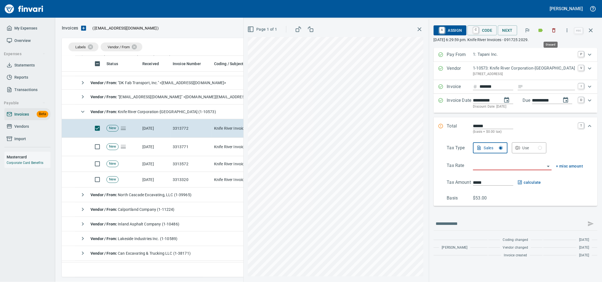
scroll to position [216, 523]
click at [568, 33] on icon "button" at bounding box center [568, 31] width 6 height 6
click at [550, 46] on span "Download" at bounding box center [563, 47] width 53 height 7
click at [553, 27] on button "button" at bounding box center [554, 30] width 12 height 12
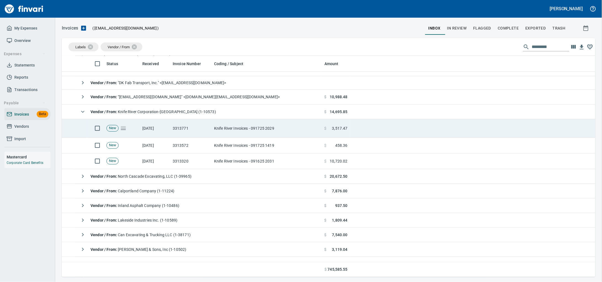
scroll to position [216, 523]
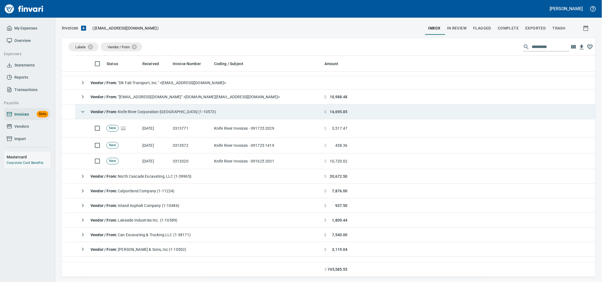
click at [209, 129] on td "3313771" at bounding box center [191, 128] width 41 height 18
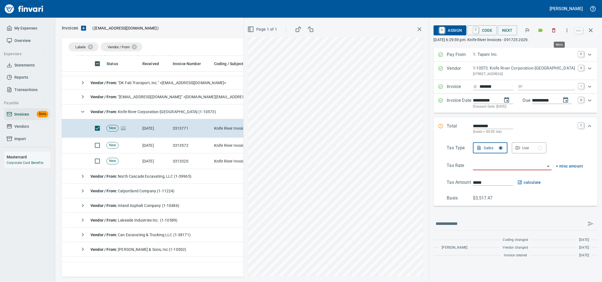
scroll to position [216, 523]
click at [567, 33] on icon "button" at bounding box center [568, 31] width 6 height 6
click at [551, 47] on span "Download" at bounding box center [563, 47] width 53 height 7
click at [590, 29] on icon "button" at bounding box center [591, 30] width 7 height 7
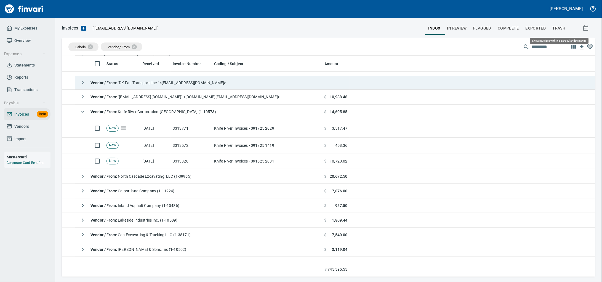
scroll to position [216, 523]
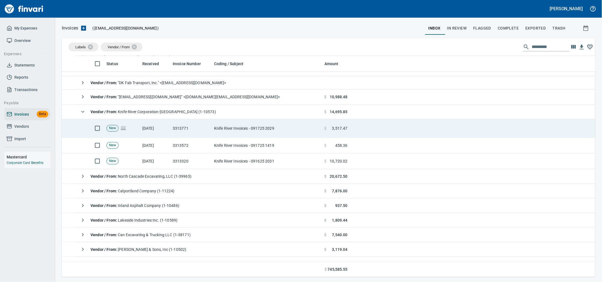
click at [222, 136] on td "Knife River Invoices - 091725 2029" at bounding box center [267, 128] width 110 height 18
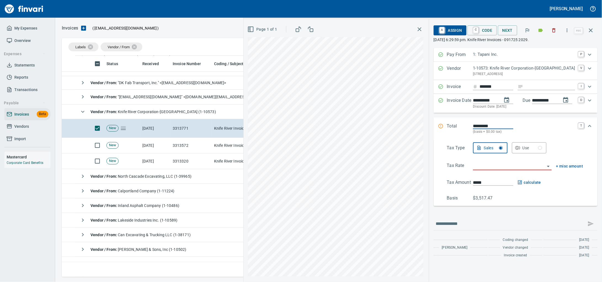
click at [552, 32] on icon "button" at bounding box center [555, 31] width 6 height 6
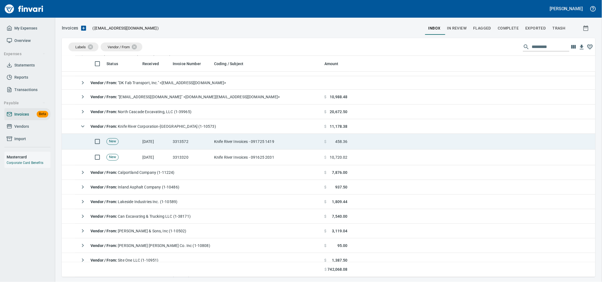
scroll to position [216, 523]
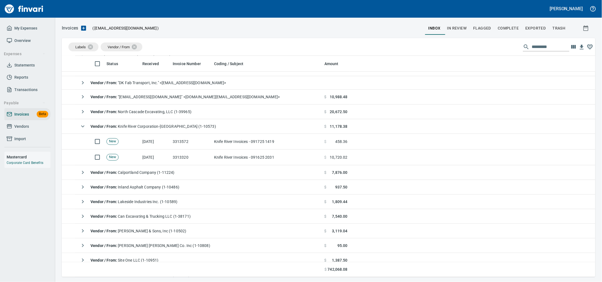
click at [195, 142] on td "3313572" at bounding box center [191, 142] width 41 height 16
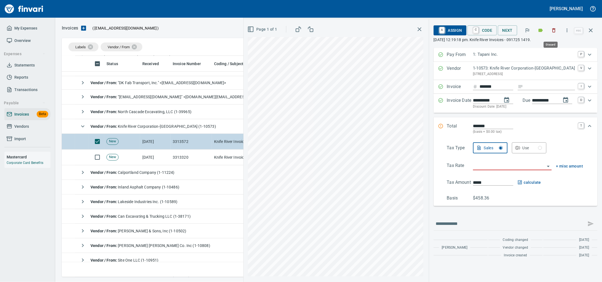
click at [553, 28] on button "button" at bounding box center [554, 30] width 12 height 12
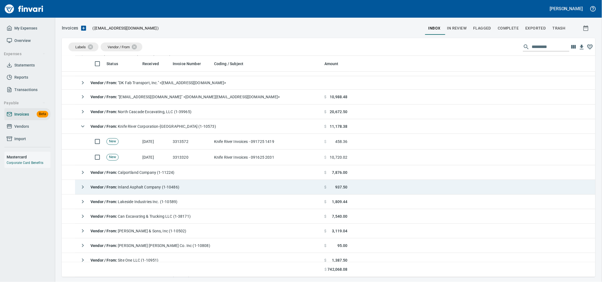
scroll to position [216, 523]
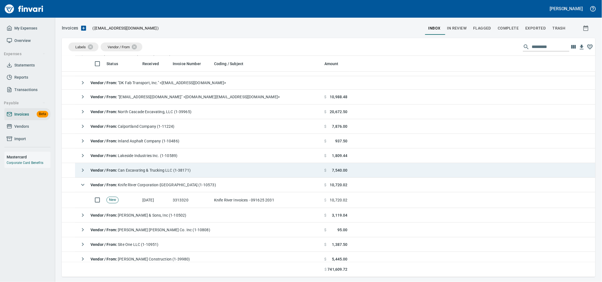
click at [197, 202] on td "3313320" at bounding box center [191, 200] width 41 height 16
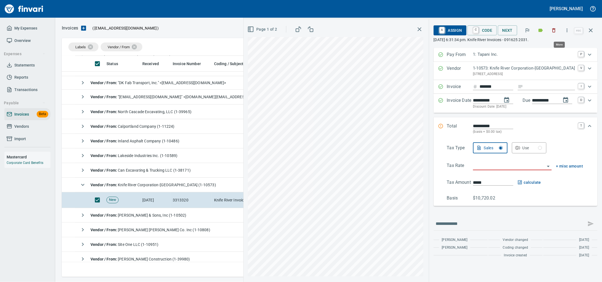
click at [567, 30] on icon "button" at bounding box center [567, 30] width 1 height 4
click at [551, 47] on span "Download" at bounding box center [563, 47] width 53 height 7
click at [552, 33] on icon "button" at bounding box center [555, 31] width 6 height 6
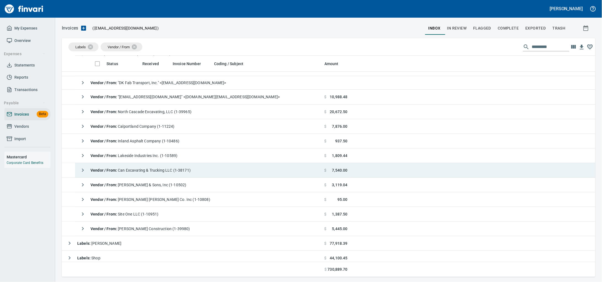
scroll to position [216, 523]
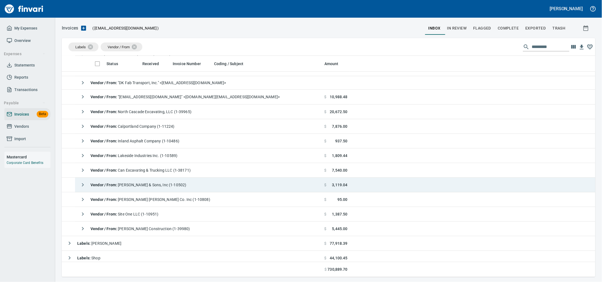
click at [127, 183] on div "Vendor / From : JL Storedahl & Sons, Inc (1-10502)" at bounding box center [131, 184] width 109 height 11
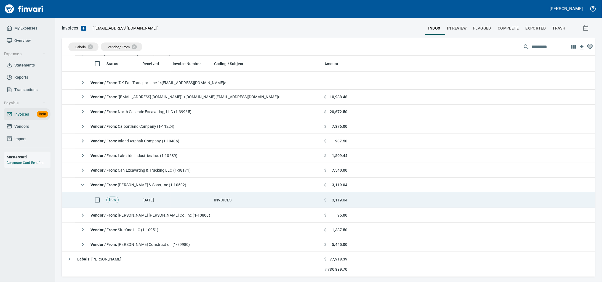
click at [229, 200] on td "INVOICES" at bounding box center [267, 200] width 110 height 16
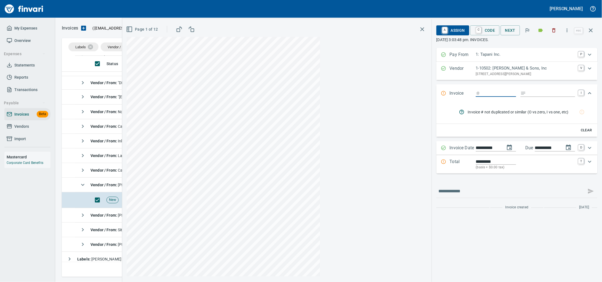
scroll to position [216, 523]
click at [570, 31] on button "button" at bounding box center [568, 30] width 12 height 12
click at [562, 47] on span "Download" at bounding box center [563, 47] width 53 height 7
drag, startPoint x: 553, startPoint y: 32, endPoint x: 549, endPoint y: 32, distance: 3.6
click at [553, 32] on icon "button" at bounding box center [554, 30] width 3 height 4
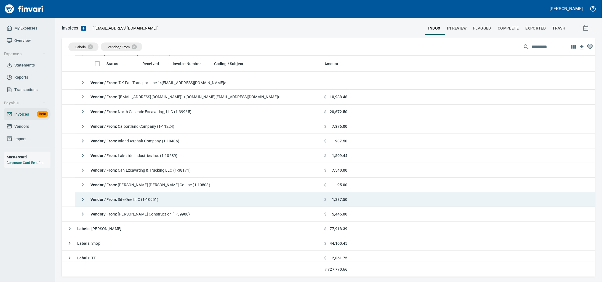
scroll to position [216, 523]
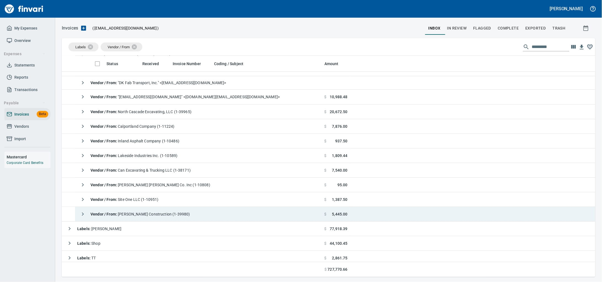
click at [172, 214] on span "Vendor / From : Wirkkala Construction (1-39980)" at bounding box center [141, 214] width 100 height 4
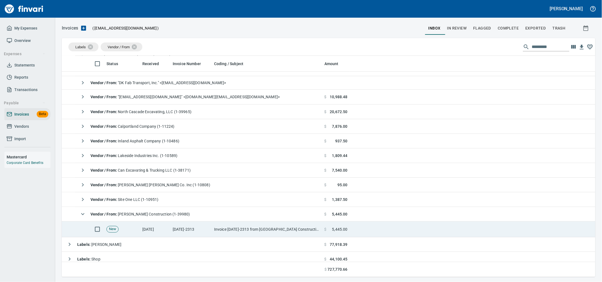
click at [206, 235] on td "2024-2313" at bounding box center [191, 230] width 41 height 16
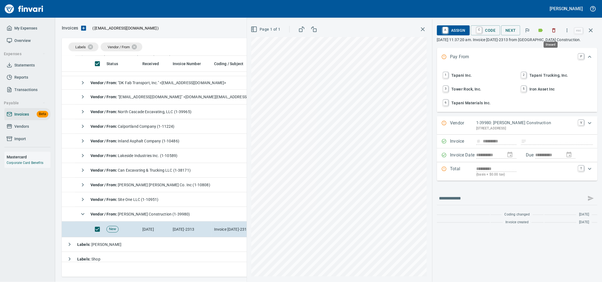
scroll to position [216, 523]
click at [553, 34] on button "button" at bounding box center [554, 30] width 12 height 12
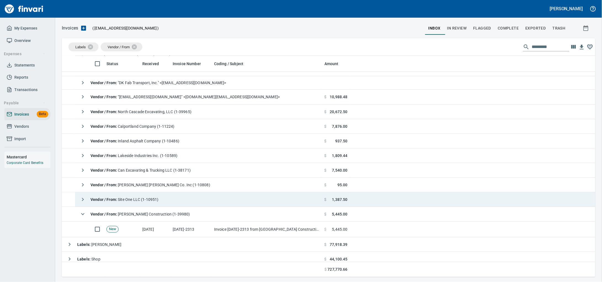
scroll to position [216, 523]
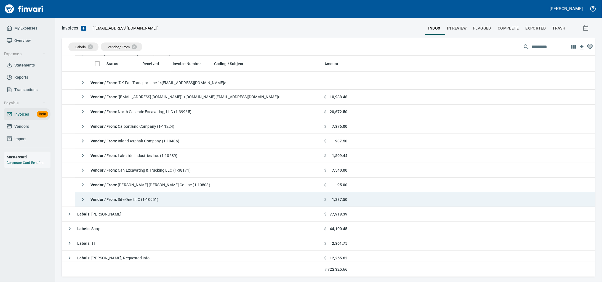
click at [222, 204] on td "Vendor / From : Site One LLC (1-10951)" at bounding box center [198, 199] width 247 height 15
click at [223, 220] on td "Past Due Invoice 83362 from SITE ONE, LLC" at bounding box center [267, 215] width 110 height 16
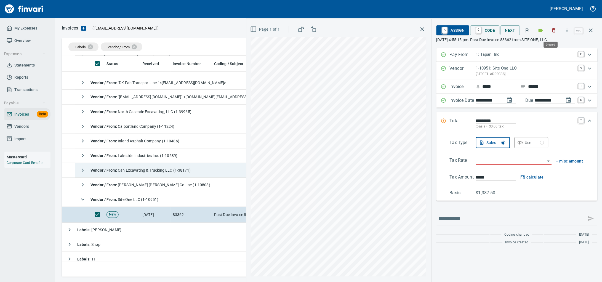
click at [552, 28] on icon "button" at bounding box center [555, 31] width 6 height 6
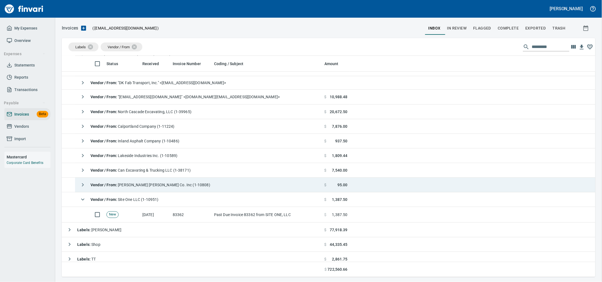
scroll to position [216, 523]
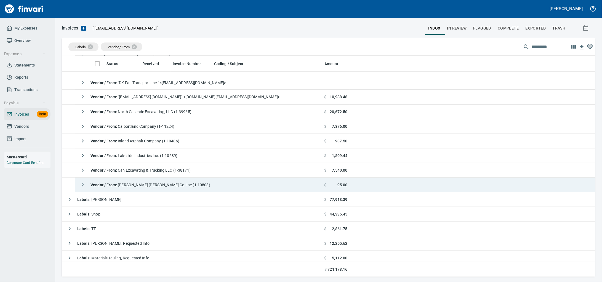
click at [191, 190] on td "Vendor / From : Porter W. Yett Co. Inc (1-10808)" at bounding box center [198, 185] width 247 height 15
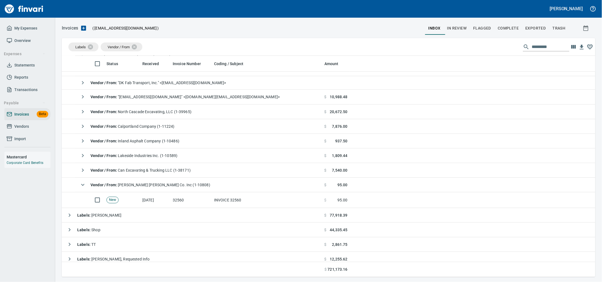
drag, startPoint x: 273, startPoint y: 199, endPoint x: 6, endPoint y: 66, distance: 298.5
click at [272, 199] on td "INVOICE 32560" at bounding box center [267, 200] width 110 height 16
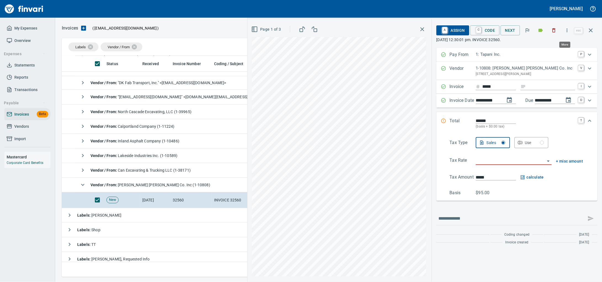
click at [567, 32] on icon "button" at bounding box center [568, 31] width 6 height 6
click at [553, 47] on span "Download" at bounding box center [563, 47] width 53 height 7
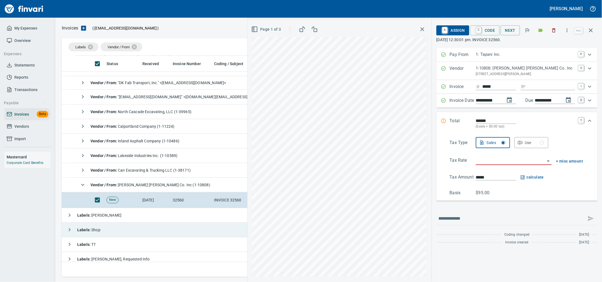
click at [592, 31] on icon "button" at bounding box center [591, 30] width 7 height 7
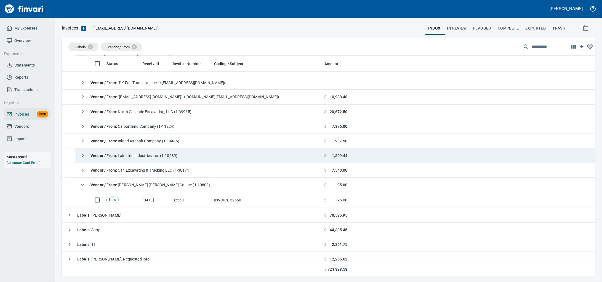
drag, startPoint x: 158, startPoint y: 203, endPoint x: 450, endPoint y: 150, distance: 295.9
click at [158, 202] on td "9/16/2025" at bounding box center [155, 200] width 30 height 16
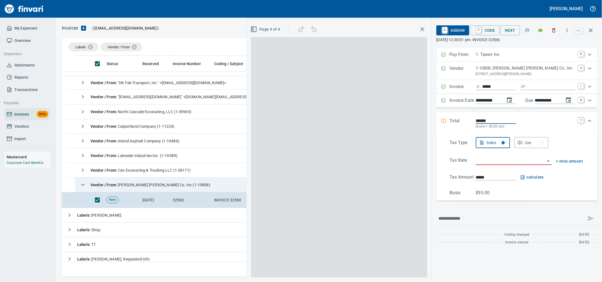
click at [553, 30] on icon "button" at bounding box center [554, 30] width 3 height 4
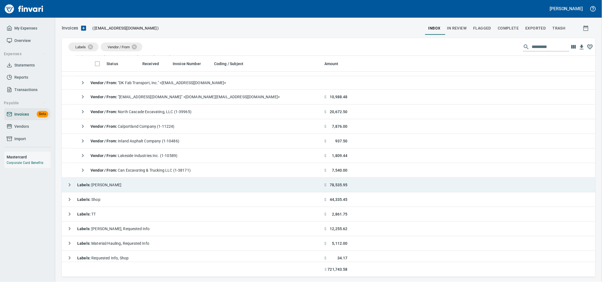
scroll to position [216, 523]
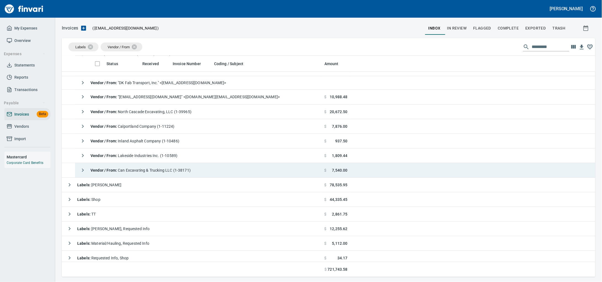
click at [186, 173] on span "Vendor / From : Can Excavating & Trucking LLC (1-38171)" at bounding box center [141, 170] width 100 height 4
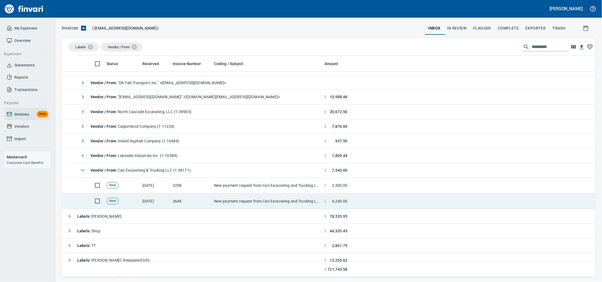
scroll to position [216, 523]
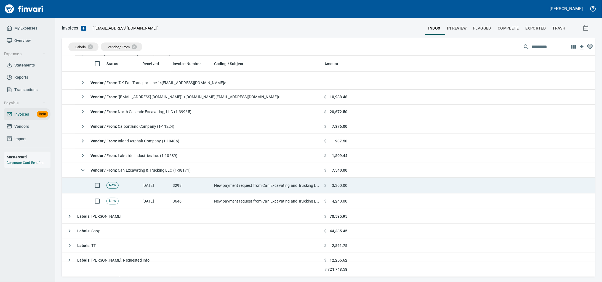
click at [269, 204] on td "New payment request from Can Excavating and Trucking LLC due on 10/02/2025 - in…" at bounding box center [267, 202] width 110 height 16
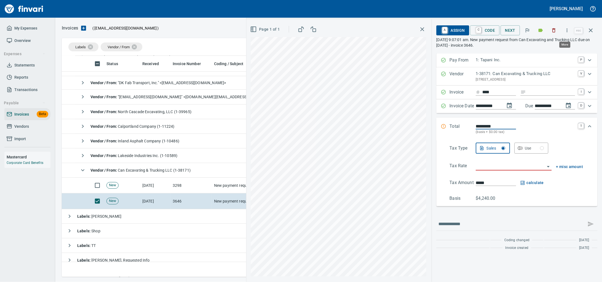
click at [562, 32] on button "button" at bounding box center [568, 30] width 12 height 12
click at [552, 45] on span "Download" at bounding box center [563, 47] width 53 height 7
drag, startPoint x: 577, startPoint y: 49, endPoint x: 566, endPoint y: 43, distance: 12.1
click at [577, 48] on p "September 17th 2025, 9:07:01 am. New payment request from Can Excavating and Tr…" at bounding box center [517, 42] width 161 height 11
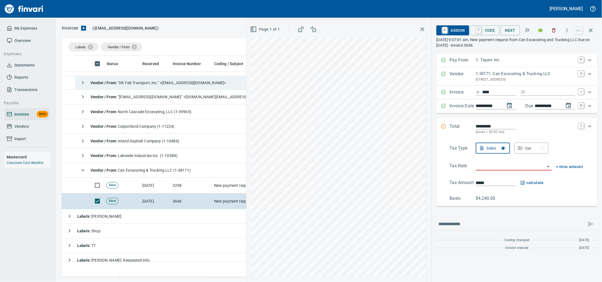
click at [552, 33] on icon "button" at bounding box center [555, 31] width 6 height 6
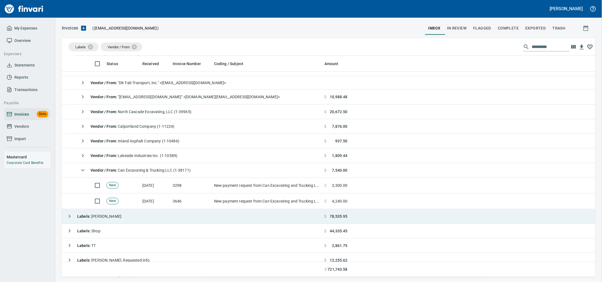
scroll to position [216, 523]
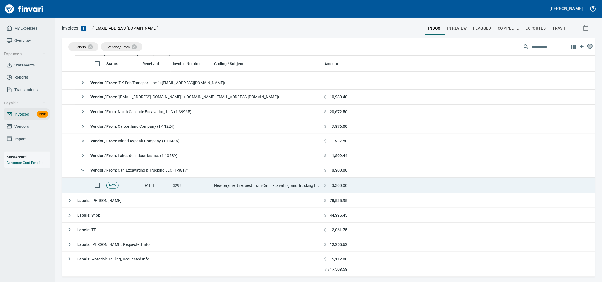
drag, startPoint x: 182, startPoint y: 184, endPoint x: 276, endPoint y: 181, distance: 94.2
click at [182, 184] on td "3298" at bounding box center [191, 186] width 41 height 16
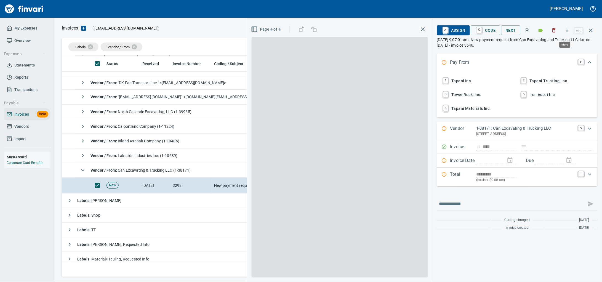
click at [565, 29] on icon "button" at bounding box center [568, 31] width 6 height 6
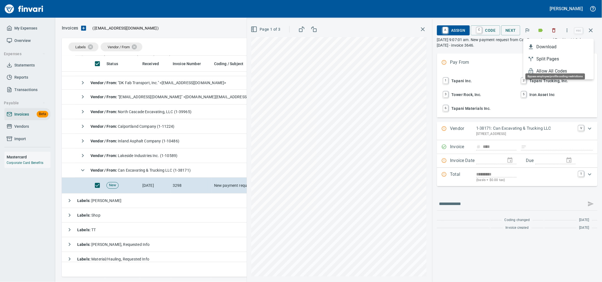
scroll to position [216, 523]
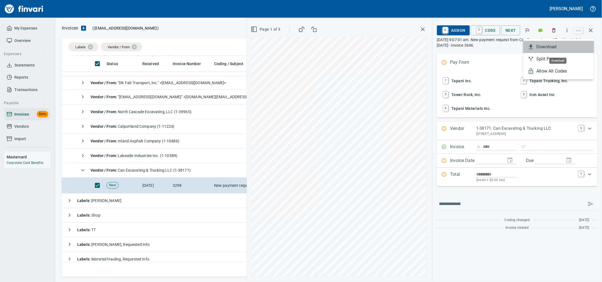
click at [550, 46] on span "Download" at bounding box center [563, 47] width 53 height 7
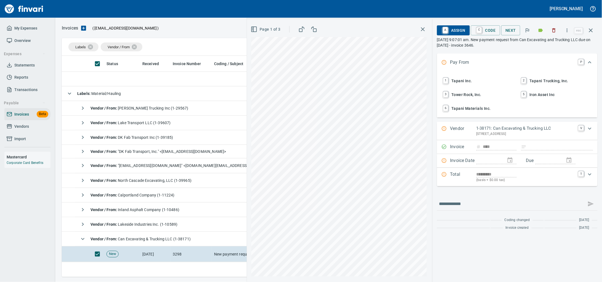
scroll to position [216, 523]
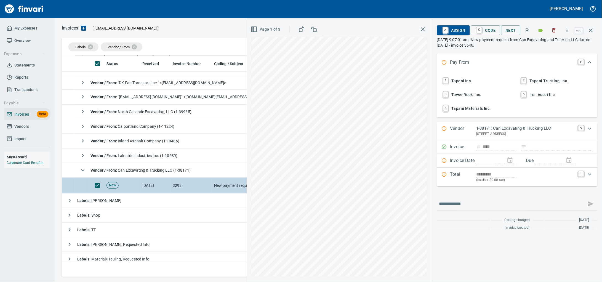
click at [550, 34] on button "button" at bounding box center [554, 30] width 12 height 12
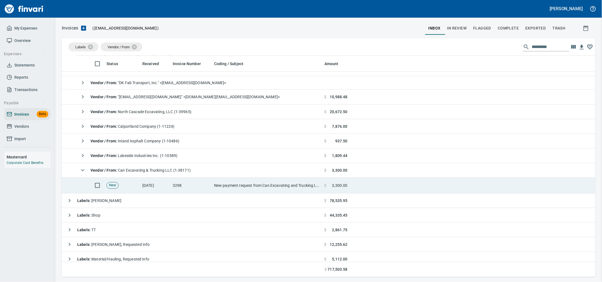
scroll to position [216, 523]
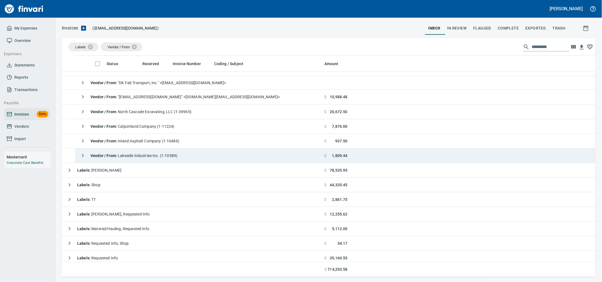
click at [198, 161] on td "Vendor / From : Lakeside Industries Inc. (1-10589)" at bounding box center [198, 156] width 247 height 15
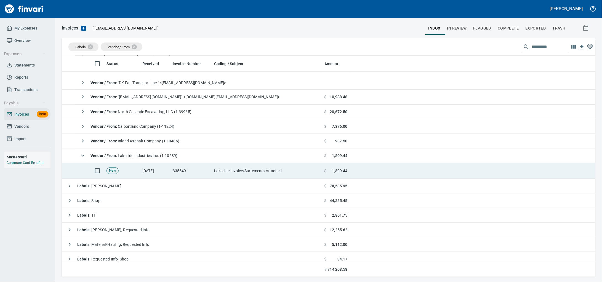
click at [199, 169] on td "335549" at bounding box center [191, 171] width 41 height 16
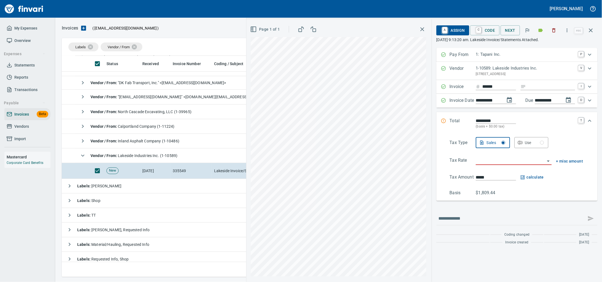
click at [533, 90] on input "Expand" at bounding box center [552, 86] width 47 height 7
type input "******"
click at [476, 165] on input "search" at bounding box center [510, 161] width 69 height 8
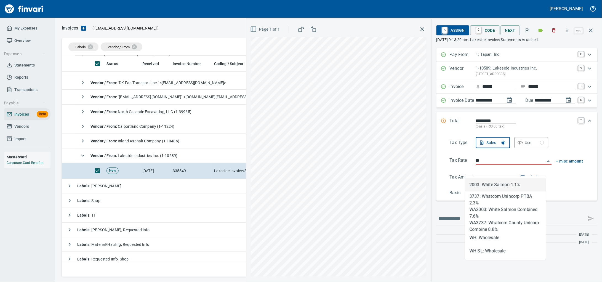
scroll to position [216, 523]
click at [479, 238] on li "WH: Wholesale" at bounding box center [505, 237] width 81 height 13
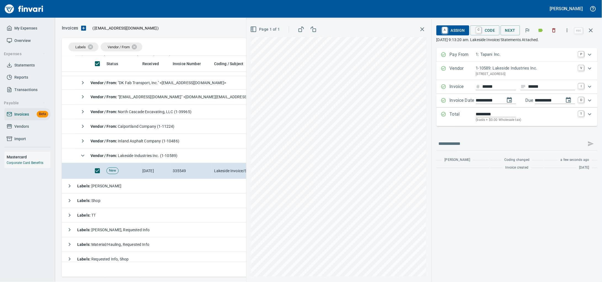
type input "**********"
click at [454, 30] on span "A Assign" at bounding box center [453, 30] width 24 height 9
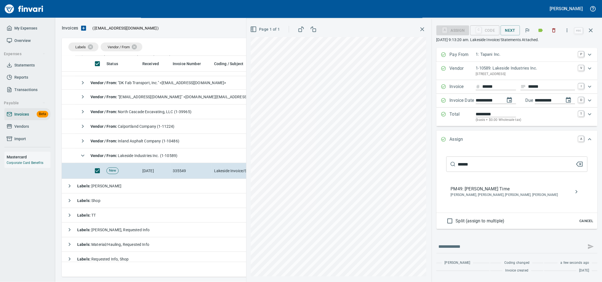
type input "******"
click at [462, 198] on span "[PERSON_NAME], [PERSON_NAME], [PERSON_NAME], [PERSON_NAME]" at bounding box center [513, 195] width 124 height 6
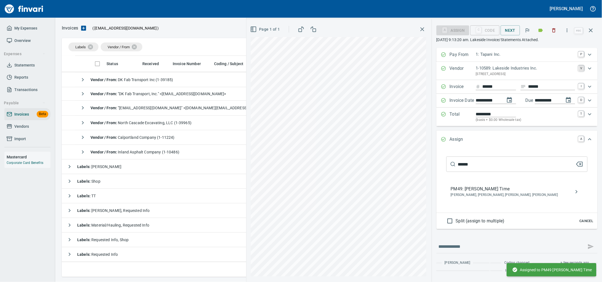
scroll to position [60, 0]
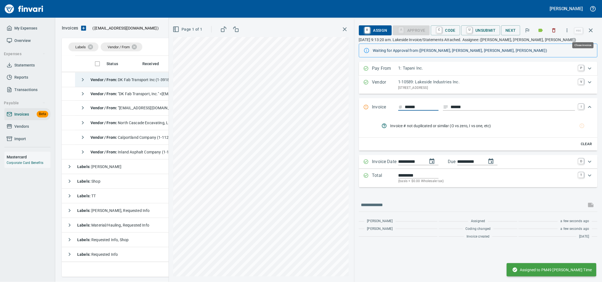
click at [591, 31] on icon "button" at bounding box center [591, 30] width 7 height 7
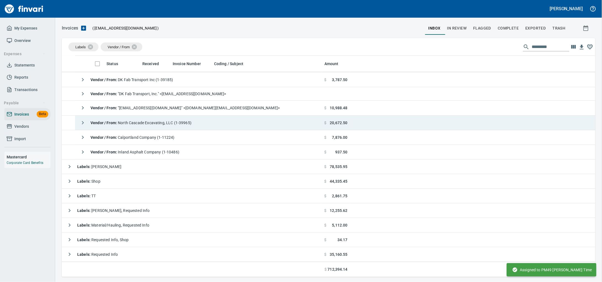
scroll to position [216, 523]
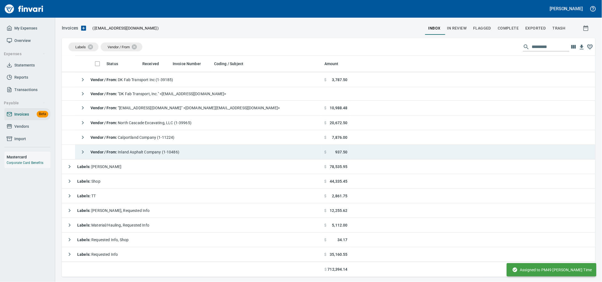
click at [143, 157] on div "Vendor / From : Inland Asphalt Company (1-10486)" at bounding box center [128, 152] width 102 height 11
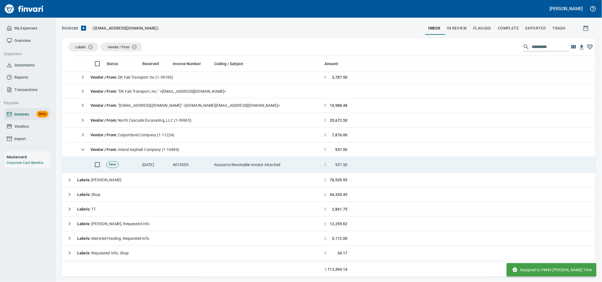
click at [250, 166] on td "Accounts Receivable Invoice Attached" at bounding box center [267, 165] width 110 height 16
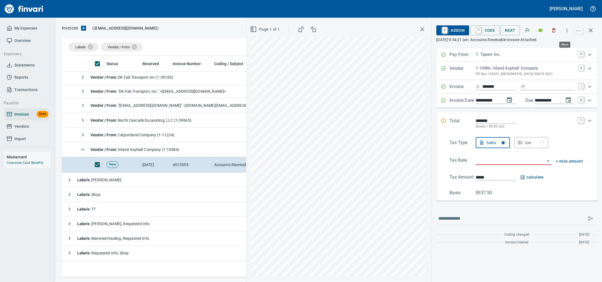
click at [567, 30] on icon "button" at bounding box center [567, 30] width 1 height 4
click at [558, 44] on span "Download" at bounding box center [563, 47] width 53 height 7
click at [595, 29] on button "button" at bounding box center [591, 30] width 13 height 13
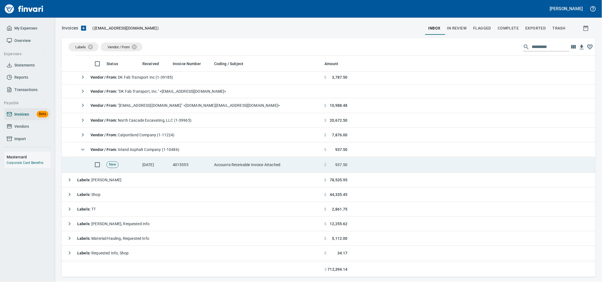
drag, startPoint x: 197, startPoint y: 165, endPoint x: 229, endPoint y: 165, distance: 32.0
click at [197, 165] on td "4015555" at bounding box center [191, 165] width 41 height 16
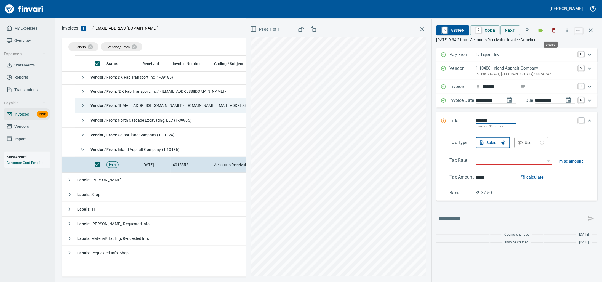
click at [552, 29] on icon "button" at bounding box center [555, 31] width 6 height 6
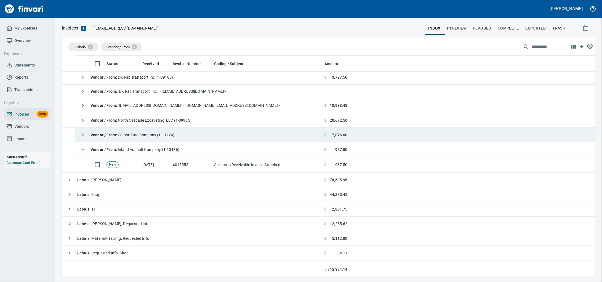
scroll to position [216, 523]
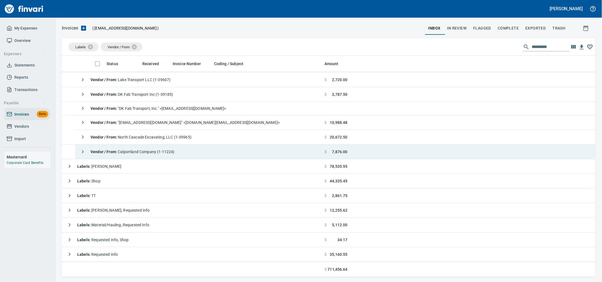
click at [197, 150] on td "Vendor / From : Calportland Company (1-11224)" at bounding box center [198, 152] width 247 height 15
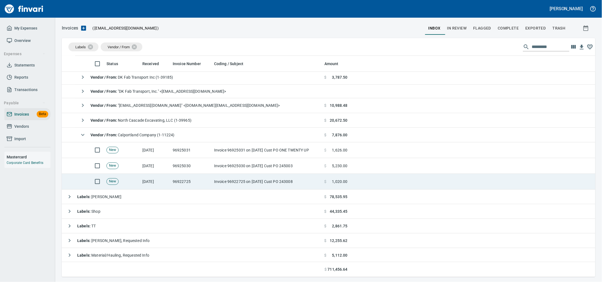
click at [187, 181] on td "96922725" at bounding box center [191, 182] width 41 height 16
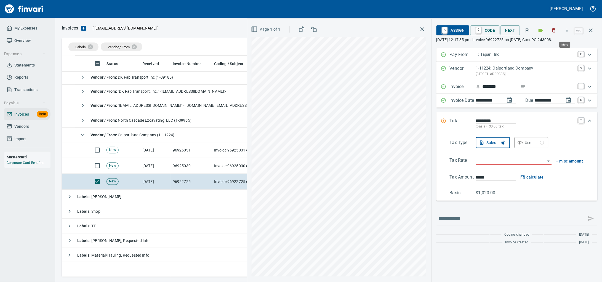
click at [565, 29] on icon "button" at bounding box center [568, 31] width 6 height 6
click at [549, 48] on span "Download" at bounding box center [563, 47] width 53 height 7
click at [553, 30] on icon "button" at bounding box center [554, 30] width 3 height 4
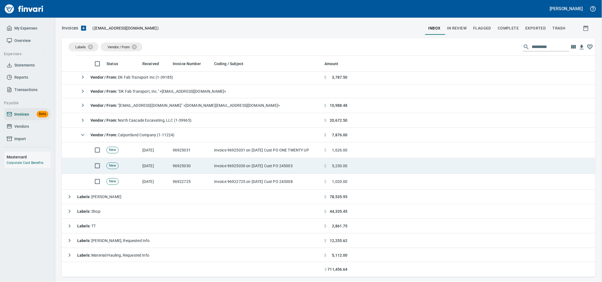
scroll to position [216, 523]
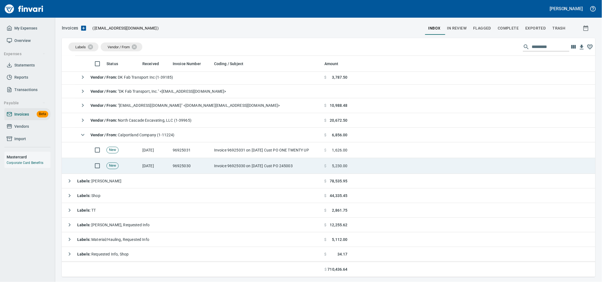
click at [254, 168] on td "Invoice 96925030 on [DATE] Cust PO 245003" at bounding box center [267, 166] width 110 height 16
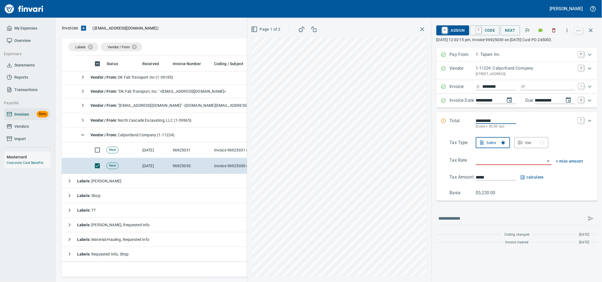
click at [565, 31] on icon "button" at bounding box center [568, 31] width 6 height 6
click at [538, 51] on li "Download" at bounding box center [559, 47] width 71 height 12
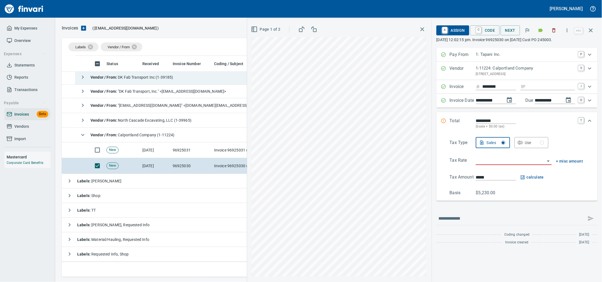
click at [553, 30] on icon "button" at bounding box center [554, 30] width 3 height 4
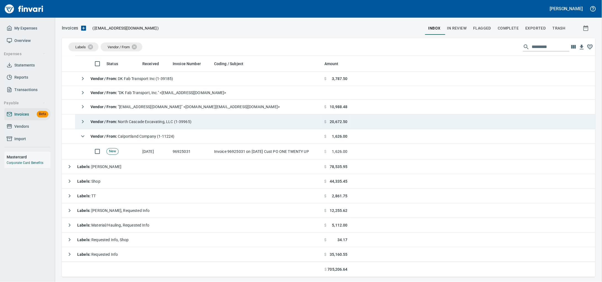
scroll to position [216, 523]
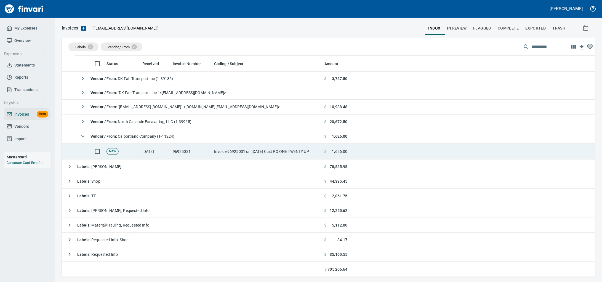
drag, startPoint x: 210, startPoint y: 149, endPoint x: 227, endPoint y: 151, distance: 16.7
click at [211, 149] on td "96925031" at bounding box center [191, 152] width 41 height 16
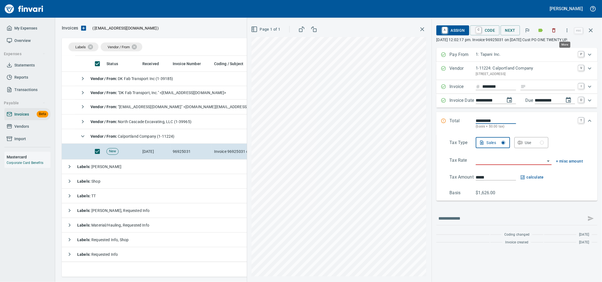
scroll to position [216, 523]
click at [566, 29] on icon "button" at bounding box center [568, 31] width 6 height 6
click at [545, 45] on span "Download" at bounding box center [563, 47] width 53 height 7
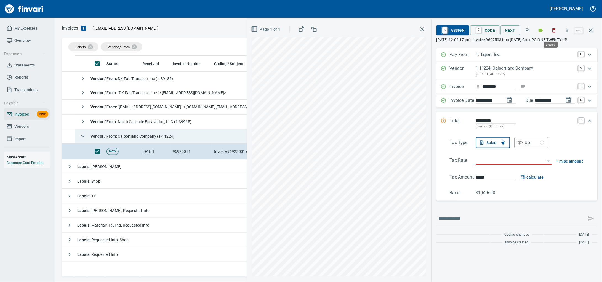
click at [551, 27] on button "button" at bounding box center [554, 30] width 12 height 12
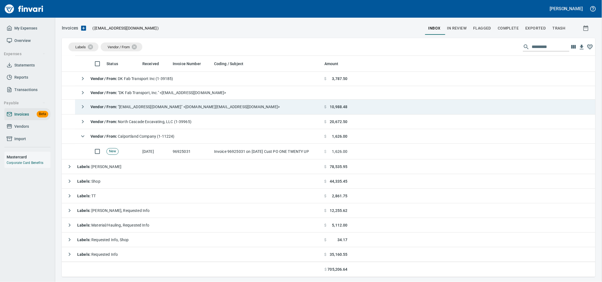
scroll to position [216, 523]
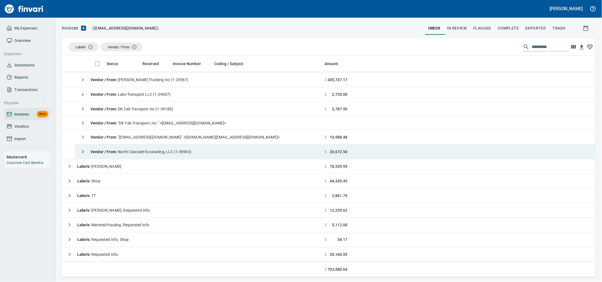
click at [151, 152] on span "Vendor / From : [GEOGRAPHIC_DATA] Excavating, LLC (1-39965)" at bounding box center [141, 152] width 101 height 4
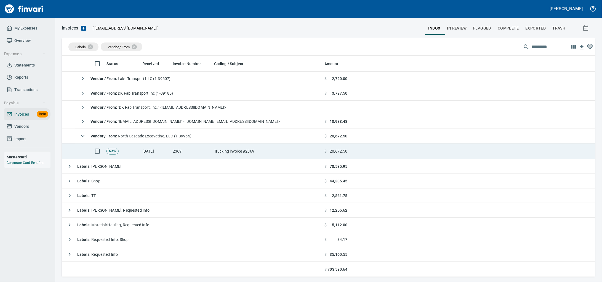
click at [183, 156] on td "2369" at bounding box center [191, 152] width 41 height 16
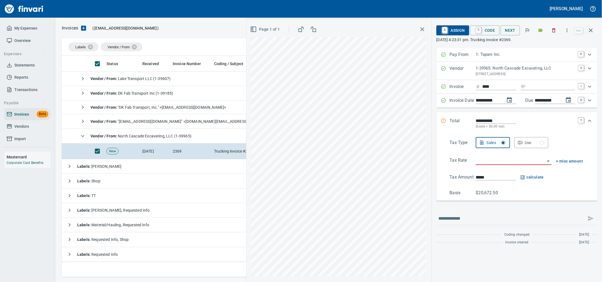
scroll to position [216, 523]
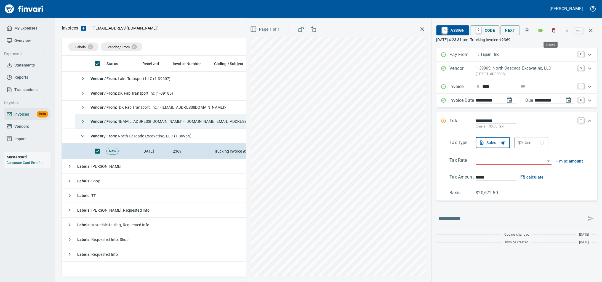
click at [553, 28] on icon "button" at bounding box center [555, 31] width 6 height 6
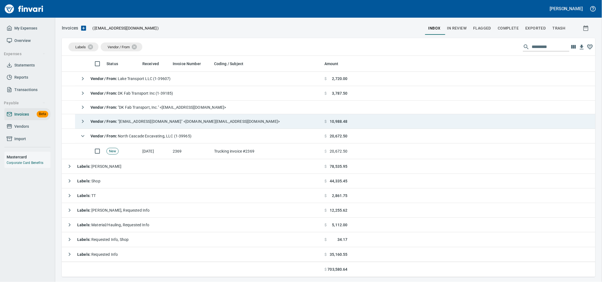
scroll to position [216, 523]
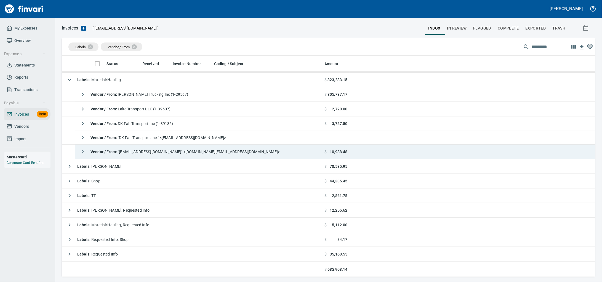
click at [183, 151] on span "Vendor / From : "[EMAIL_ADDRESS][DOMAIN_NAME]" <[DOMAIN_NAME][EMAIL_ADDRESS][DO…" at bounding box center [185, 152] width 189 height 4
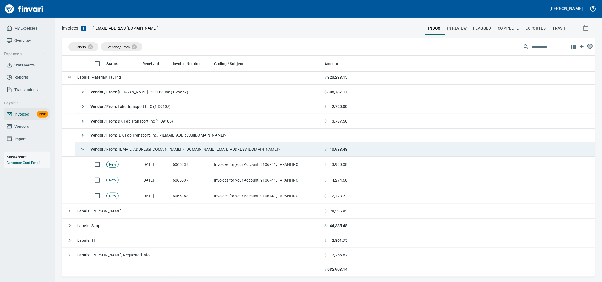
scroll to position [47, 0]
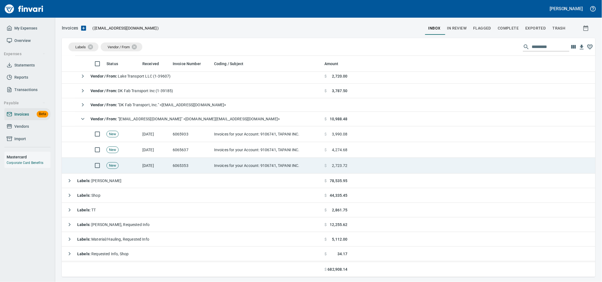
drag, startPoint x: 217, startPoint y: 169, endPoint x: 221, endPoint y: 171, distance: 4.9
click at [217, 169] on td "Invoices for your Account: 9106741, TAPANI INC." at bounding box center [267, 166] width 110 height 16
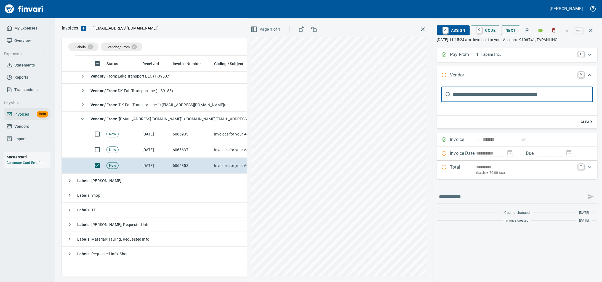
scroll to position [216, 523]
click at [553, 30] on icon "button" at bounding box center [555, 31] width 6 height 6
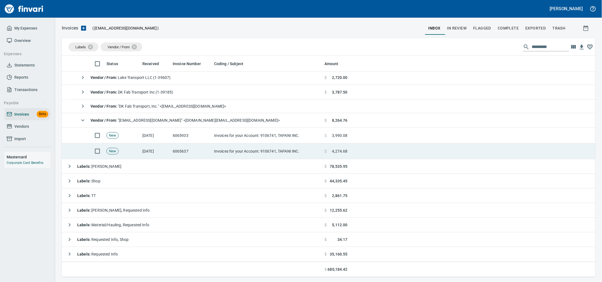
click at [252, 155] on td "Invoices for your Account: 9106741, TAPANI INC." at bounding box center [267, 152] width 110 height 16
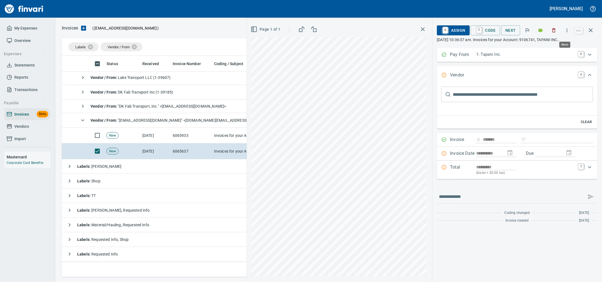
click at [568, 33] on icon "button" at bounding box center [568, 31] width 6 height 6
click at [555, 47] on span "Download" at bounding box center [563, 47] width 53 height 7
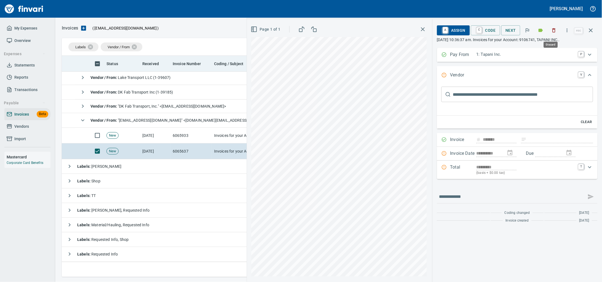
click at [553, 33] on icon "button" at bounding box center [555, 31] width 6 height 6
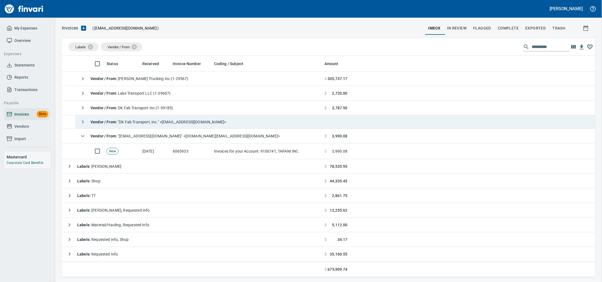
scroll to position [32, 0]
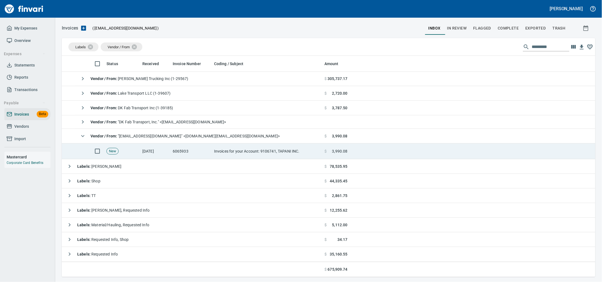
click at [220, 153] on td "Invoices for your Account: 9106741, TAPANI INC." at bounding box center [267, 152] width 110 height 16
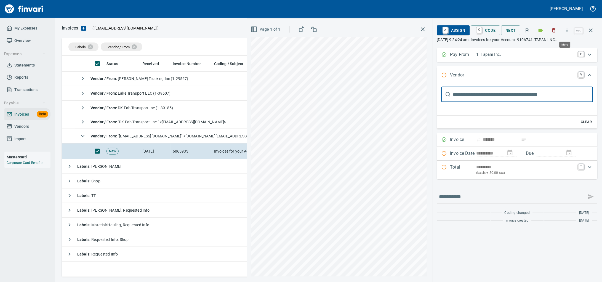
scroll to position [216, 523]
click at [565, 30] on icon "button" at bounding box center [568, 31] width 6 height 6
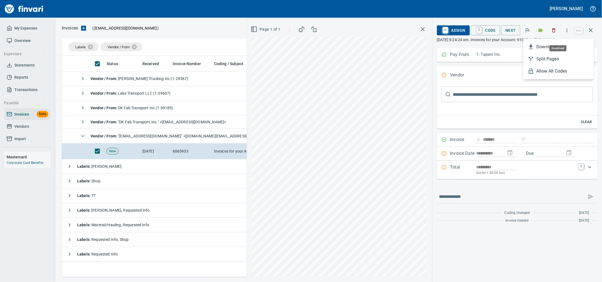
click at [546, 47] on span "Download" at bounding box center [563, 47] width 53 height 7
click at [552, 28] on icon "button" at bounding box center [555, 31] width 6 height 6
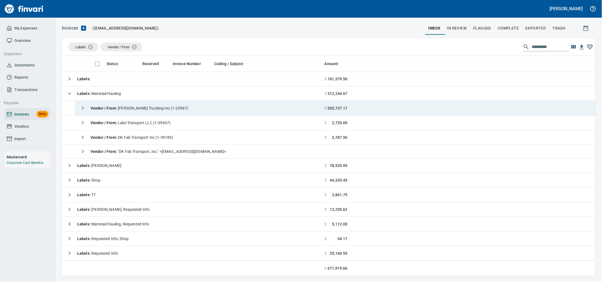
scroll to position [216, 523]
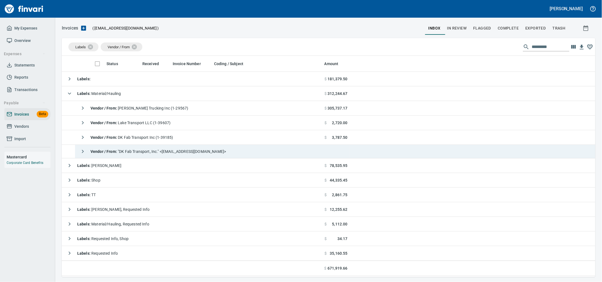
click at [192, 149] on span "Vendor / From : "DK Fab Transport, Inc." <quickbooks@notification.intuit.com>" at bounding box center [159, 151] width 136 height 4
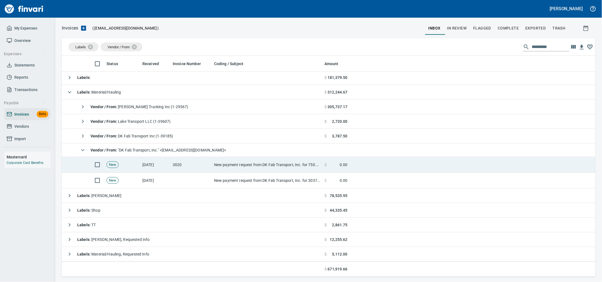
drag, startPoint x: 195, startPoint y: 166, endPoint x: 194, endPoint y: 160, distance: 6.4
click at [195, 166] on td "3020" at bounding box center [191, 165] width 41 height 16
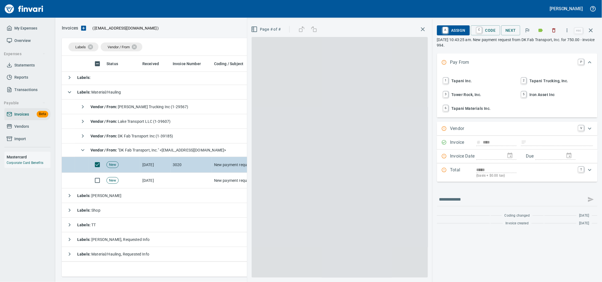
scroll to position [216, 523]
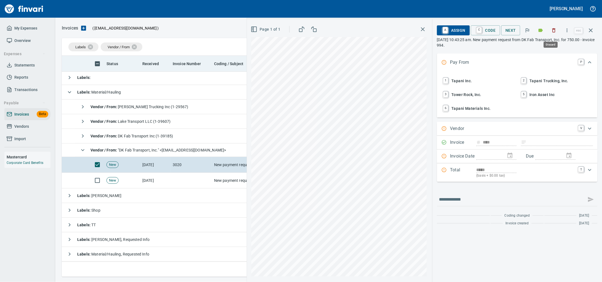
click at [552, 31] on icon "button" at bounding box center [555, 31] width 6 height 6
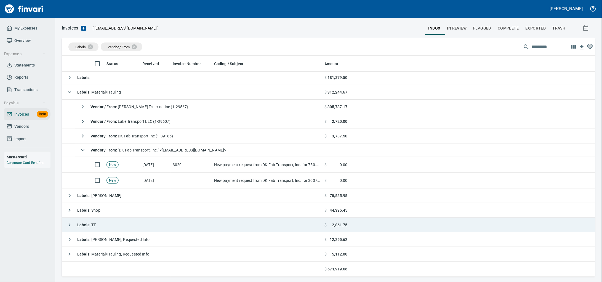
scroll to position [216, 523]
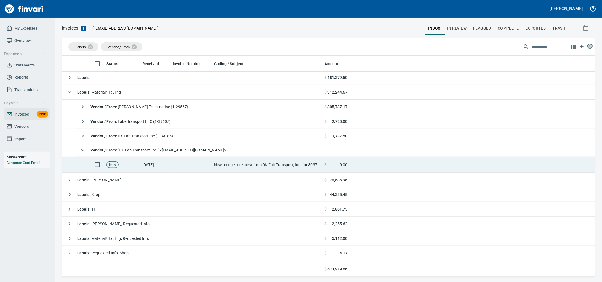
click at [168, 166] on td "[DATE]" at bounding box center [155, 165] width 30 height 16
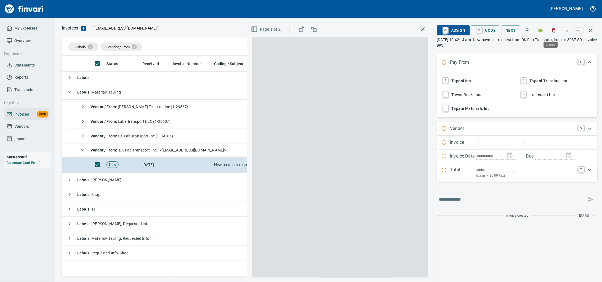
scroll to position [216, 523]
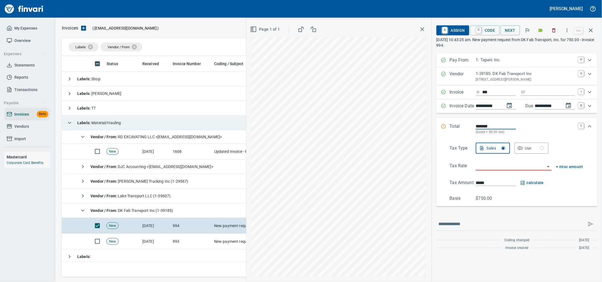
scroll to position [216, 523]
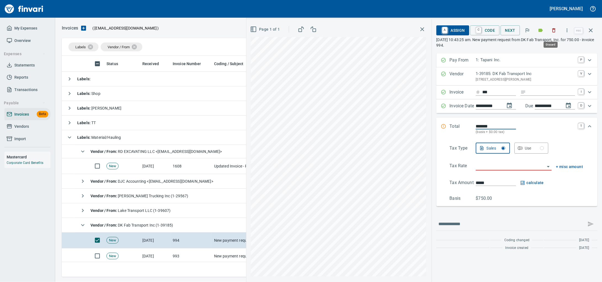
drag, startPoint x: 551, startPoint y: 32, endPoint x: 546, endPoint y: 33, distance: 5.6
click at [552, 31] on icon "button" at bounding box center [555, 31] width 6 height 6
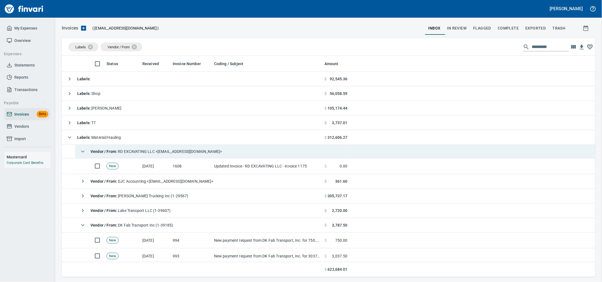
scroll to position [216, 523]
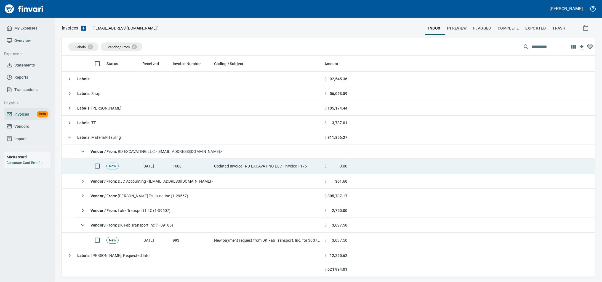
click at [159, 170] on td "[DATE]" at bounding box center [155, 166] width 30 height 16
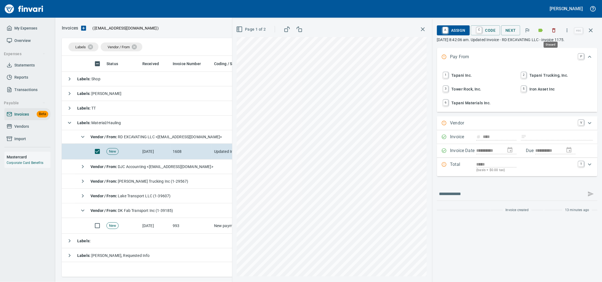
scroll to position [216, 523]
click at [552, 31] on icon "button" at bounding box center [555, 31] width 6 height 6
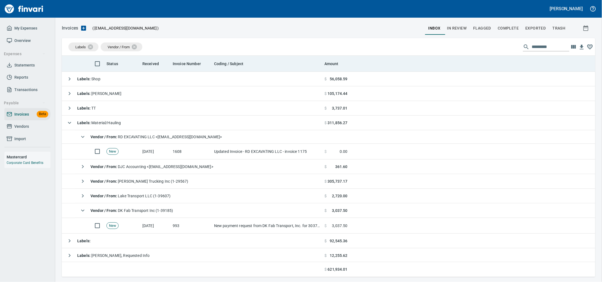
scroll to position [216, 523]
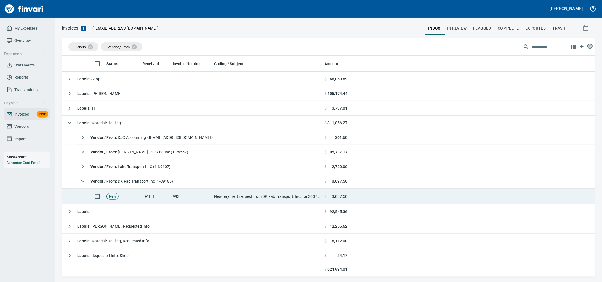
click at [111, 193] on td "New" at bounding box center [122, 197] width 36 height 16
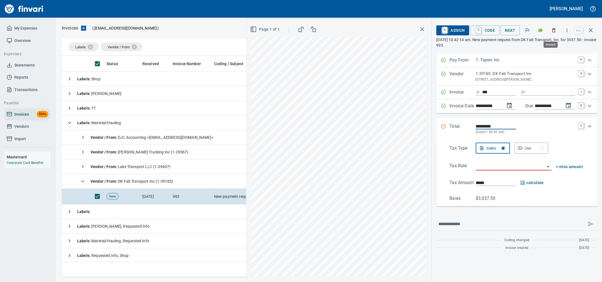
scroll to position [216, 523]
click at [555, 34] on button "button" at bounding box center [554, 30] width 12 height 12
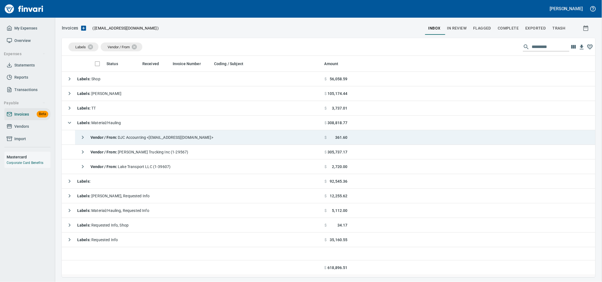
scroll to position [216, 523]
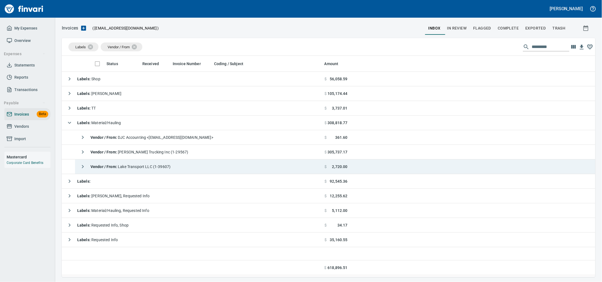
click at [212, 165] on td "Vendor / From : Lake Transport LLC (1-39607)" at bounding box center [198, 167] width 247 height 15
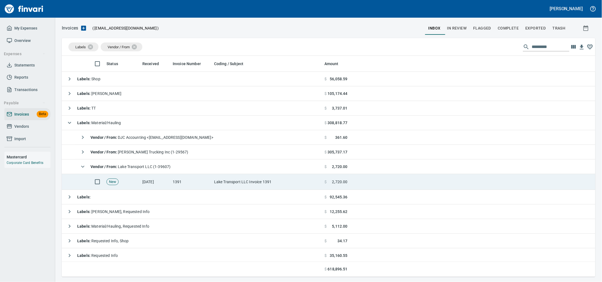
click at [240, 184] on td "Lake Transport LLC Invoice 1391" at bounding box center [267, 182] width 110 height 16
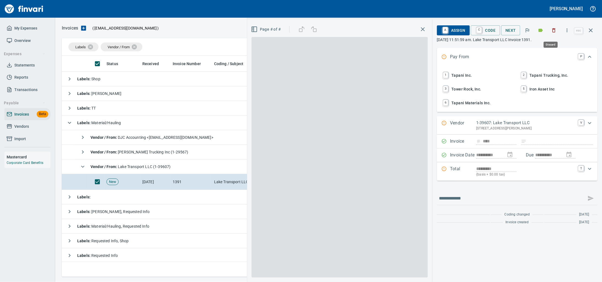
drag, startPoint x: 553, startPoint y: 29, endPoint x: 230, endPoint y: 120, distance: 335.4
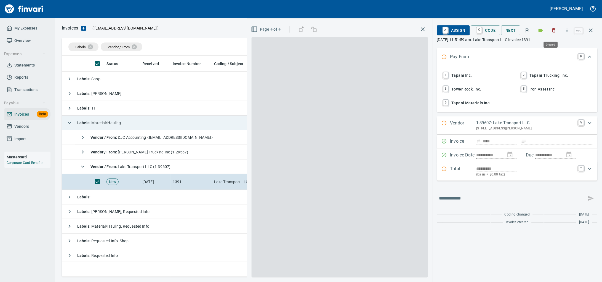
click at [553, 29] on icon "button" at bounding box center [555, 31] width 6 height 6
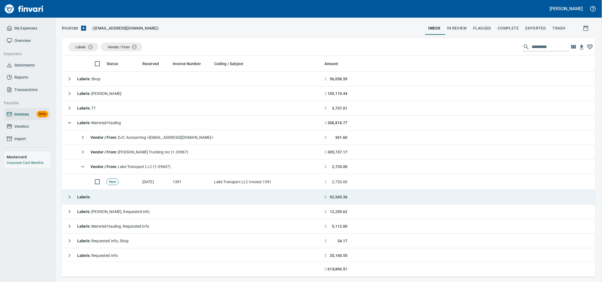
scroll to position [216, 523]
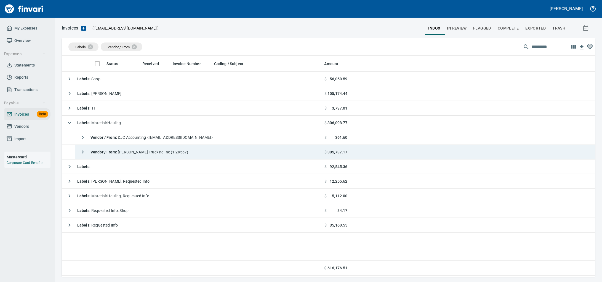
click at [180, 150] on td "Vendor / From : [PERSON_NAME] Trucking Inc (1-29567)" at bounding box center [198, 152] width 247 height 15
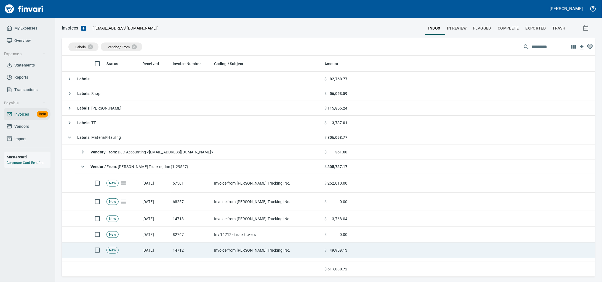
click at [205, 253] on td "14712" at bounding box center [191, 251] width 41 height 16
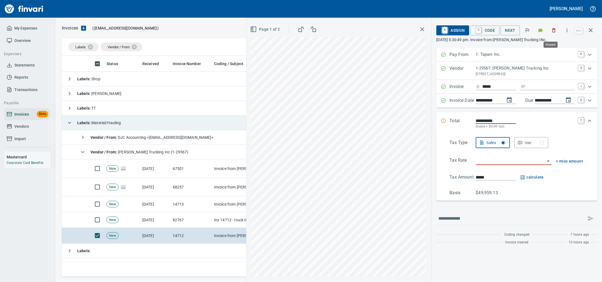
click at [548, 30] on button "button" at bounding box center [554, 30] width 12 height 12
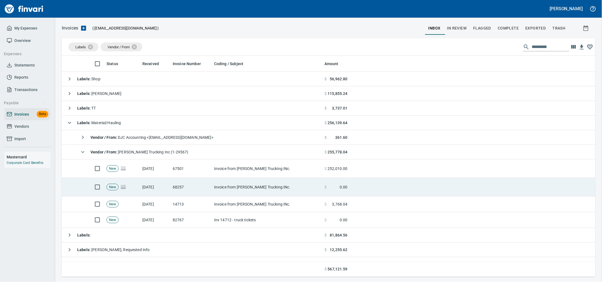
scroll to position [216, 523]
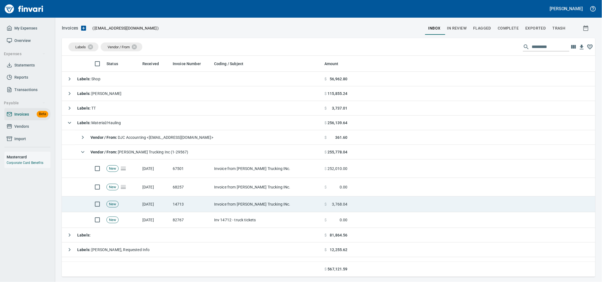
click at [214, 221] on td "Inv 14712 - truck tickets" at bounding box center [267, 220] width 110 height 16
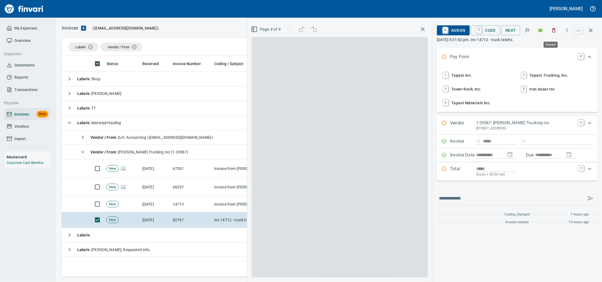
scroll to position [216, 523]
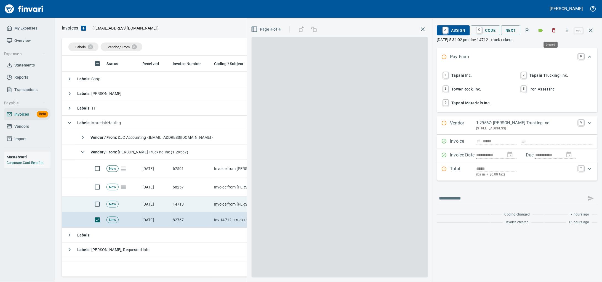
click at [552, 29] on icon "button" at bounding box center [555, 31] width 6 height 6
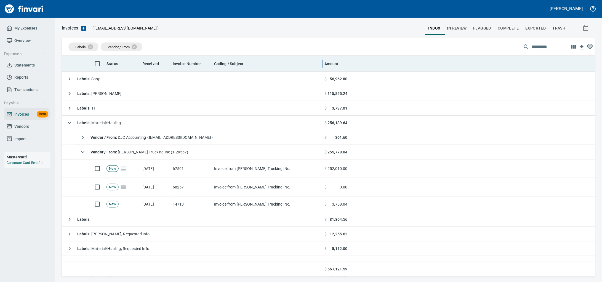
scroll to position [216, 523]
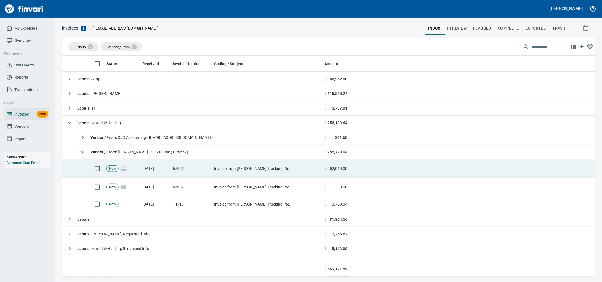
click at [241, 208] on td "Invoice from [PERSON_NAME] Trucking INc." at bounding box center [267, 205] width 110 height 16
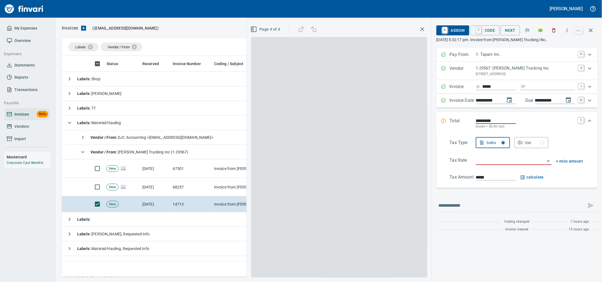
scroll to position [216, 523]
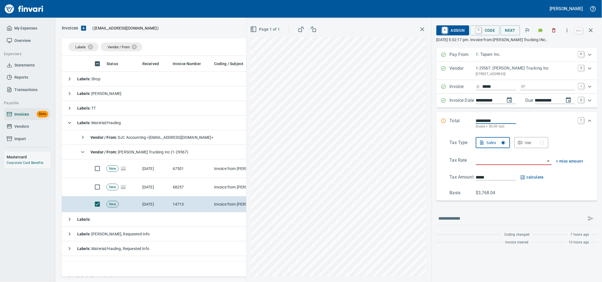
click at [552, 31] on icon "button" at bounding box center [555, 31] width 6 height 6
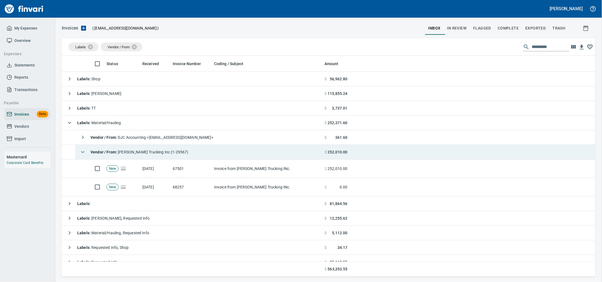
scroll to position [216, 523]
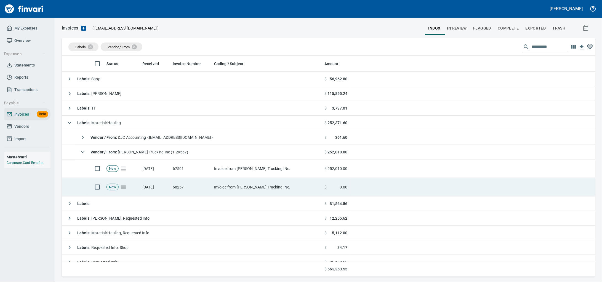
click at [249, 194] on td "Invoice from [PERSON_NAME] Trucking INc." at bounding box center [267, 187] width 110 height 18
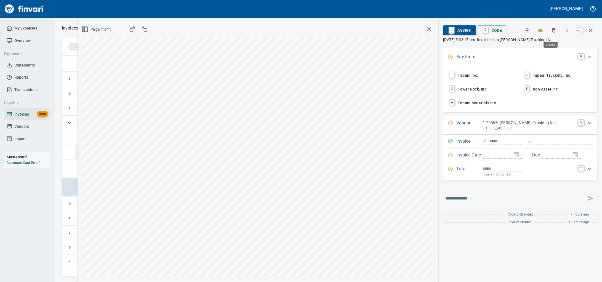
drag, startPoint x: 554, startPoint y: 32, endPoint x: 309, endPoint y: 147, distance: 269.8
click at [553, 32] on icon "button" at bounding box center [555, 31] width 6 height 6
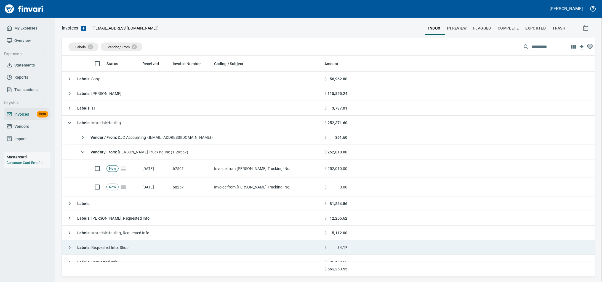
scroll to position [216, 523]
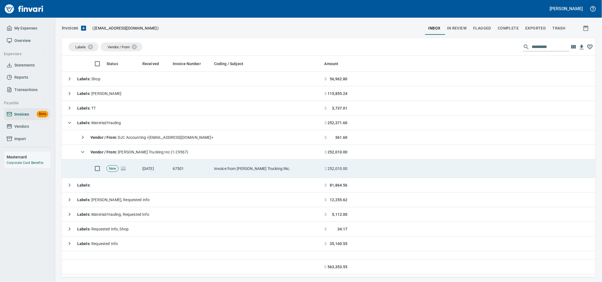
click at [210, 170] on td "67501" at bounding box center [191, 169] width 41 height 18
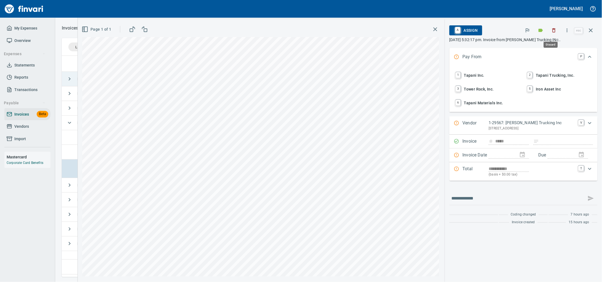
click at [552, 31] on icon "button" at bounding box center [555, 31] width 6 height 6
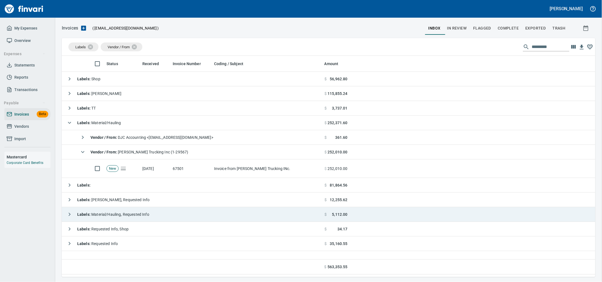
scroll to position [216, 523]
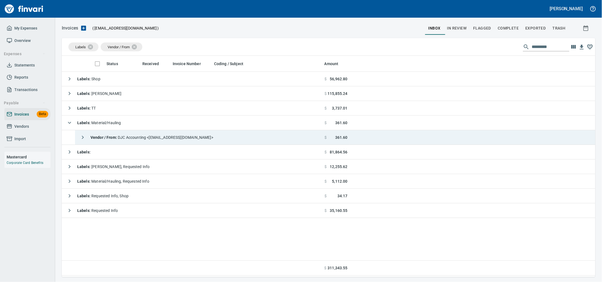
click at [147, 137] on span "Vendor / From : DJC Accounting <[EMAIL_ADDRESS][DOMAIN_NAME]>" at bounding box center [152, 137] width 123 height 4
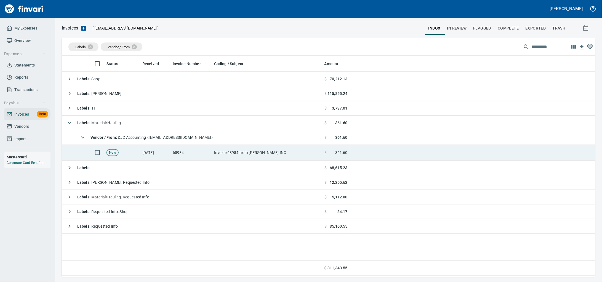
click at [260, 151] on td "Invoice 68984 from [PERSON_NAME] INC" at bounding box center [267, 153] width 110 height 16
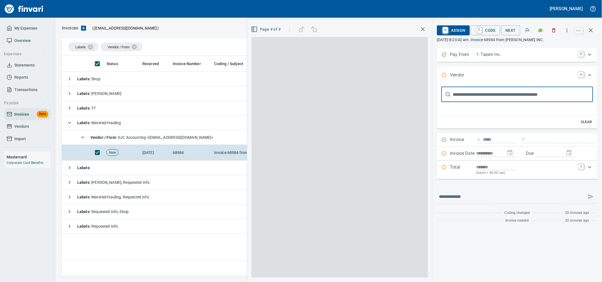
click at [554, 29] on icon "button" at bounding box center [555, 31] width 6 height 6
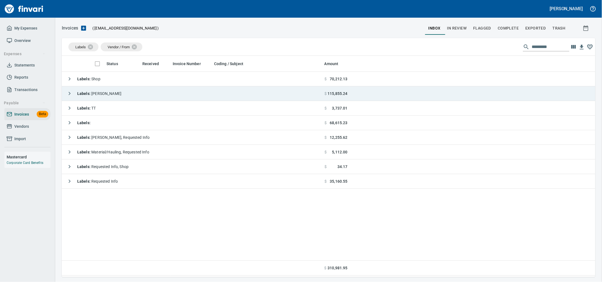
scroll to position [216, 523]
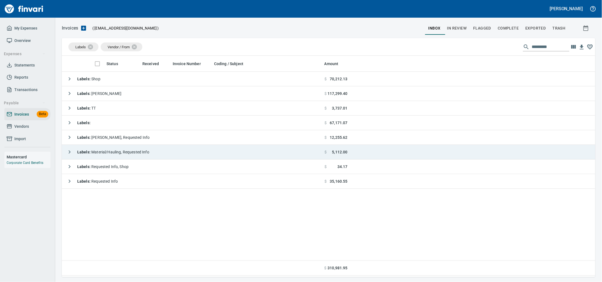
click at [112, 152] on span "Labels : Material/Hauling, Requested Info" at bounding box center [113, 152] width 72 height 4
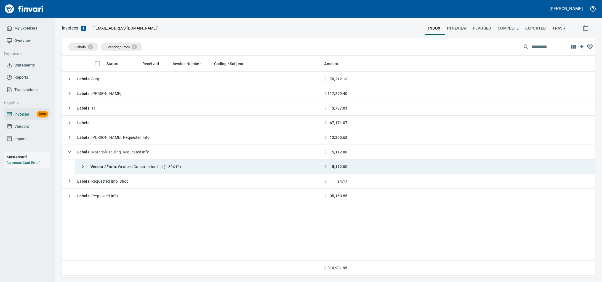
click at [163, 166] on span "Vendor / From : Westech Construction Inc (1-39410)" at bounding box center [136, 167] width 91 height 4
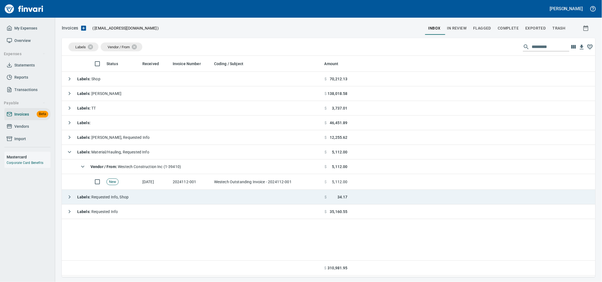
click at [163, 184] on td "[DATE]" at bounding box center [155, 182] width 30 height 16
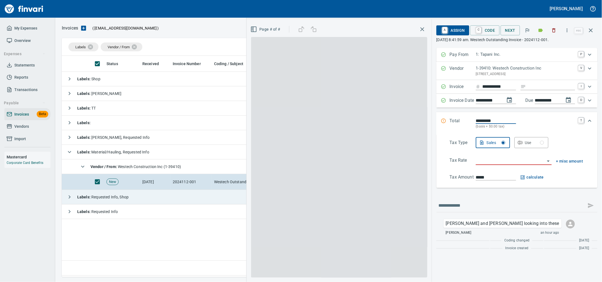
scroll to position [216, 523]
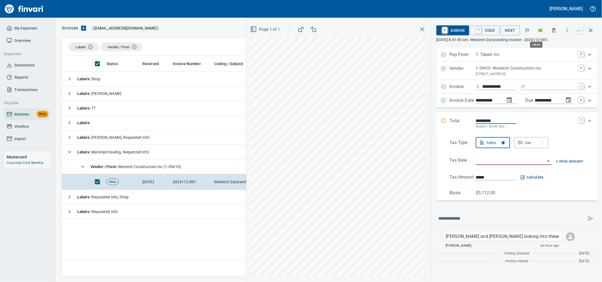
click at [539, 33] on icon "button" at bounding box center [541, 31] width 6 height 6
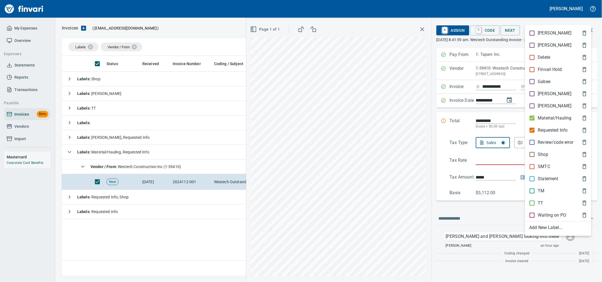
click at [546, 121] on p "Material/Hauling" at bounding box center [555, 118] width 34 height 7
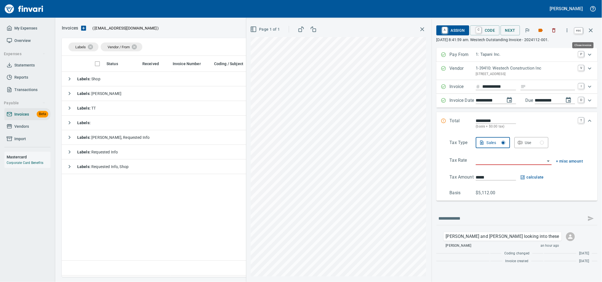
click at [588, 31] on icon "button" at bounding box center [591, 30] width 7 height 7
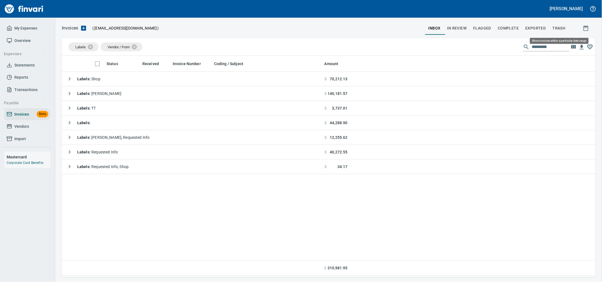
scroll to position [216, 523]
